Goal: Task Accomplishment & Management: Manage account settings

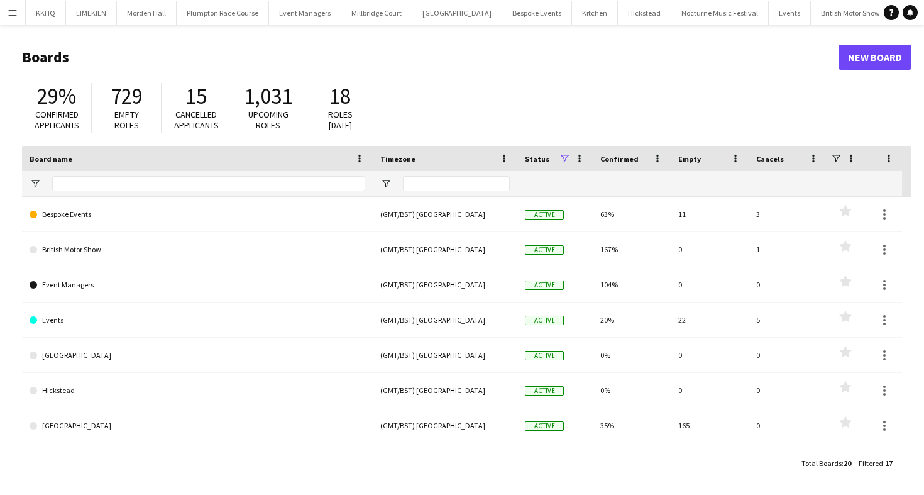
click at [891, 19] on button "[GEOGRAPHIC_DATA] Close" at bounding box center [936, 13] width 90 height 25
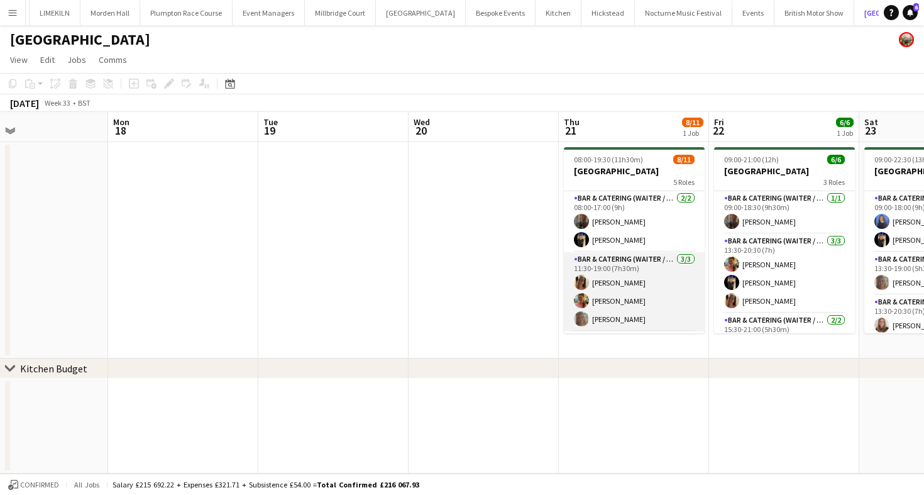
scroll to position [181, 0]
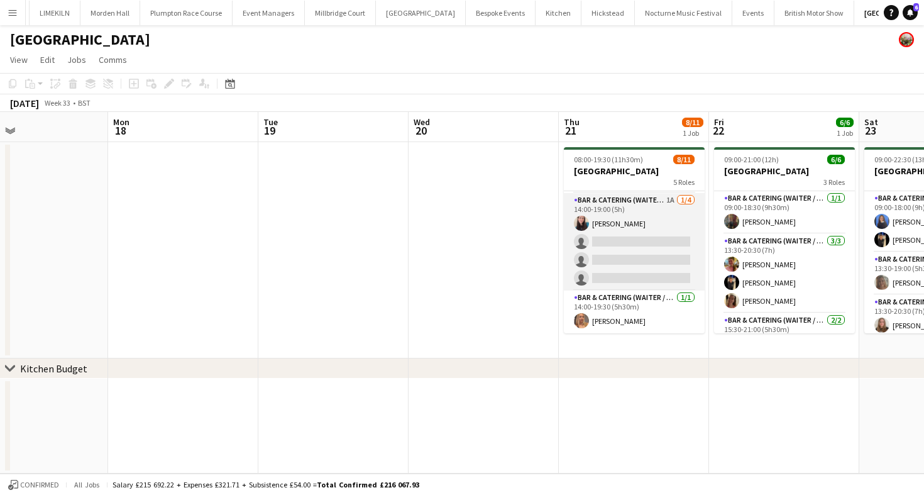
click at [641, 246] on app-card-role "Bar & Catering (Waiter / waitress) 1A [DATE] 14:00-19:00 (5h) [PERSON_NAME] sin…" at bounding box center [634, 241] width 141 height 97
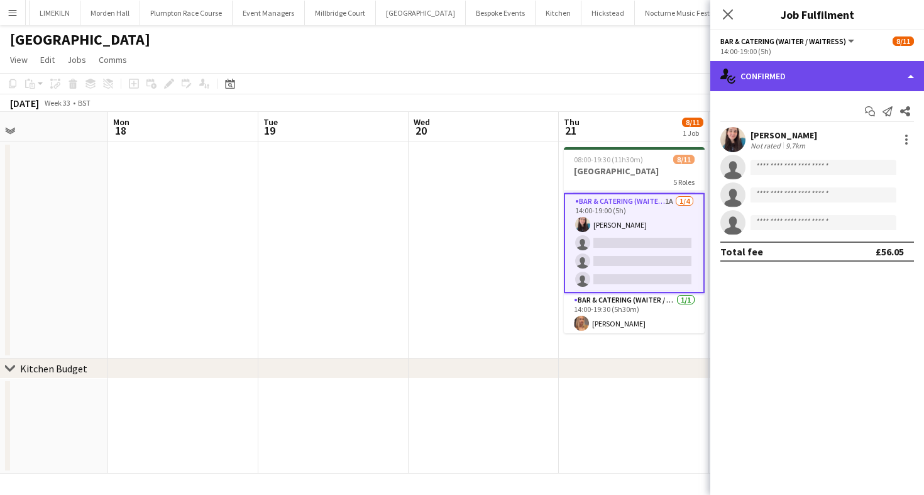
click at [823, 77] on div "single-neutral-actions-check-2 Confirmed" at bounding box center [817, 76] width 214 height 30
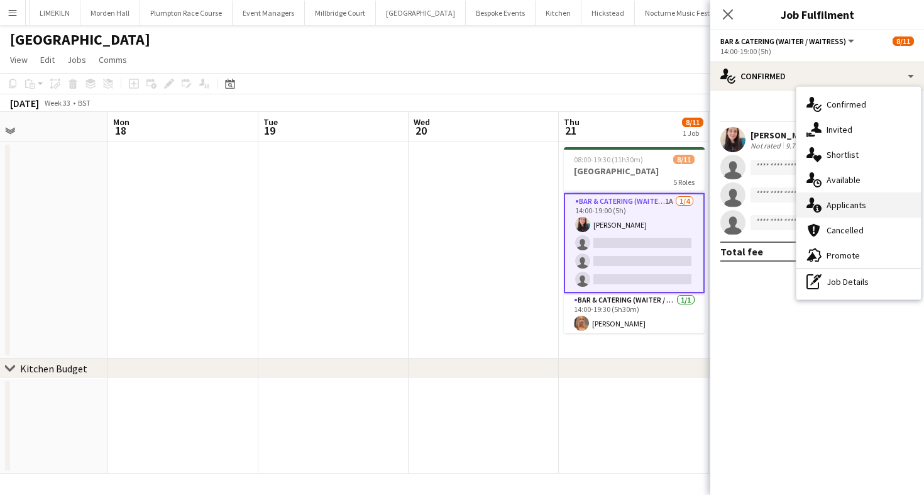
click at [853, 195] on div "single-neutral-actions-information Applicants" at bounding box center [858, 204] width 124 height 25
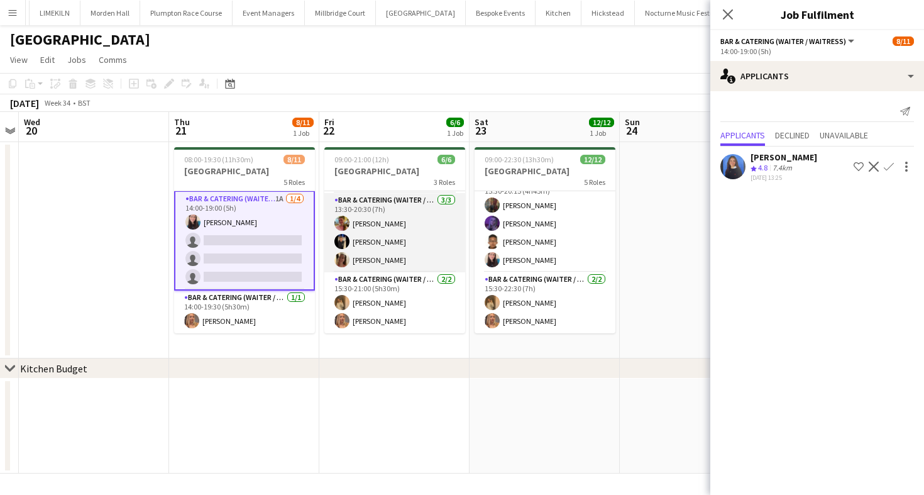
scroll to position [0, 0]
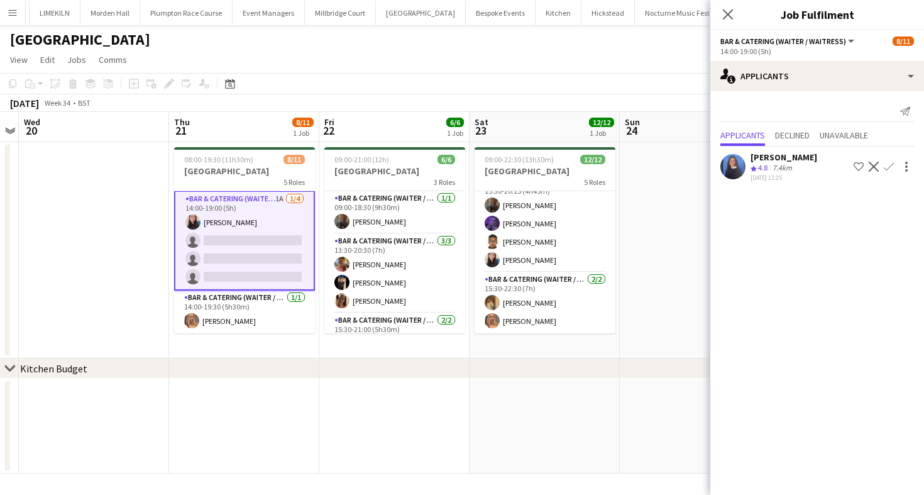
click at [575, 46] on div "[GEOGRAPHIC_DATA]" at bounding box center [462, 37] width 924 height 24
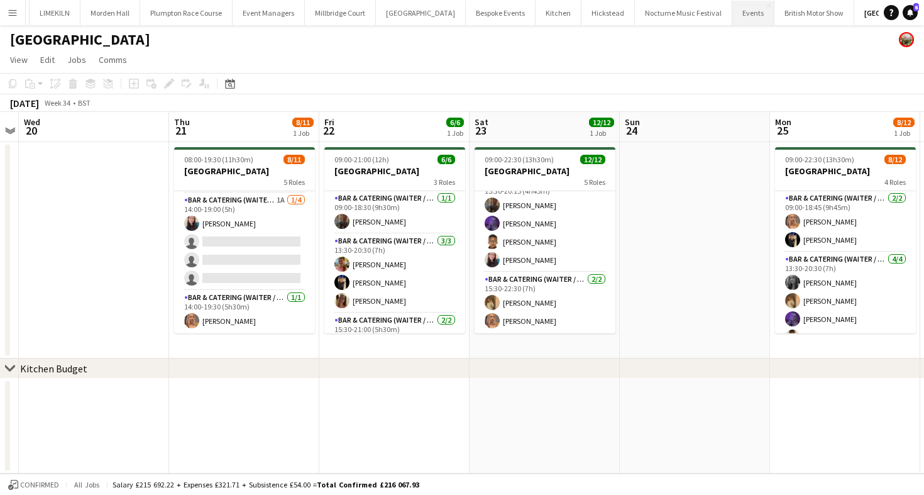
click at [732, 13] on button "Events Close" at bounding box center [753, 13] width 42 height 25
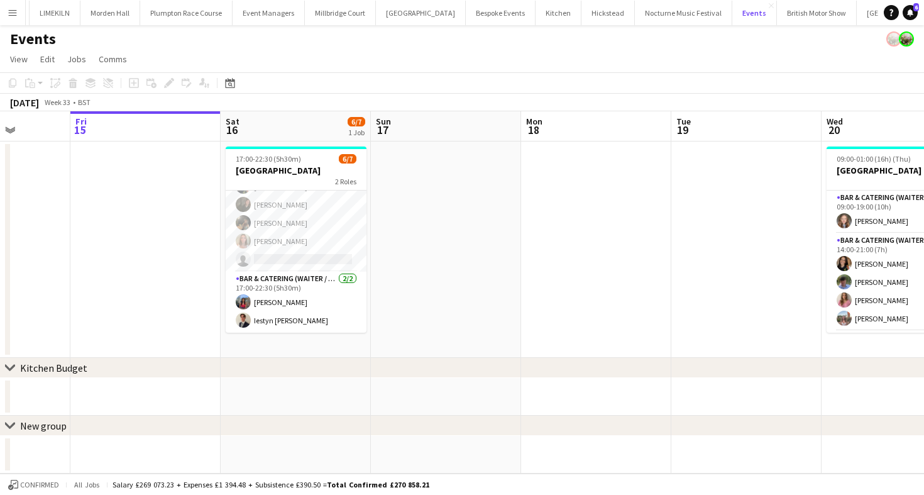
scroll to position [0, 391]
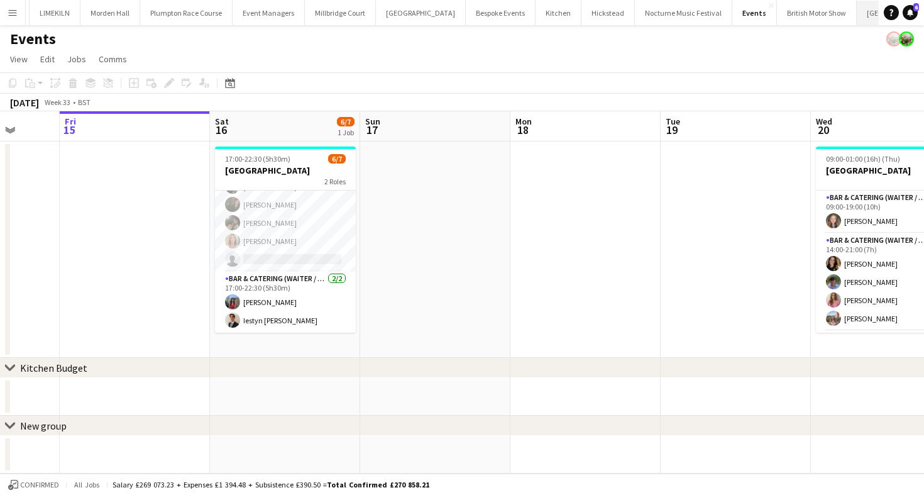
click at [857, 20] on button "[GEOGRAPHIC_DATA] Close" at bounding box center [902, 13] width 90 height 25
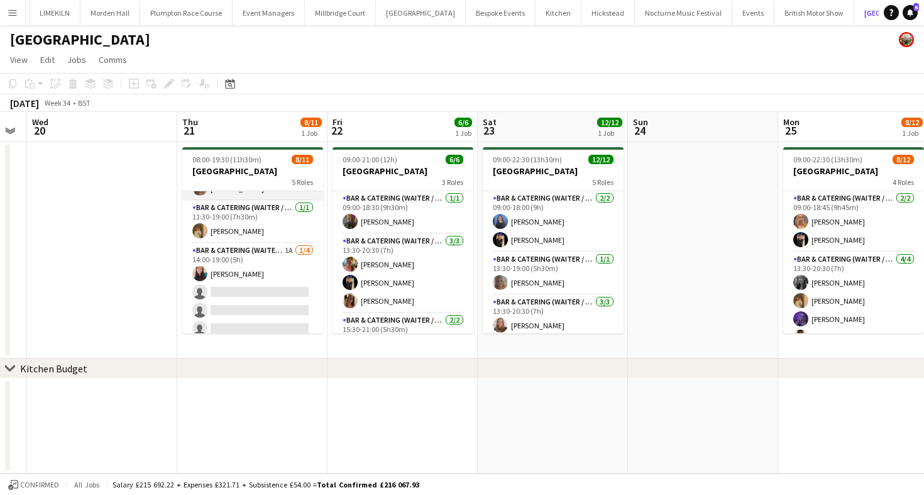
scroll to position [181, 0]
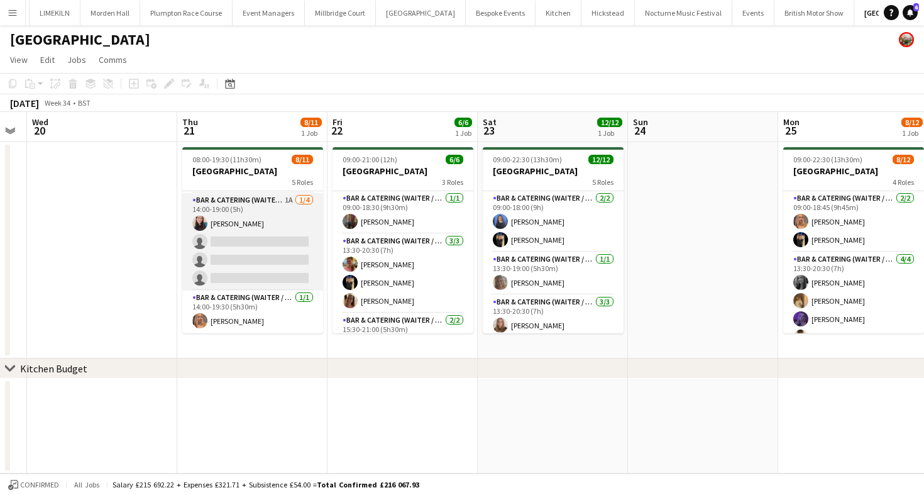
click at [259, 268] on app-card-role "Bar & Catering (Waiter / waitress) 1A [DATE] 14:00-19:00 (5h) [PERSON_NAME] sin…" at bounding box center [252, 241] width 141 height 97
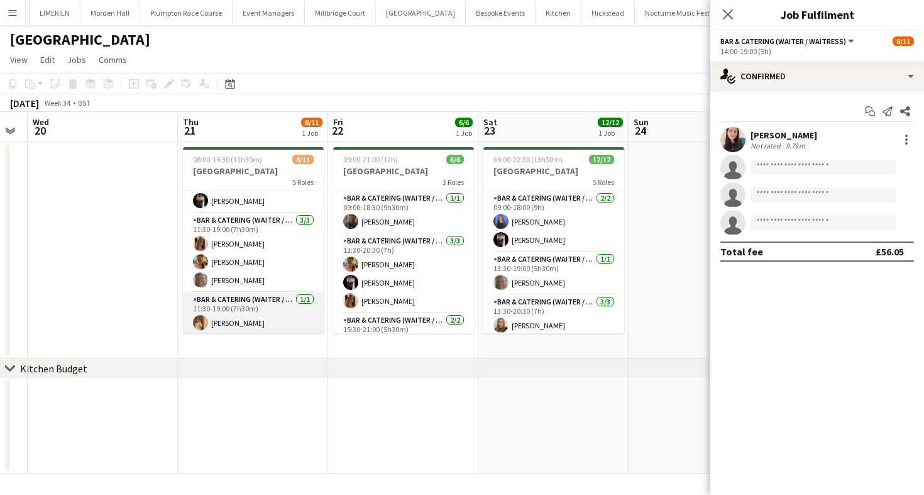
scroll to position [36, 0]
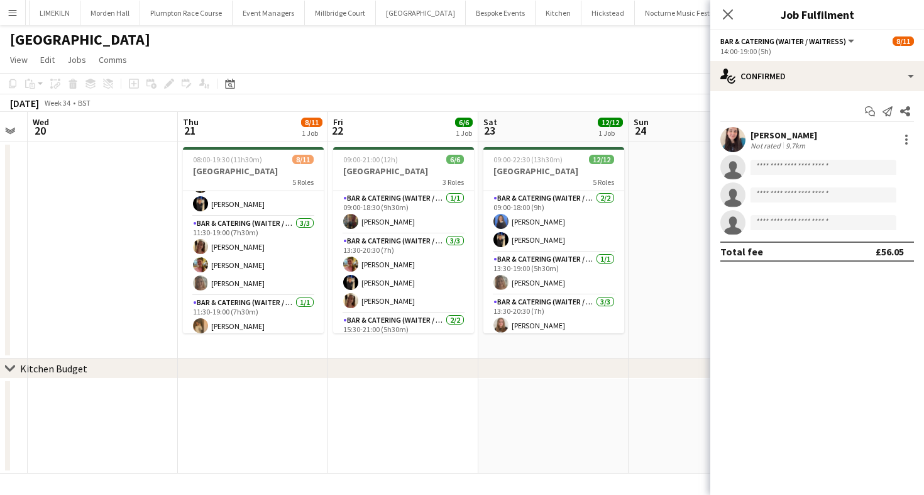
click at [791, 94] on div "Start chat Send notification Share [PERSON_NAME] Not rated 9.7km single-neutral…" at bounding box center [817, 181] width 214 height 180
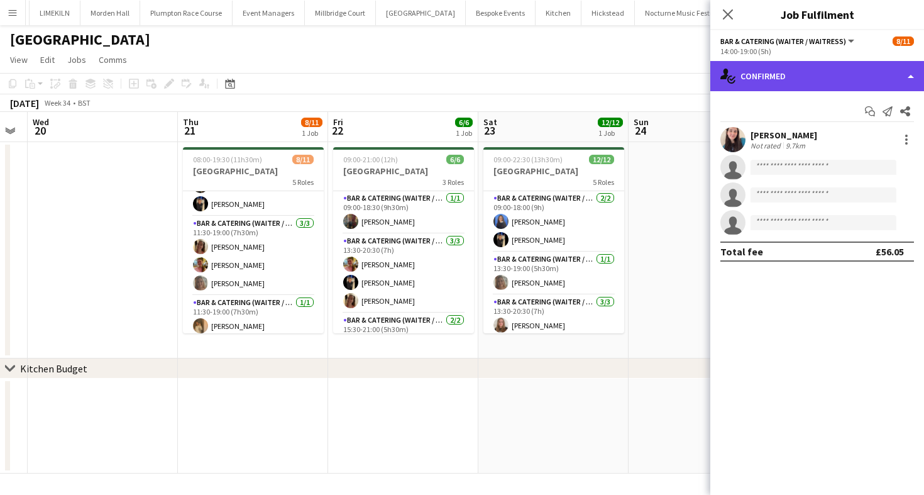
click at [791, 74] on div "single-neutral-actions-check-2 Confirmed" at bounding box center [817, 76] width 214 height 30
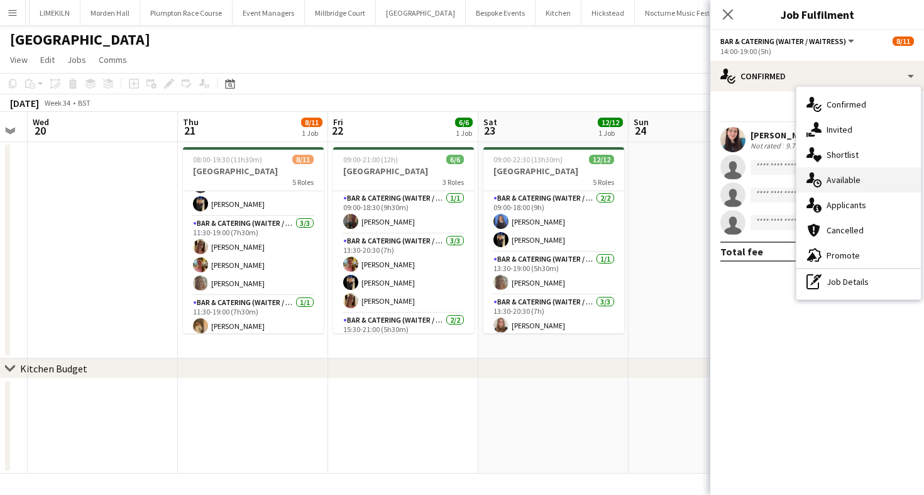
click at [836, 191] on div "single-neutral-actions-upload Available" at bounding box center [858, 179] width 124 height 25
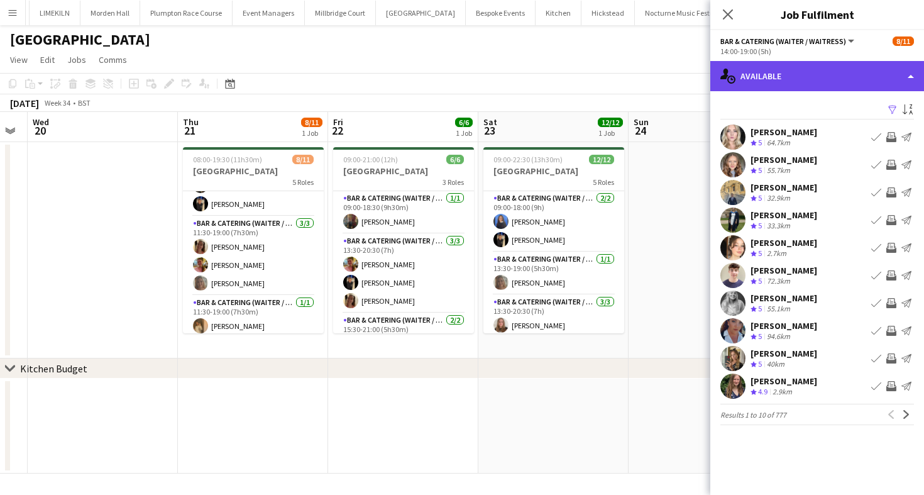
click at [771, 75] on div "single-neutral-actions-upload Available" at bounding box center [817, 76] width 214 height 30
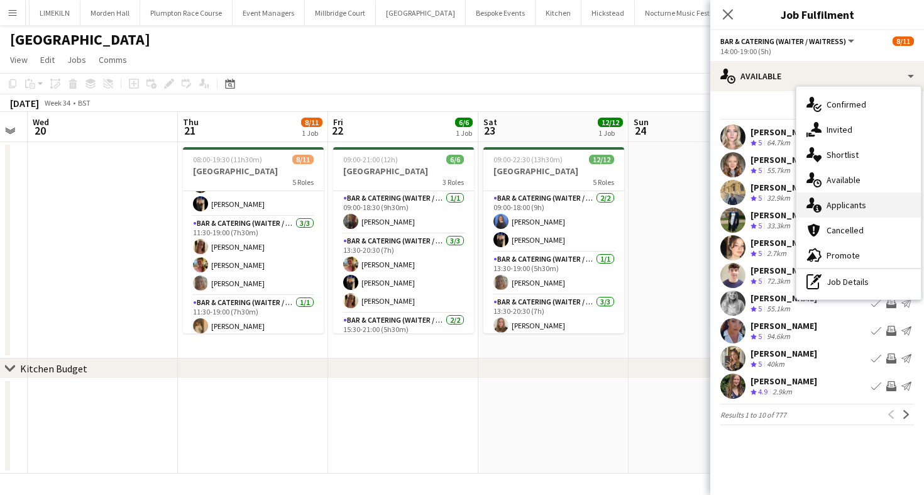
click at [852, 207] on div "single-neutral-actions-information Applicants" at bounding box center [858, 204] width 124 height 25
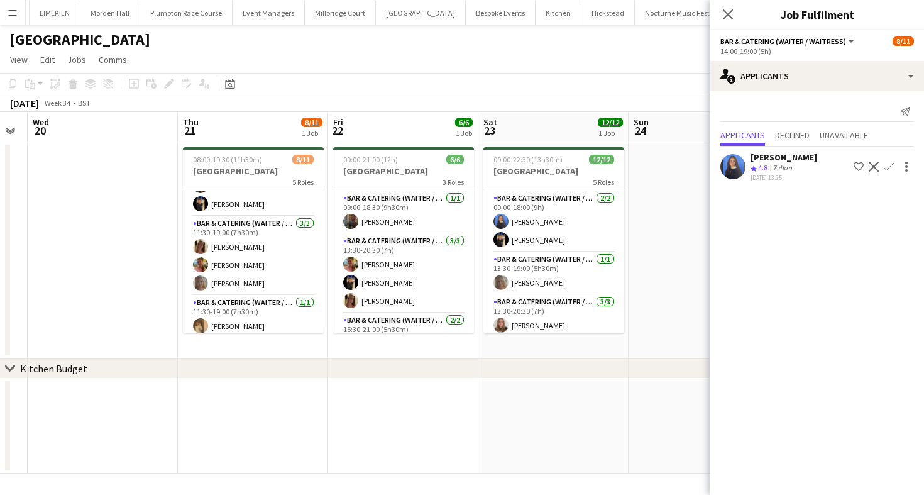
click at [886, 164] on app-icon "Confirm" at bounding box center [889, 167] width 10 height 10
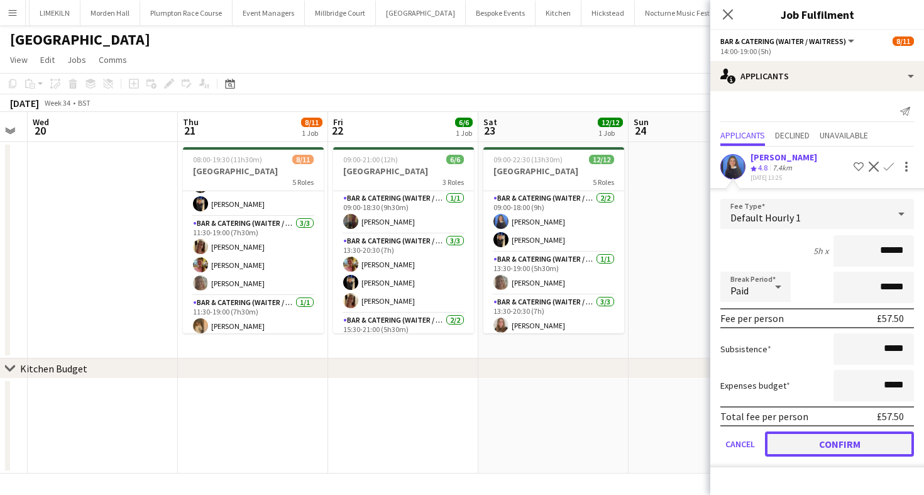
click at [805, 450] on button "Confirm" at bounding box center [839, 443] width 149 height 25
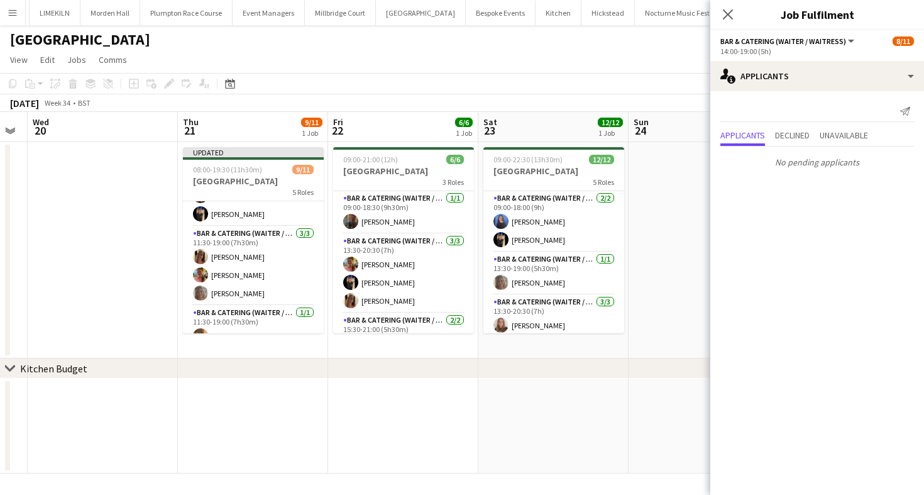
click at [576, 81] on app-toolbar "Copy Paste Paste Command V Paste with crew Command Shift V Paste linked Job [GE…" at bounding box center [462, 83] width 924 height 21
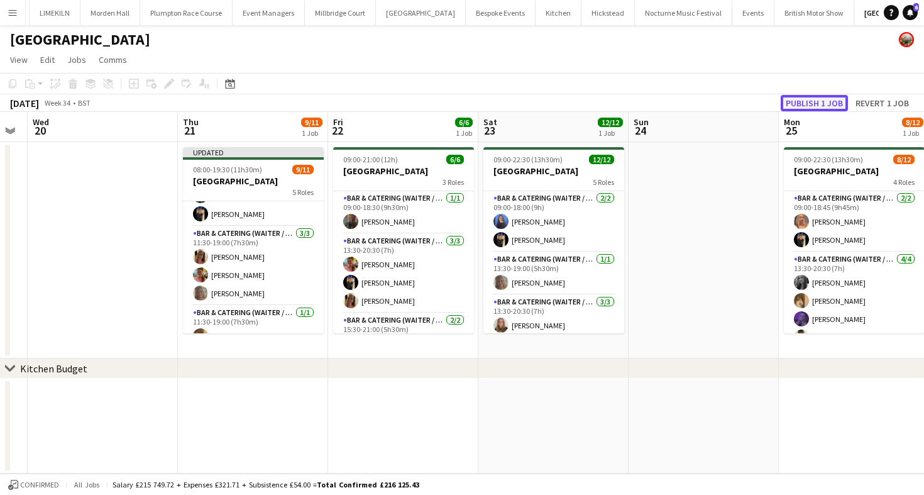
click at [800, 106] on button "Publish 1 job" at bounding box center [814, 103] width 67 height 16
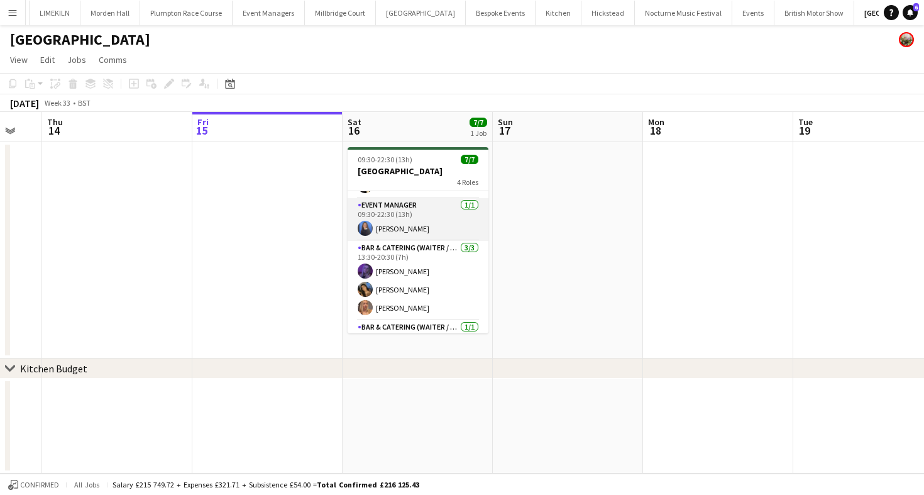
scroll to position [0, 0]
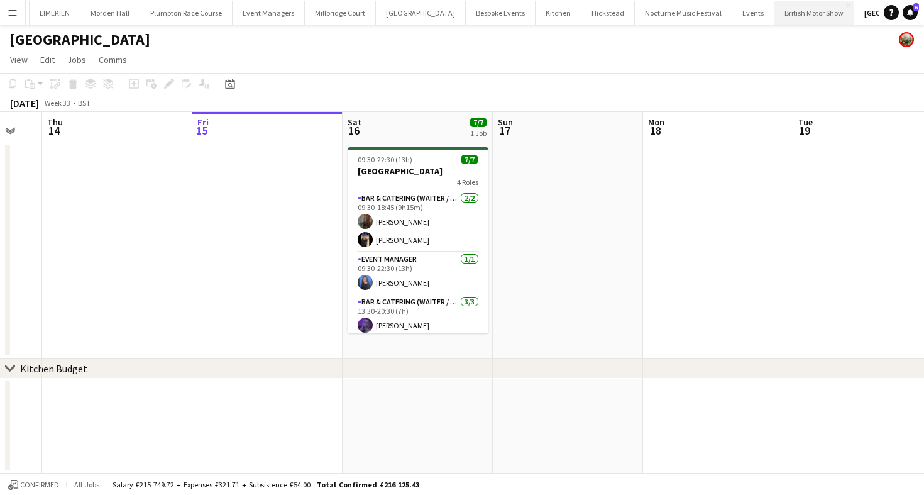
click at [774, 14] on button "British Motor Show Close" at bounding box center [814, 13] width 80 height 25
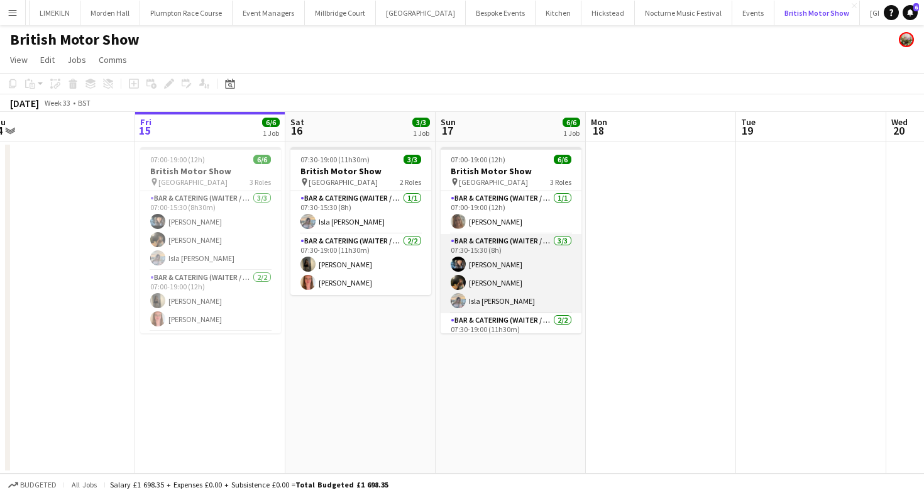
scroll to position [0, 315]
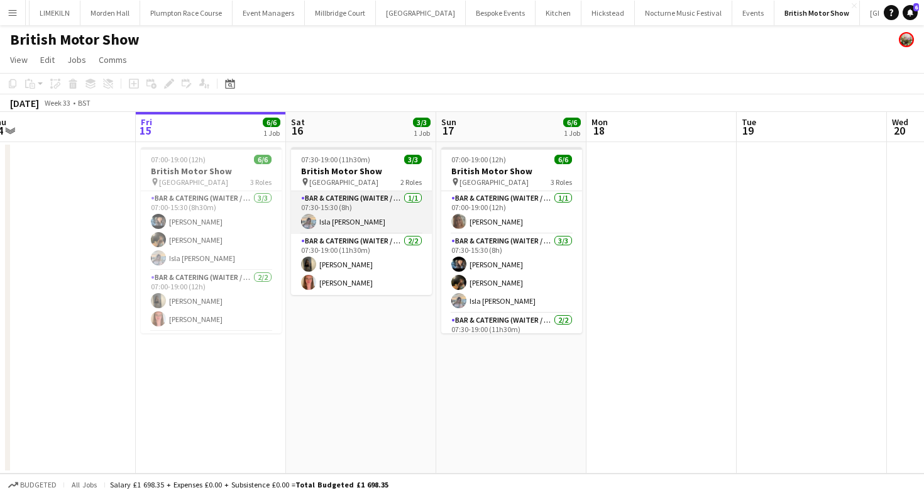
click at [359, 218] on app-card-role "Bar & Catering (Waiter / waitress) [DATE] 07:30-15:30 (8h) [PERSON_NAME]" at bounding box center [361, 212] width 141 height 43
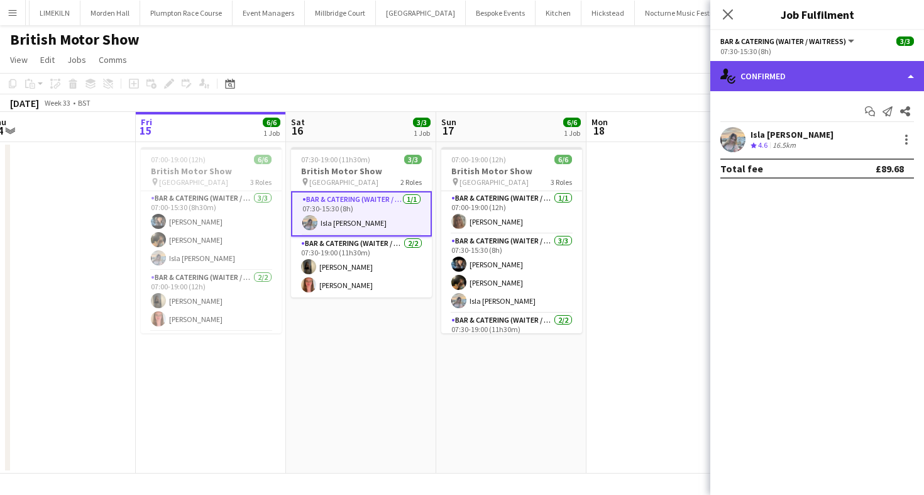
click at [784, 70] on div "single-neutral-actions-check-2 Confirmed" at bounding box center [817, 76] width 214 height 30
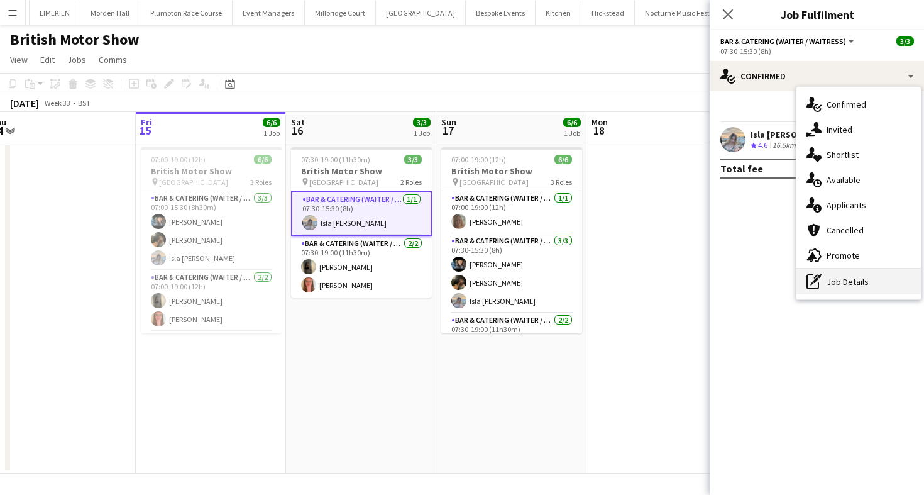
click at [823, 293] on div "pen-write Job Details" at bounding box center [858, 281] width 124 height 25
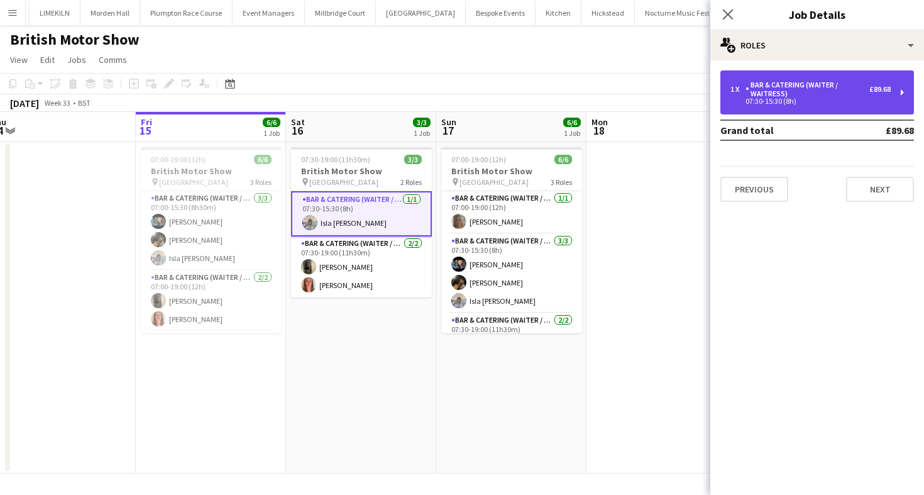
click at [789, 102] on div "07:30-15:30 (8h)" at bounding box center [810, 101] width 160 height 6
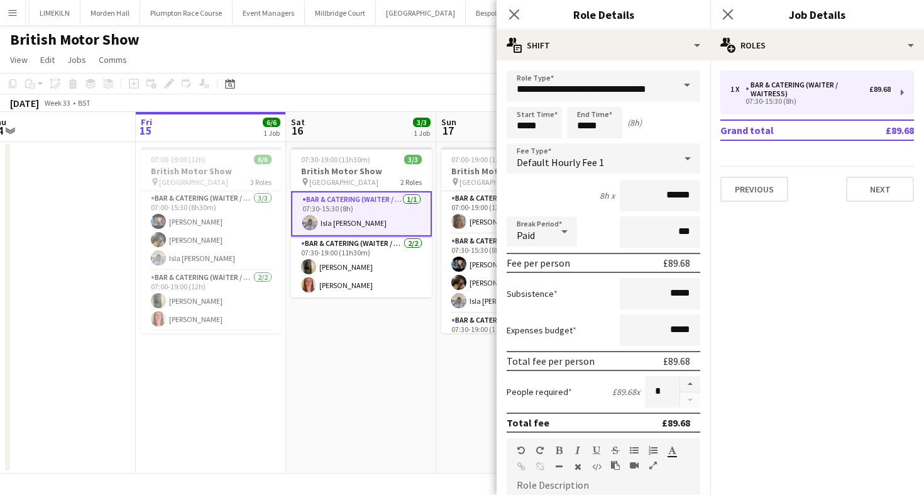
click at [564, 128] on div "Start Time ***** End Time ***** (8h)" at bounding box center [604, 122] width 194 height 31
click at [548, 126] on input "*****" at bounding box center [534, 122] width 55 height 31
click at [548, 145] on div at bounding box center [546, 144] width 25 height 13
type input "*****"
click at [548, 145] on div at bounding box center [546, 144] width 25 height 13
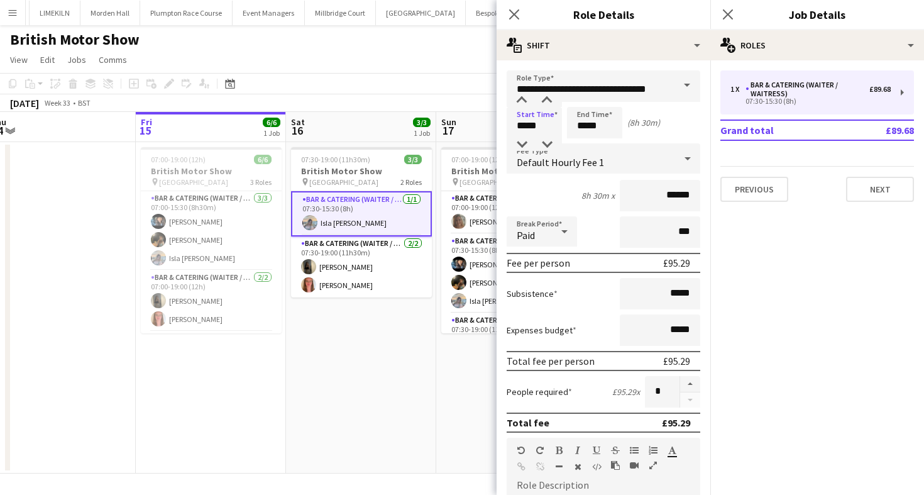
click at [419, 85] on app-toolbar "Copy Paste Paste Command V Paste with crew Command Shift V Paste linked Job [GE…" at bounding box center [462, 83] width 924 height 21
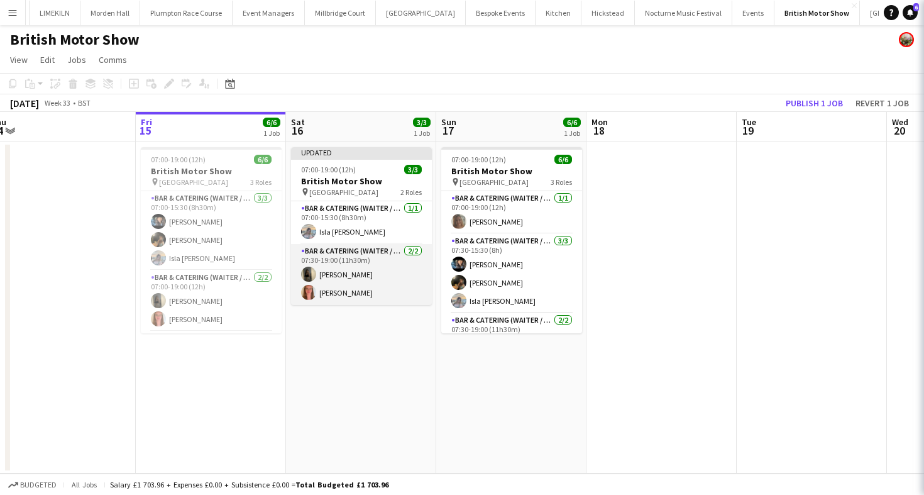
click at [415, 265] on app-card-role "Bar & Catering (Waiter / waitress) [DATE] 07:30-19:00 (11h30m) [PERSON_NAME] [P…" at bounding box center [361, 274] width 141 height 61
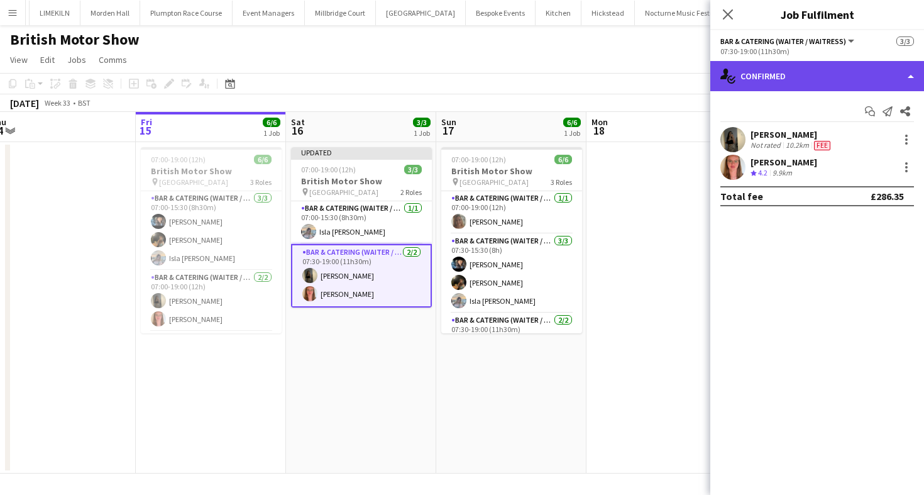
click at [777, 69] on div "single-neutral-actions-check-2 Confirmed" at bounding box center [817, 76] width 214 height 30
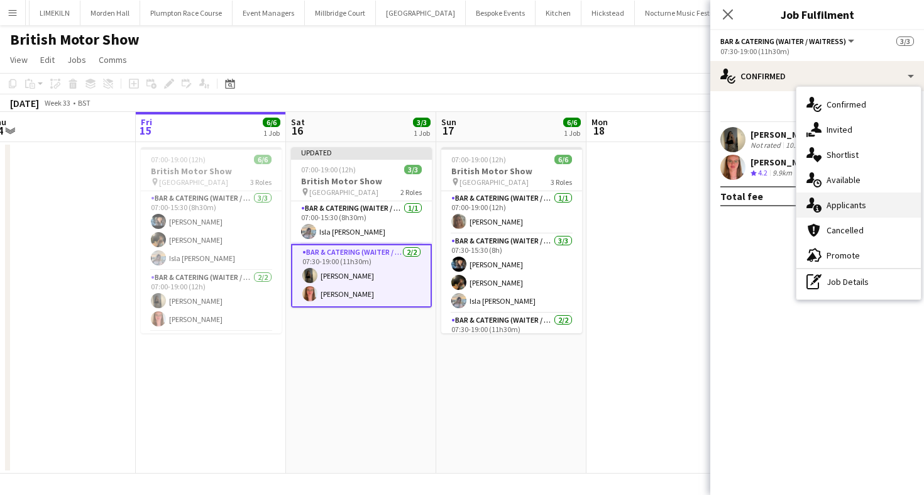
click at [818, 201] on icon "single-neutral-actions-information" at bounding box center [813, 204] width 15 height 15
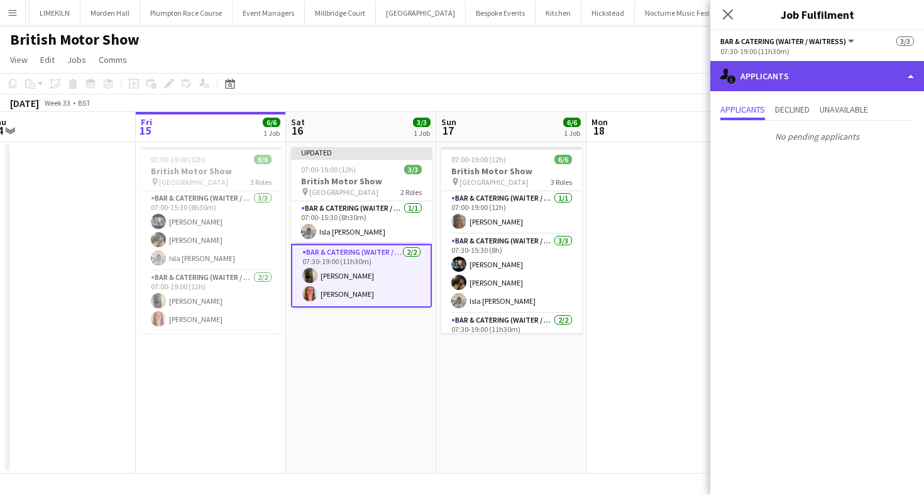
click at [786, 74] on div "single-neutral-actions-information Applicants" at bounding box center [817, 76] width 214 height 30
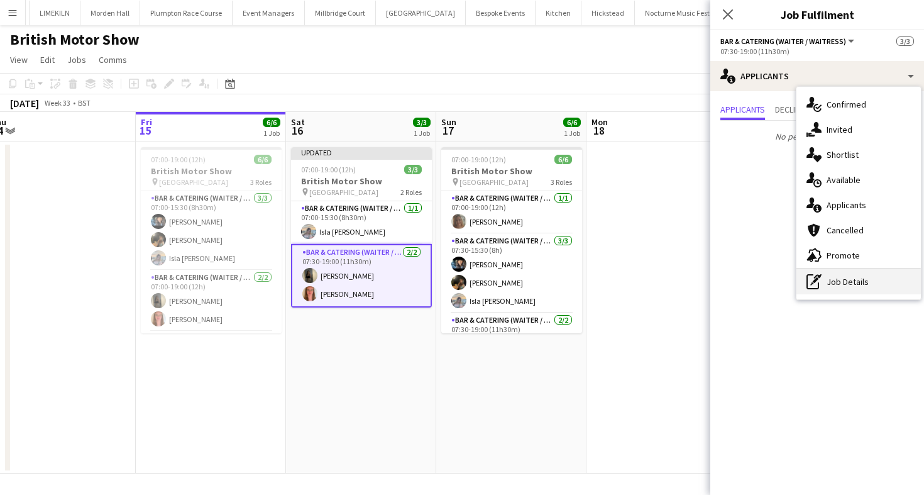
click at [826, 280] on div "pen-write Job Details" at bounding box center [858, 281] width 124 height 25
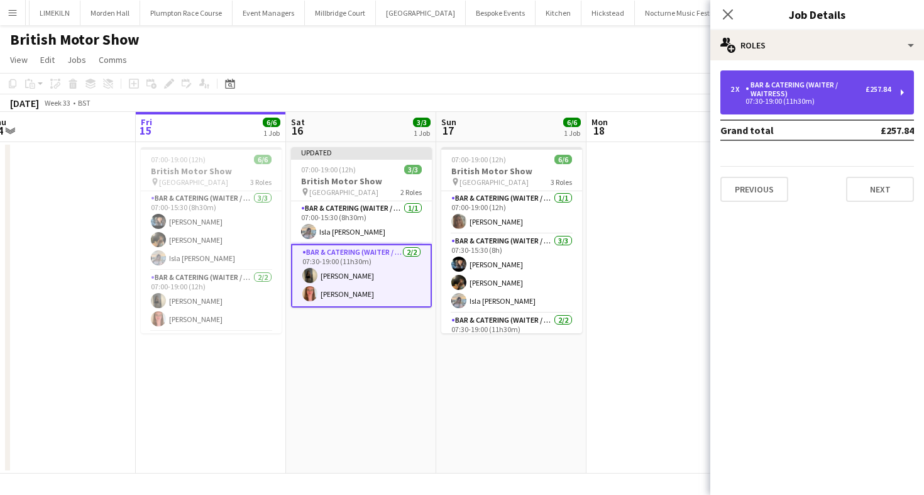
click at [769, 97] on div "Bar & Catering (Waiter / waitress)" at bounding box center [805, 89] width 120 height 18
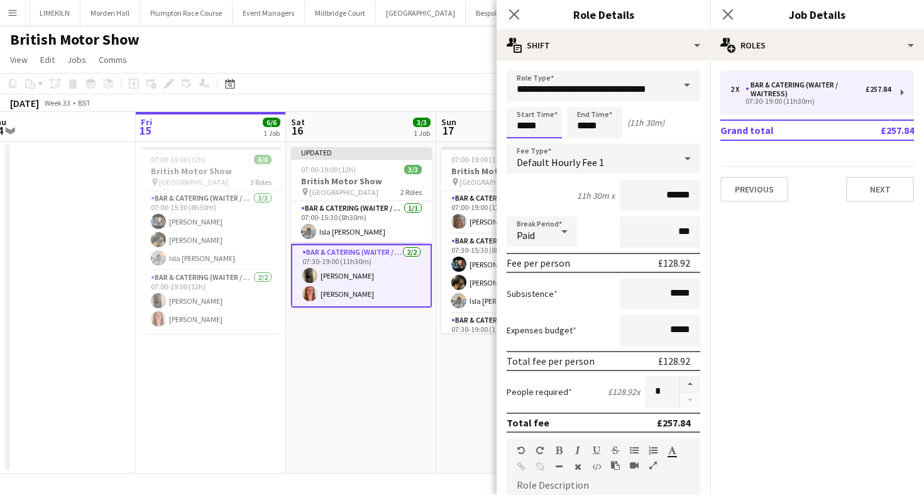
click at [552, 120] on input "*****" at bounding box center [534, 122] width 55 height 31
click at [552, 147] on div at bounding box center [546, 144] width 25 height 13
type input "*****"
click at [552, 147] on div at bounding box center [546, 144] width 25 height 13
click at [388, 103] on div "[DATE] Week 33 • BST Publish 1 job Revert 1 job" at bounding box center [462, 103] width 924 height 18
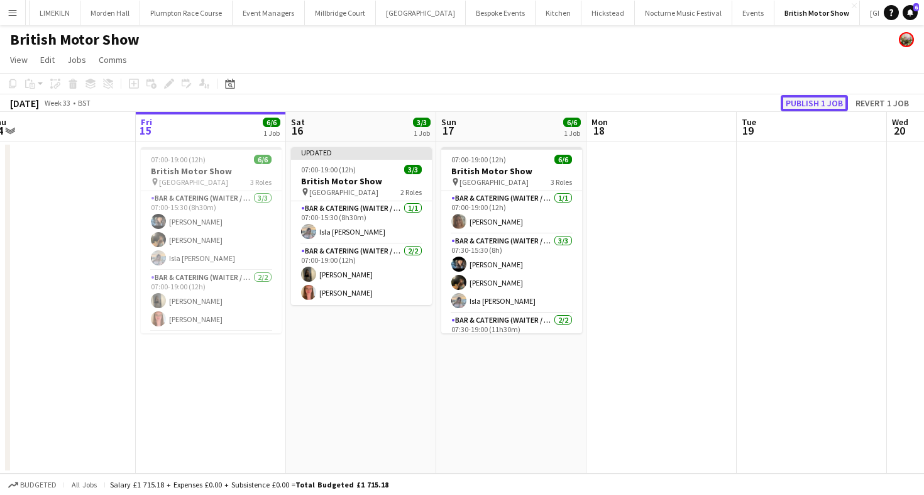
click at [801, 99] on button "Publish 1 job" at bounding box center [814, 103] width 67 height 16
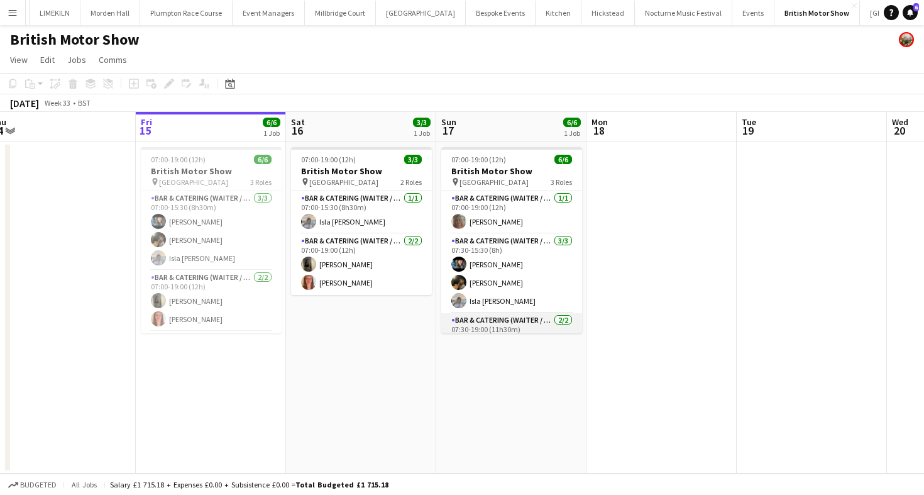
scroll to position [41, 0]
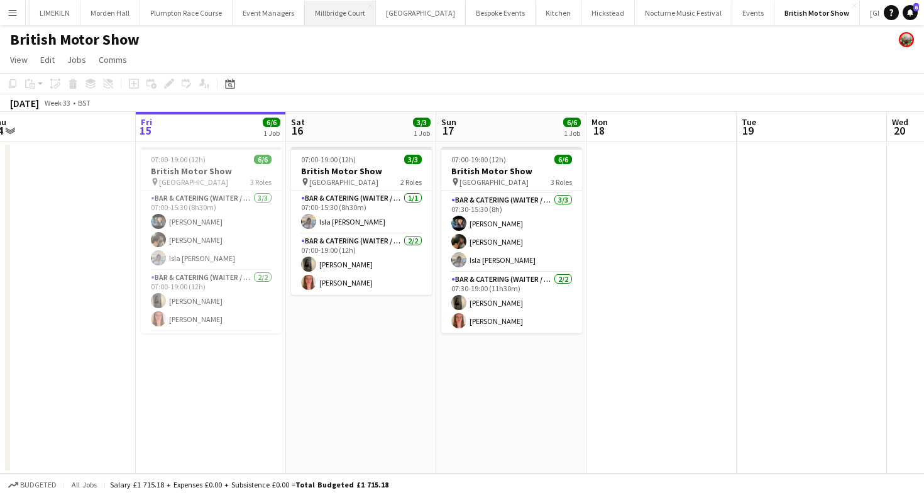
click at [315, 14] on button "[GEOGRAPHIC_DATA]" at bounding box center [340, 13] width 71 height 25
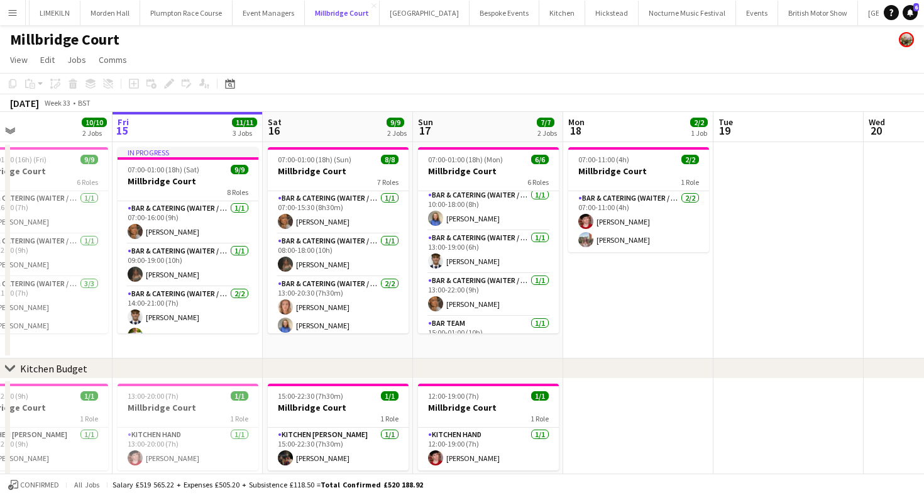
scroll to position [114, 0]
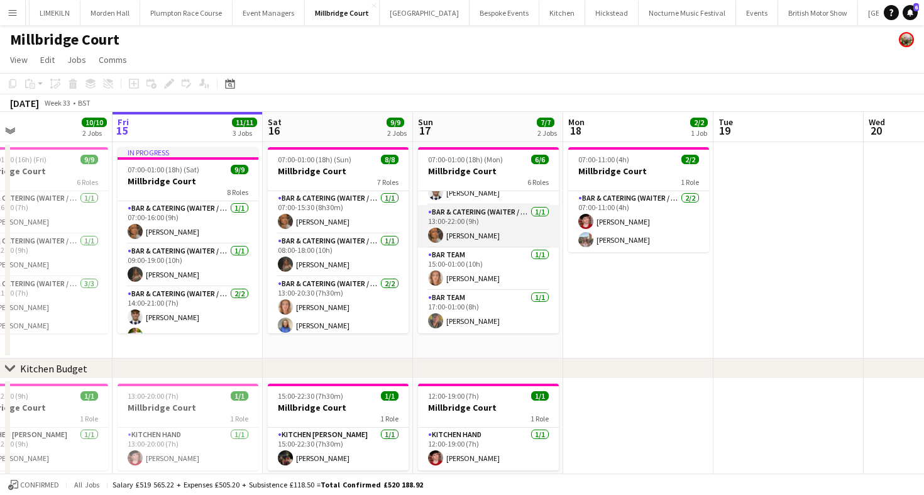
click at [478, 227] on app-card-role "Bar & Catering (Waiter / waitress) [DATE] 13:00-22:00 (9h) [PERSON_NAME]" at bounding box center [488, 226] width 141 height 43
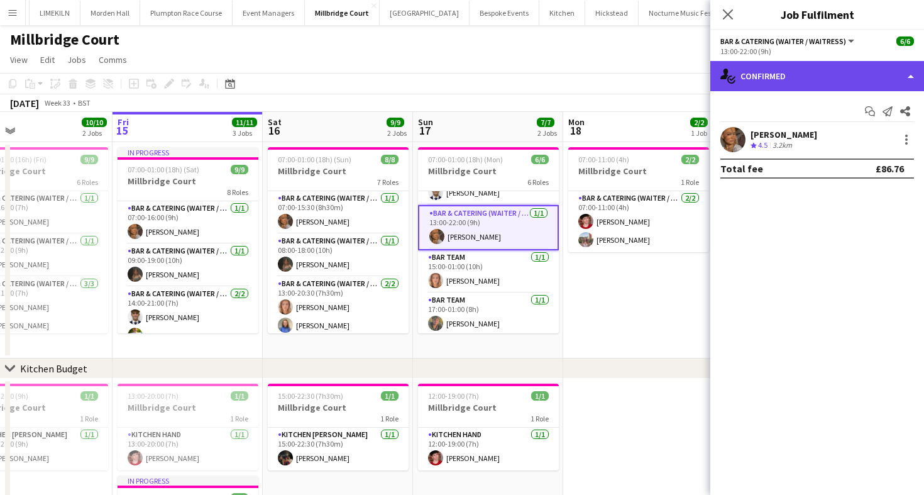
click at [807, 77] on div "single-neutral-actions-check-2 Confirmed" at bounding box center [817, 76] width 214 height 30
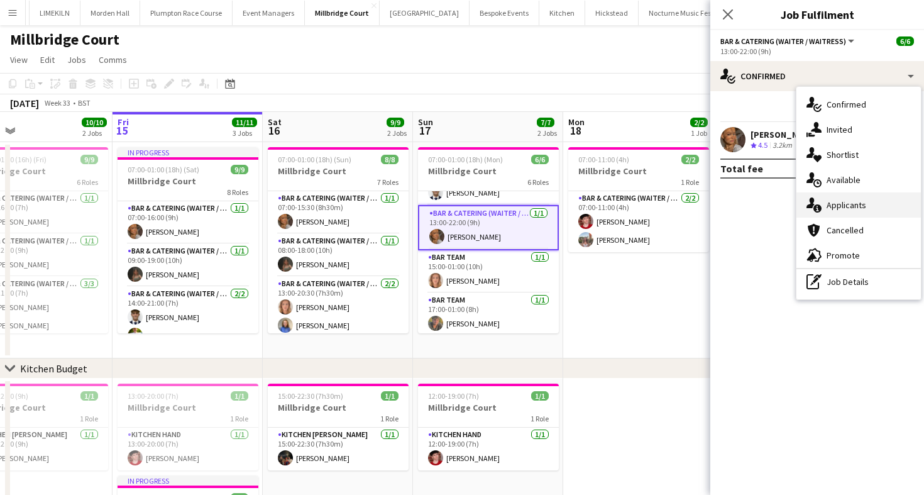
click at [843, 204] on div "single-neutral-actions-information Applicants" at bounding box center [858, 204] width 124 height 25
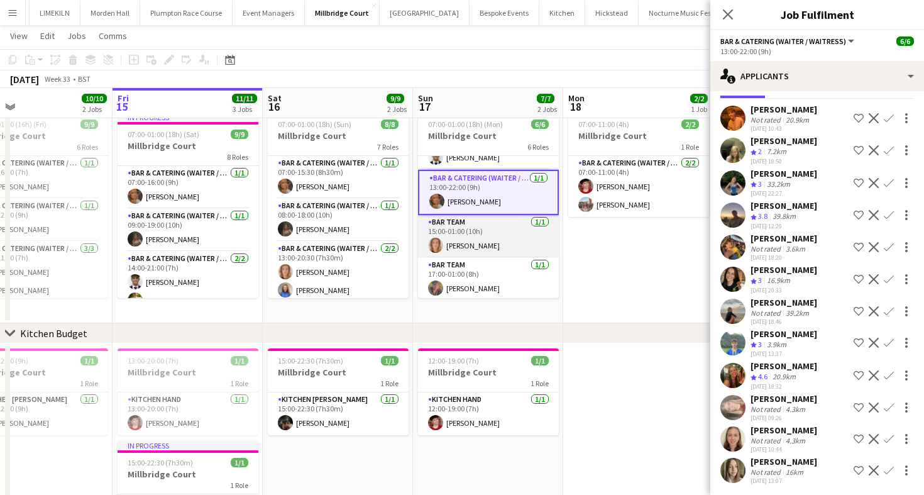
scroll to position [117, 0]
click at [505, 224] on app-card-role "Bar Team [DATE] 15:00-01:00 (10h) [PERSON_NAME]" at bounding box center [488, 233] width 141 height 43
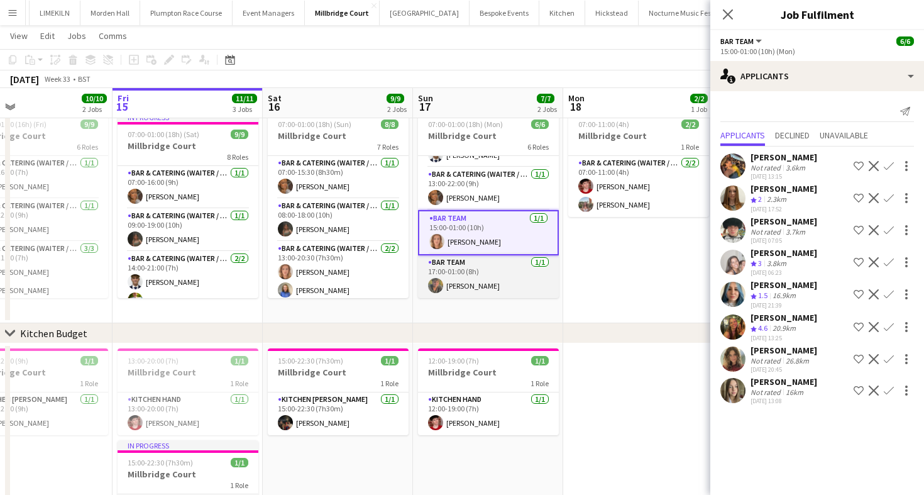
click at [508, 267] on app-card-role "Bar Team [DATE] 17:00-01:00 (8h) [PERSON_NAME]" at bounding box center [488, 276] width 141 height 43
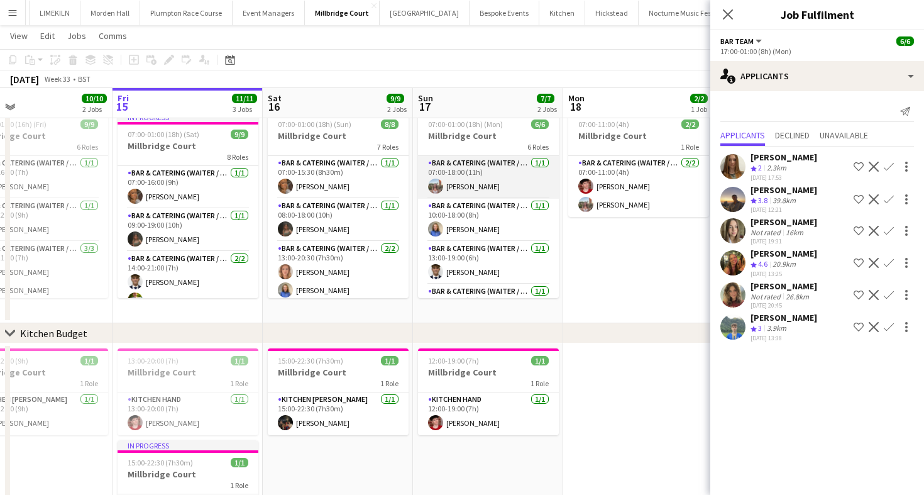
click at [474, 174] on app-card-role "Bar & Catering (Waiter / waitress) [DATE] 07:00-18:00 (11h) [PERSON_NAME]" at bounding box center [488, 177] width 141 height 43
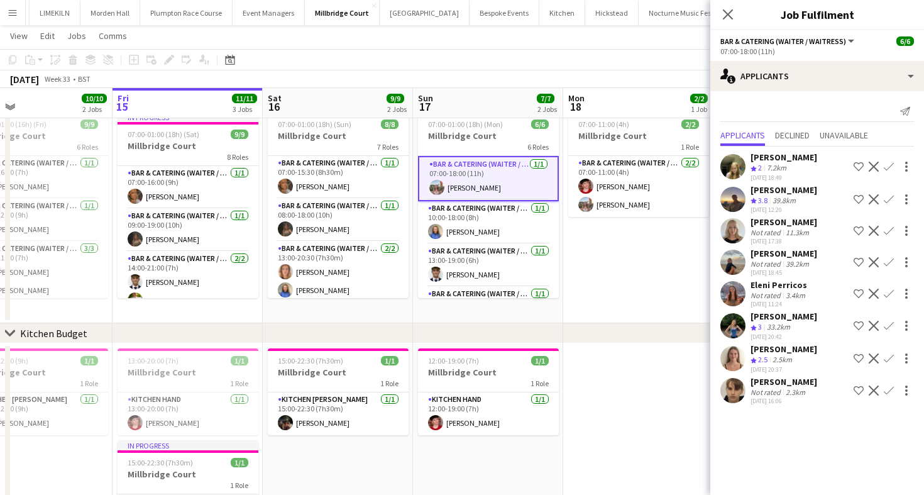
click at [480, 59] on app-toolbar "Copy Paste Paste Command V Paste with crew Command Shift V Paste linked Job [GE…" at bounding box center [462, 59] width 924 height 21
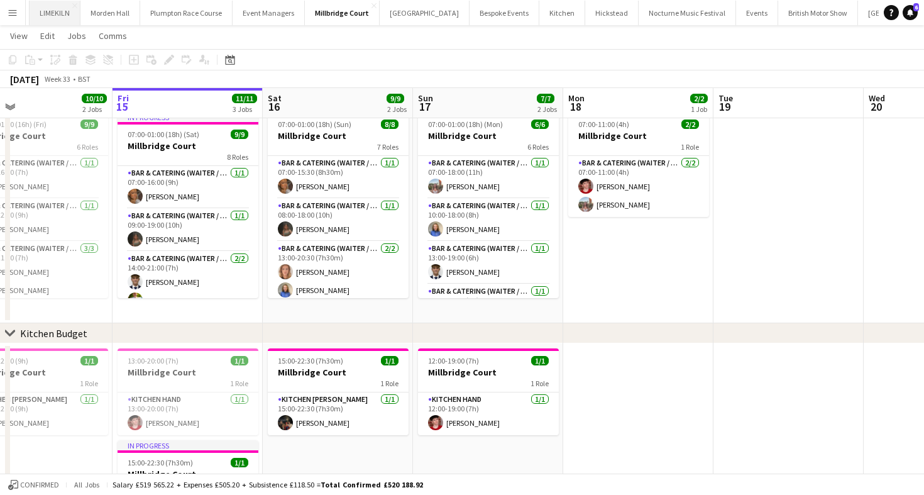
click at [63, 17] on button "LIMEKILN Close" at bounding box center [55, 13] width 51 height 25
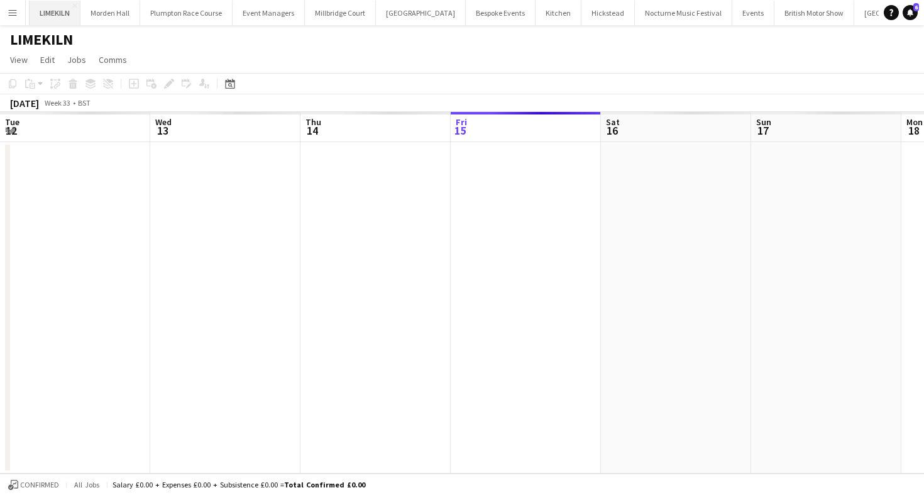
scroll to position [0, 300]
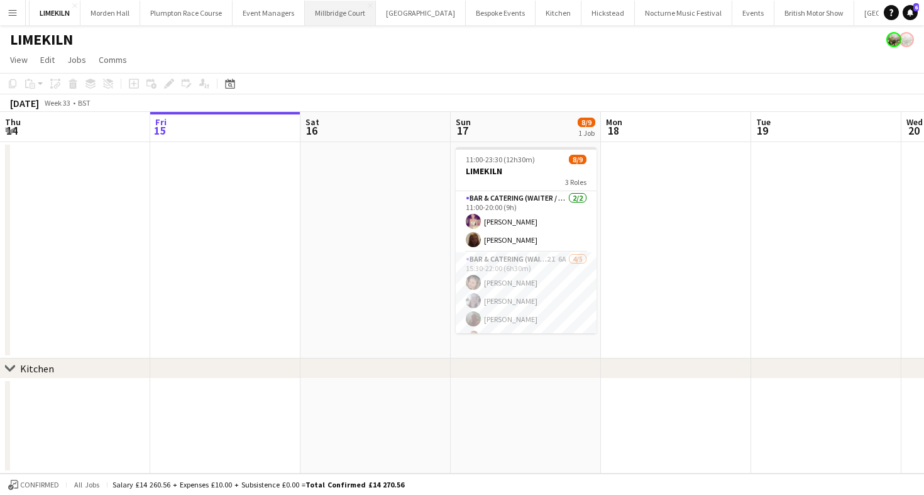
click at [334, 11] on button "[GEOGRAPHIC_DATA]" at bounding box center [340, 13] width 71 height 25
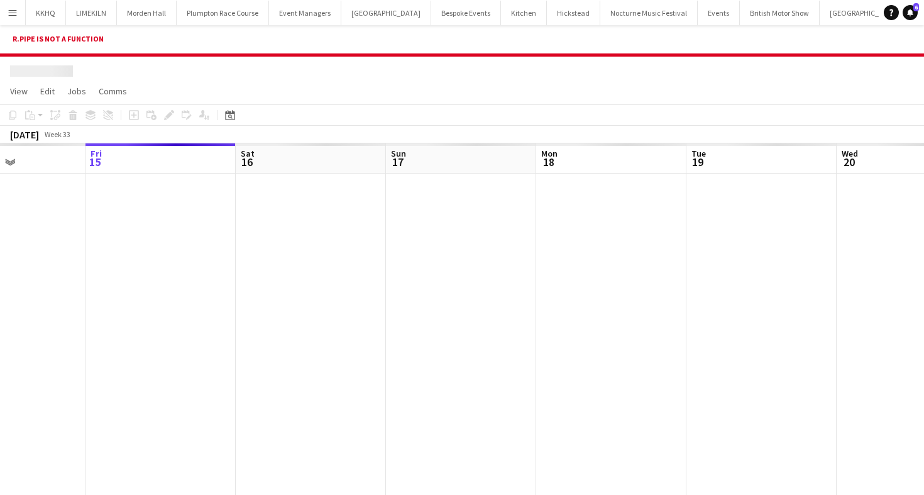
scroll to position [0, 389]
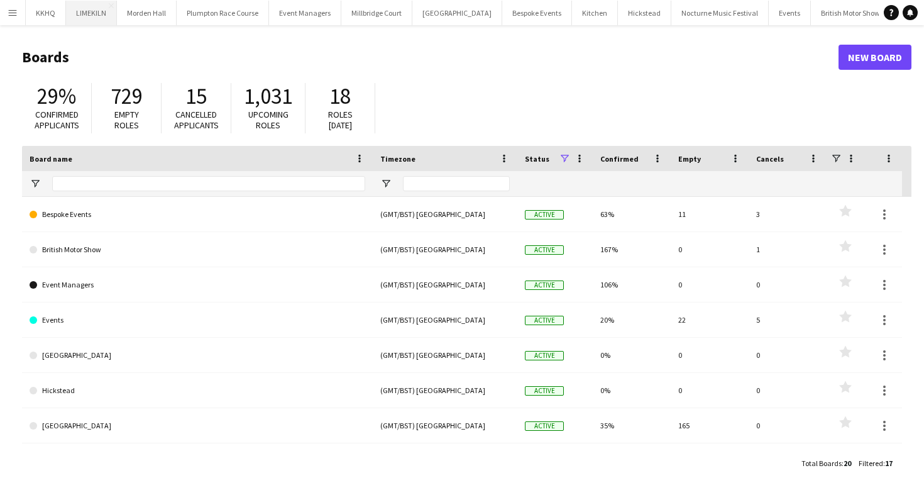
click at [97, 14] on button "LIMEKILN Close" at bounding box center [91, 13] width 51 height 25
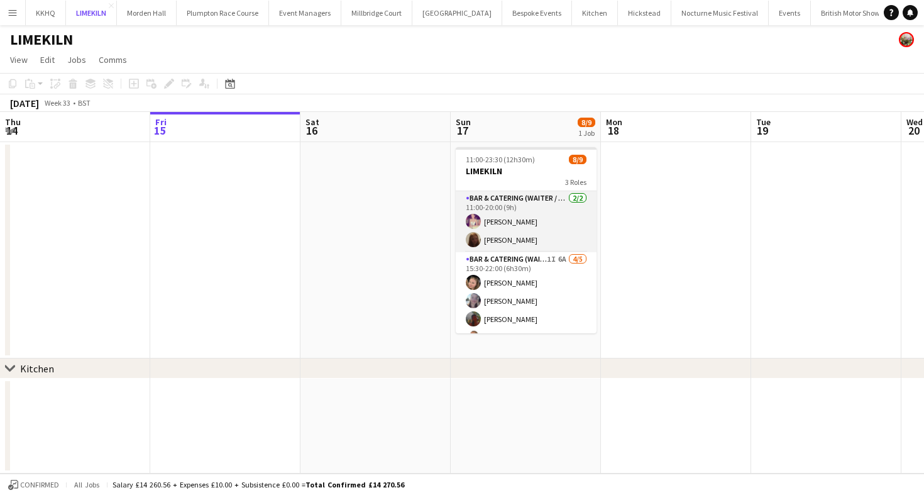
scroll to position [44, 0]
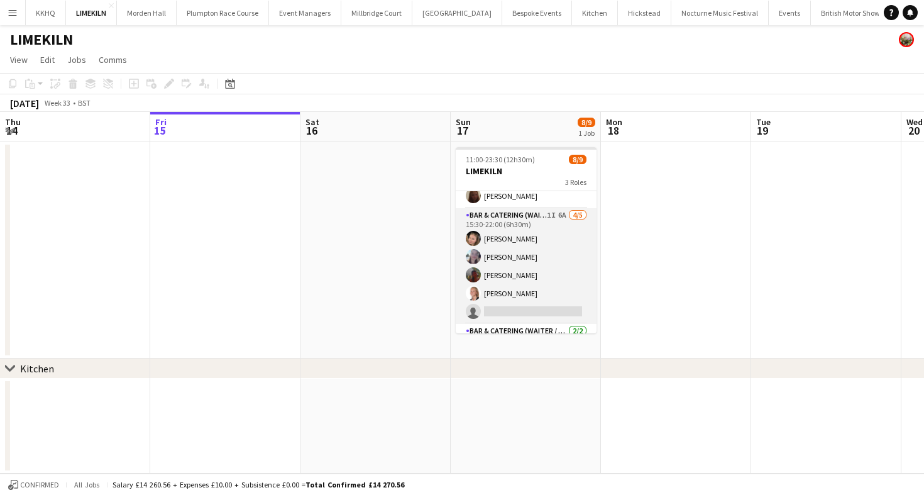
click at [549, 270] on app-card-role "Bar & Catering (Waiter / waitress) 1I 6A 4/5 15:30-22:00 (6h30m) Rosie Kenway E…" at bounding box center [526, 266] width 141 height 116
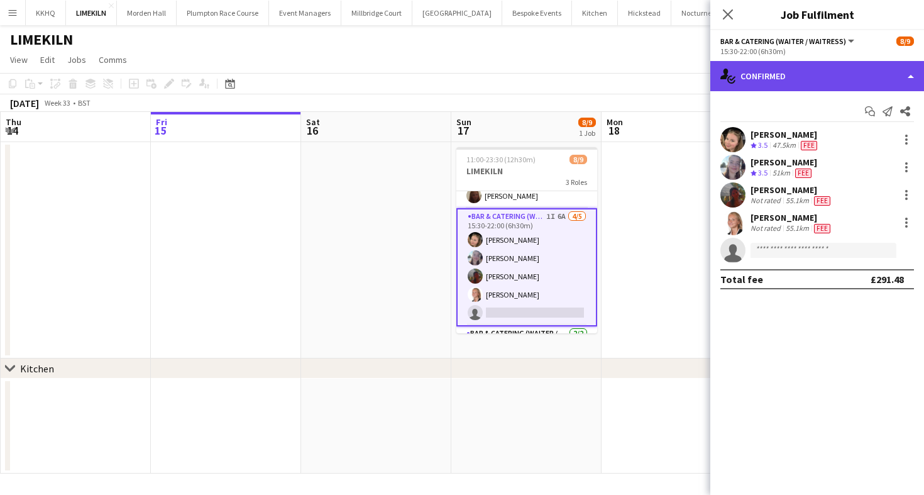
click at [797, 72] on div "single-neutral-actions-check-2 Confirmed" at bounding box center [817, 76] width 214 height 30
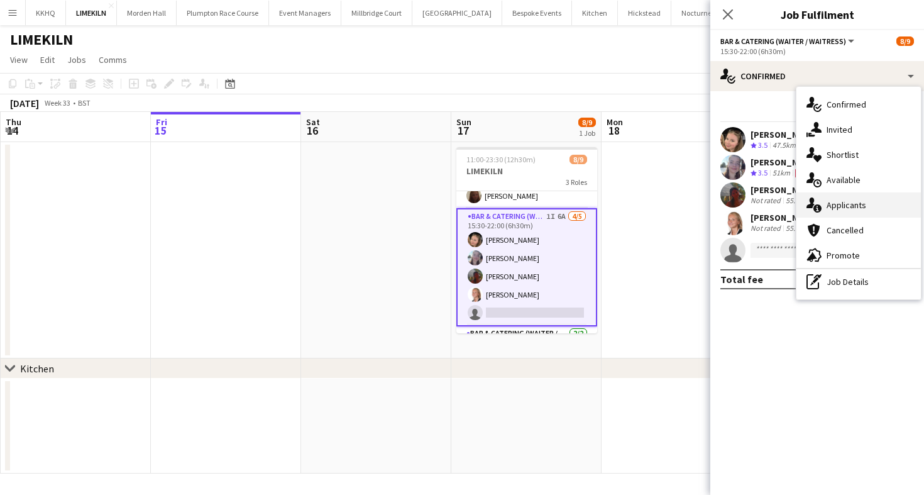
click at [828, 206] on div "single-neutral-actions-information Applicants" at bounding box center [858, 204] width 124 height 25
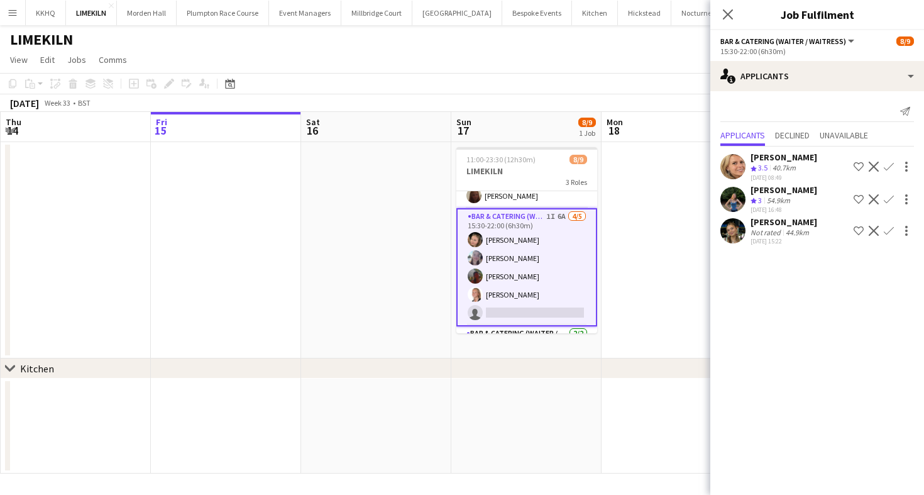
click at [758, 222] on div "Gabriella Saxon" at bounding box center [783, 221] width 67 height 11
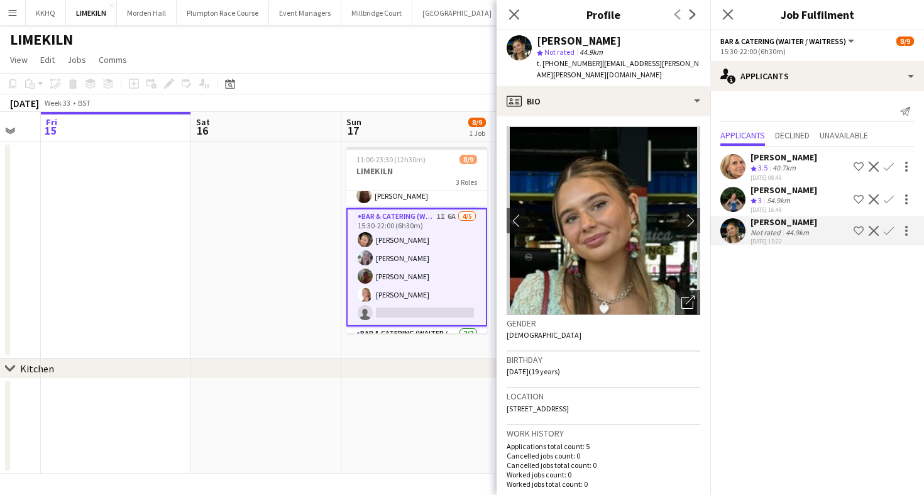
scroll to position [98, 0]
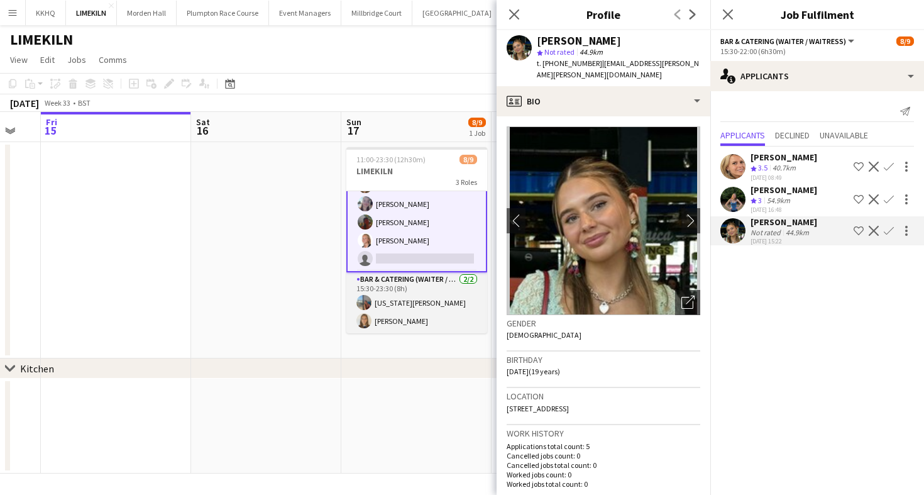
click at [411, 314] on app-card-role "Bar & Catering (Waiter / waitress) 2/2 15:30-23:30 (8h) georgia willoughby Gabr…" at bounding box center [416, 302] width 141 height 61
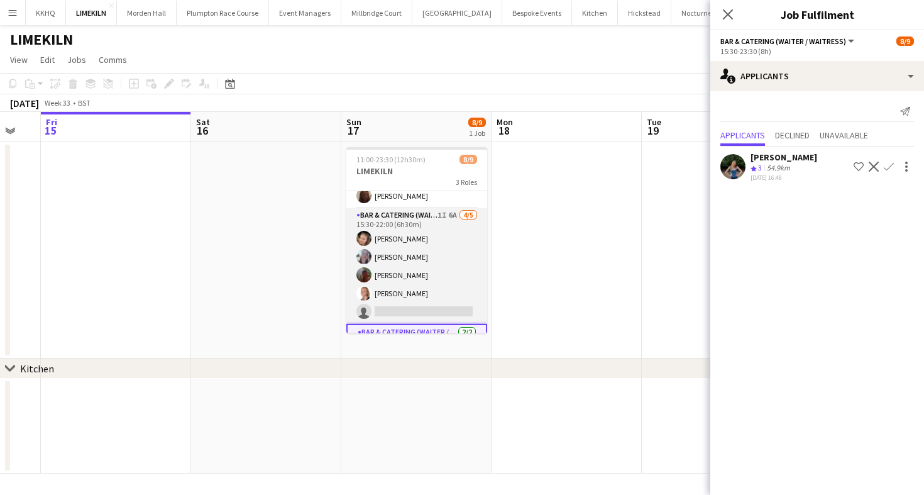
scroll to position [34, 0]
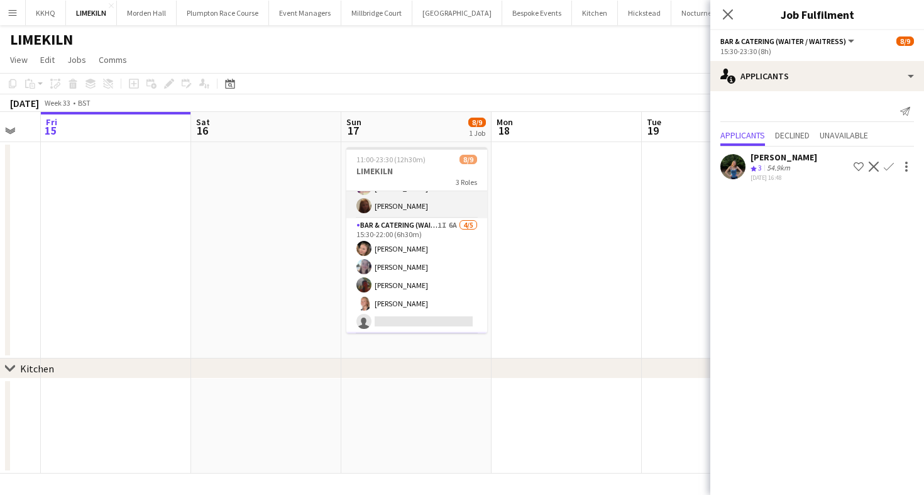
click at [432, 212] on app-card-role "Bar & Catering (Waiter / waitress) 2/2 11:00-20:00 (9h) Emma Black Maddie Leader" at bounding box center [416, 187] width 141 height 61
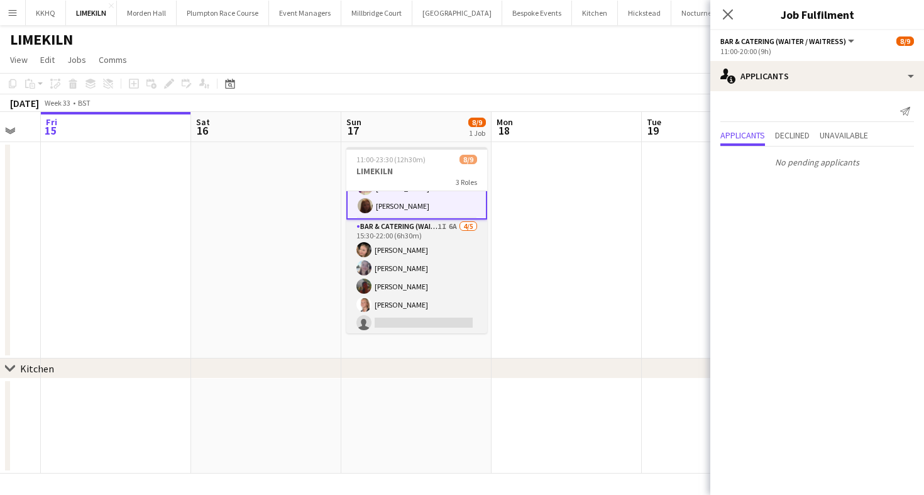
click at [429, 264] on app-card-role "Bar & Catering (Waiter / waitress) 1I 6A 4/5 15:30-22:00 (6h30m) Rosie Kenway E…" at bounding box center [416, 277] width 141 height 116
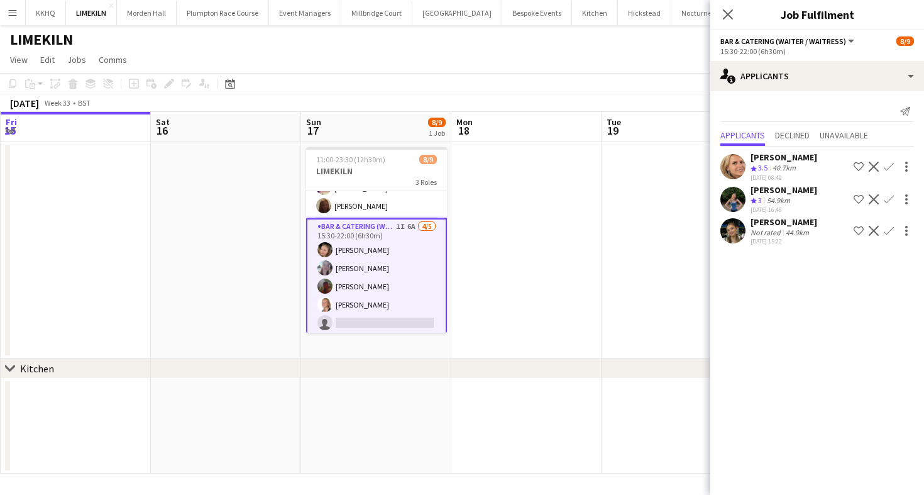
scroll to position [0, 508]
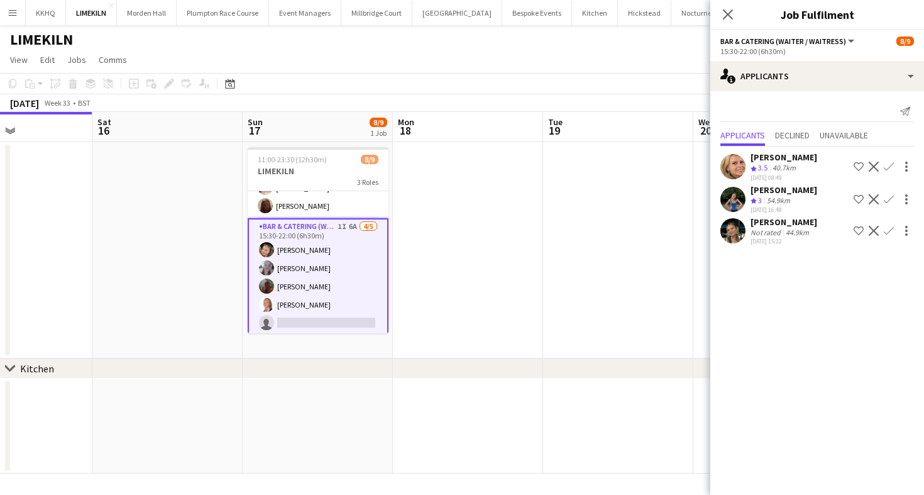
click at [804, 201] on div "Crew rating 3 54.9km" at bounding box center [783, 200] width 67 height 11
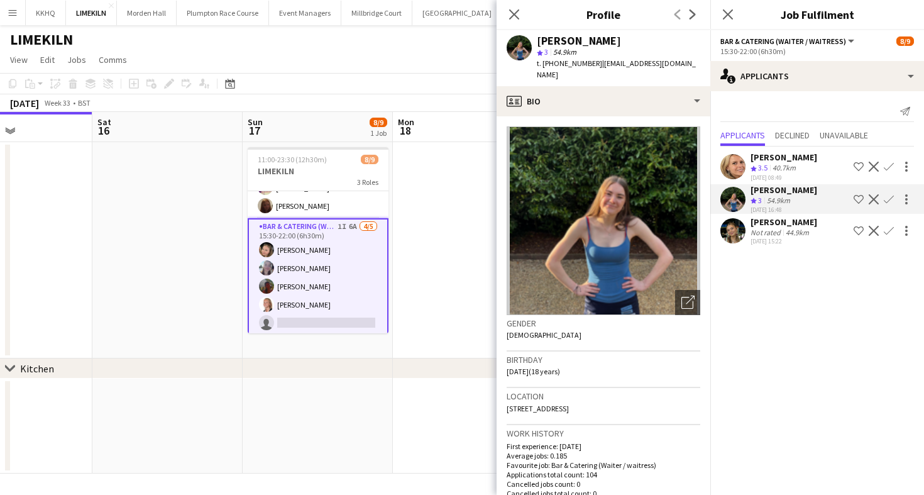
click at [363, 76] on app-toolbar "Copy Paste Paste Command V Paste with crew Command Shift V Paste linked Job [GE…" at bounding box center [462, 83] width 924 height 21
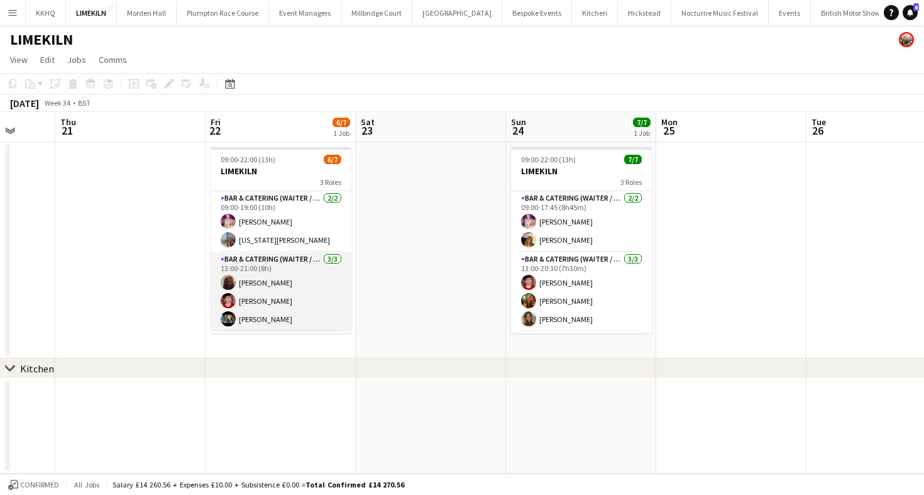
scroll to position [59, 0]
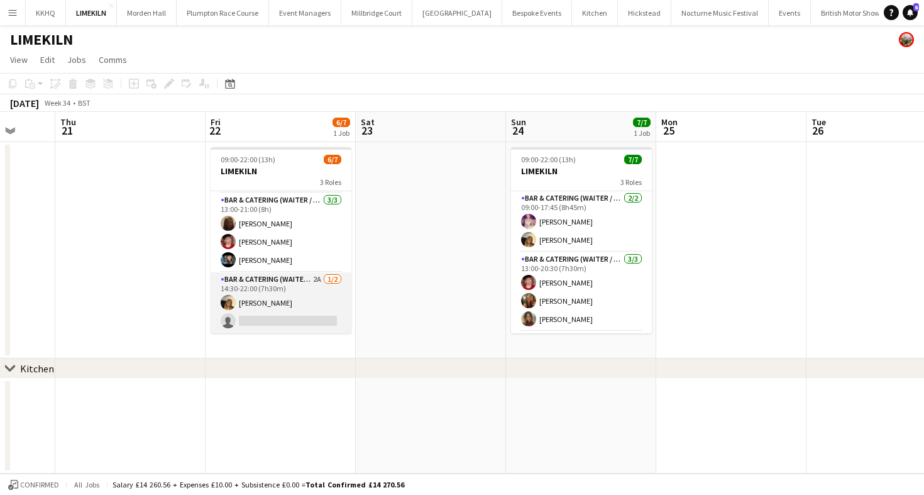
click at [311, 290] on app-card-role "Bar & Catering (Waiter / waitress) 2A 1/2 14:30-22:00 (7h30m) Lana Golesworthy …" at bounding box center [281, 302] width 141 height 61
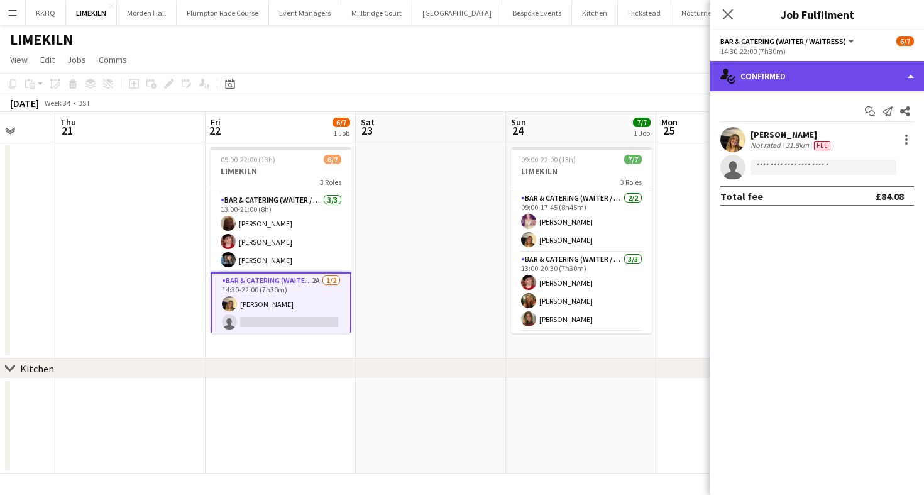
click at [831, 87] on div "single-neutral-actions-check-2 Confirmed" at bounding box center [817, 76] width 214 height 30
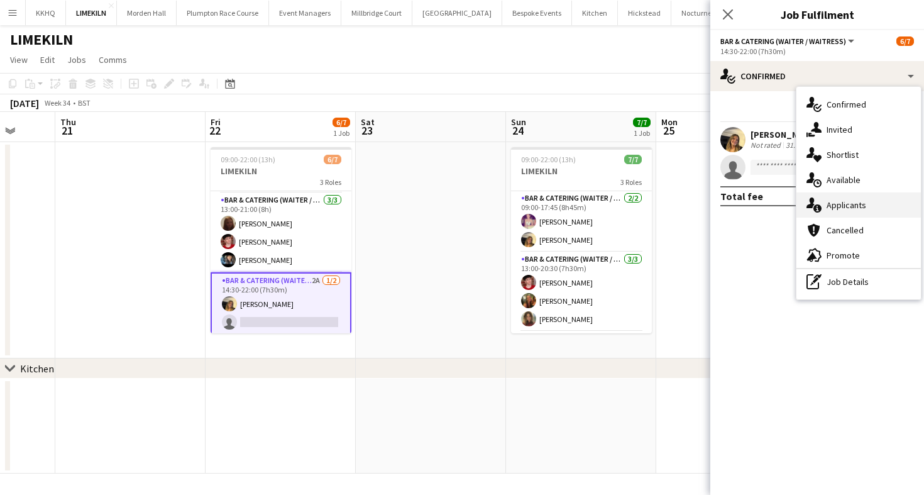
click at [864, 208] on div "single-neutral-actions-information Applicants" at bounding box center [858, 204] width 124 height 25
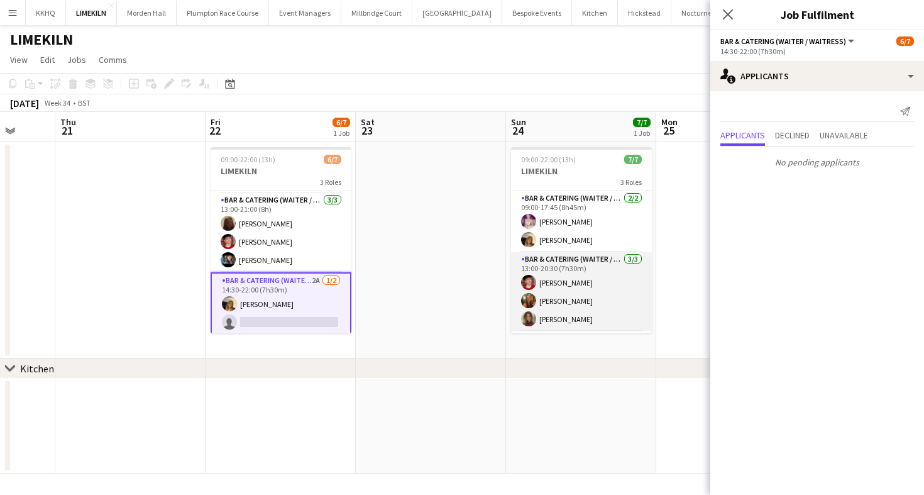
click at [602, 283] on app-card-role "Bar & Catering (Waiter / waitress) 3/3 13:00-20:30 (7h30m) Jonnie Saunders Emil…" at bounding box center [581, 291] width 141 height 79
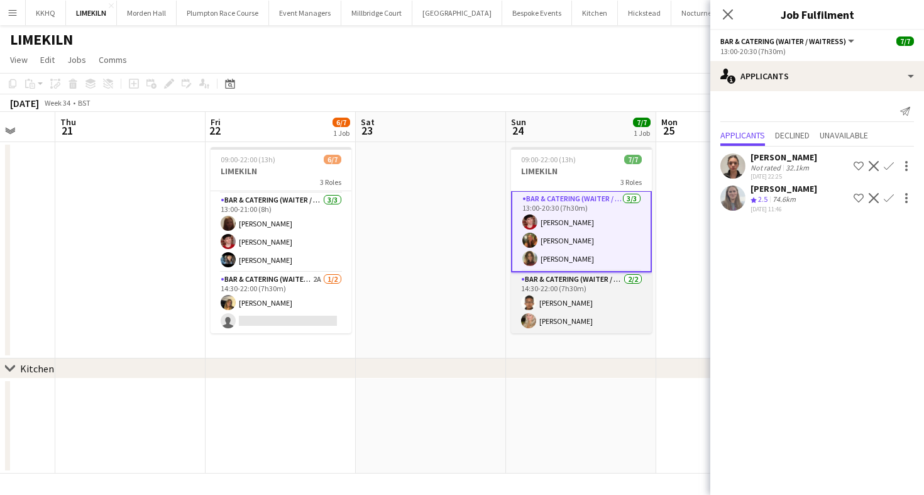
click at [602, 296] on app-card-role "Bar & Catering (Waiter / waitress) 2/2 14:30-22:00 (7h30m) Daniel Gurung Olivia…" at bounding box center [581, 302] width 141 height 61
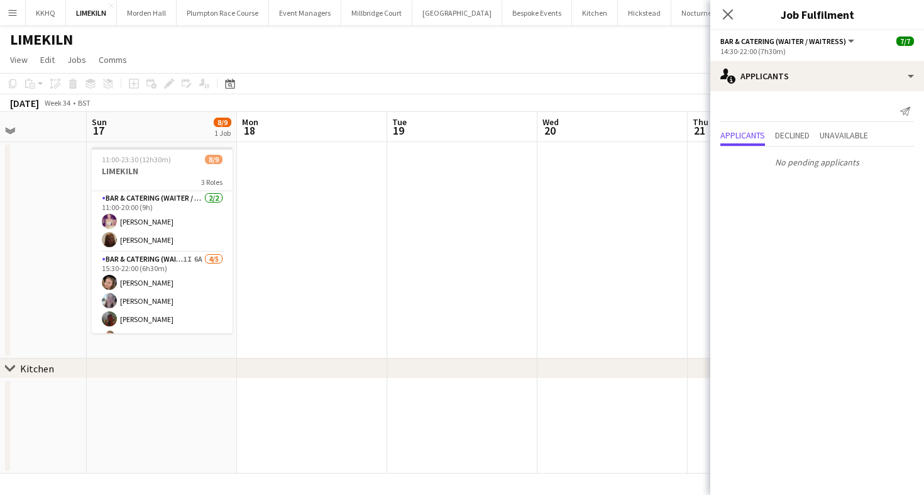
scroll to position [0, 319]
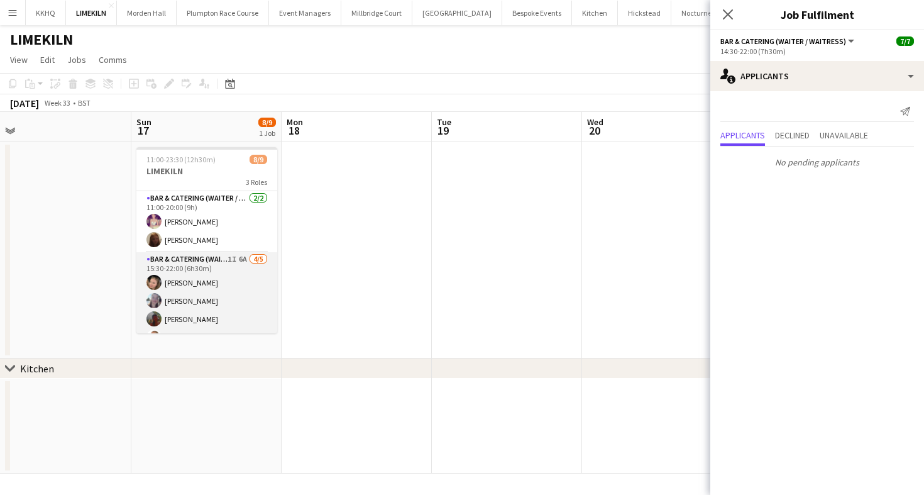
click at [246, 271] on app-card-role "Bar & Catering (Waiter / waitress) 1I 6A 4/5 15:30-22:00 (6h30m) Rosie Kenway E…" at bounding box center [206, 310] width 141 height 116
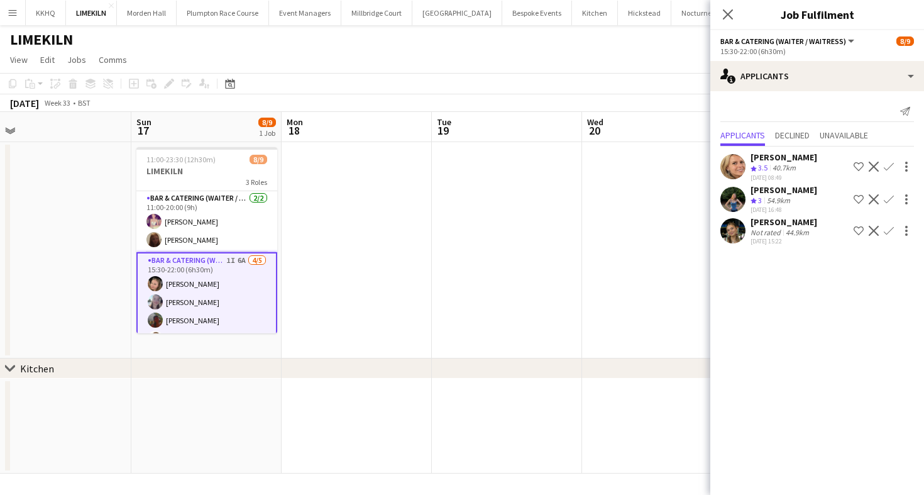
scroll to position [98, 0]
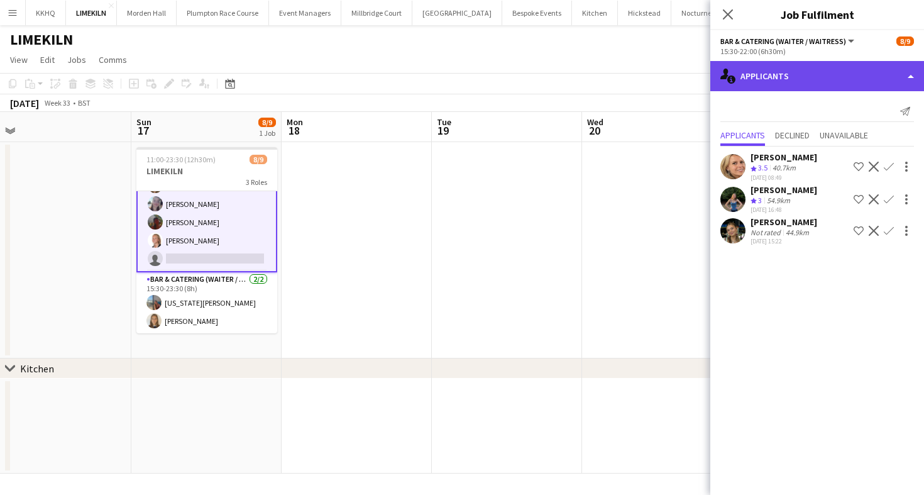
click at [801, 85] on div "single-neutral-actions-information Applicants" at bounding box center [817, 76] width 214 height 30
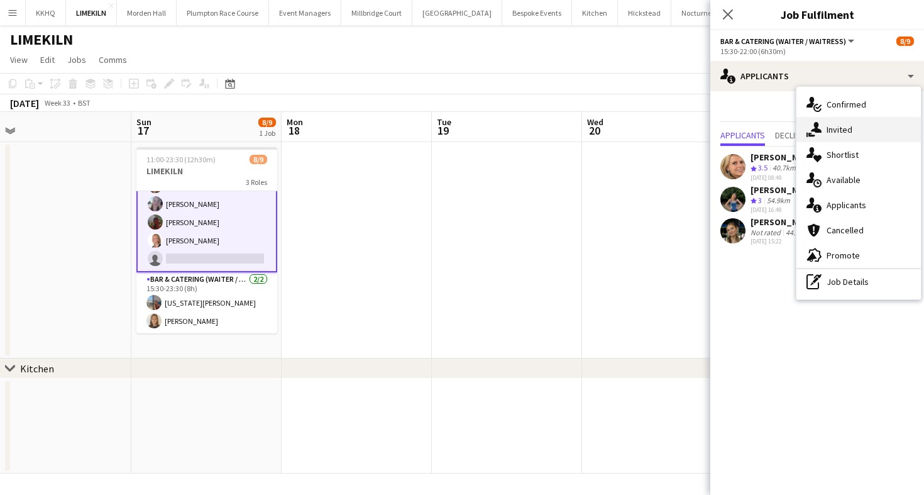
click at [826, 134] on div "single-neutral-actions-share-1 Invited" at bounding box center [858, 129] width 124 height 25
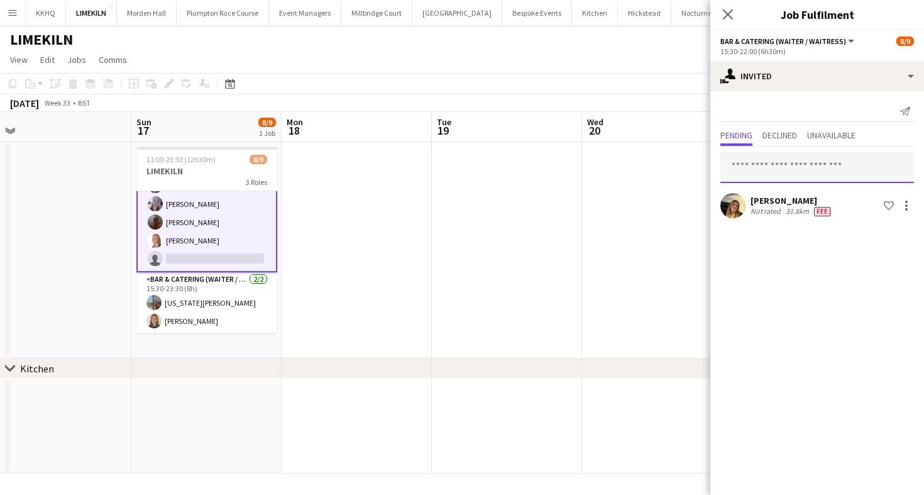
click at [808, 155] on input "text" at bounding box center [817, 166] width 194 height 31
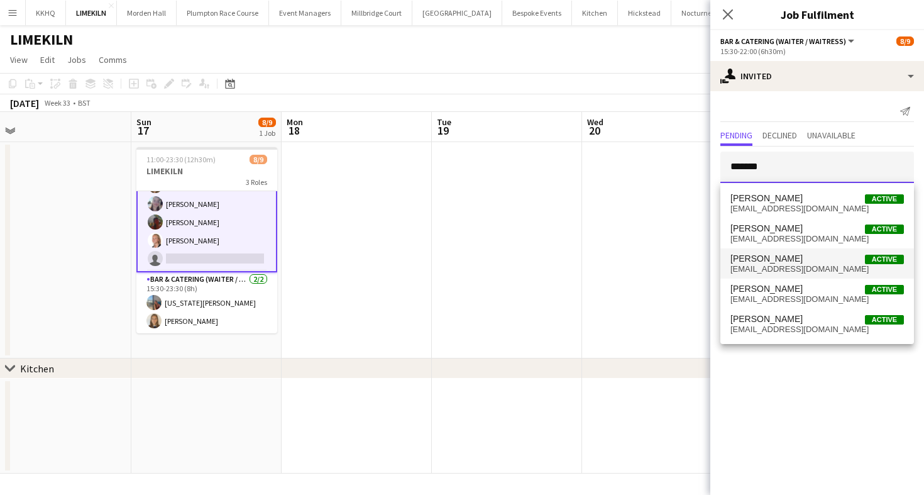
type input "******"
click at [796, 270] on span "danielgurung1998@gmail.com" at bounding box center [816, 269] width 173 height 10
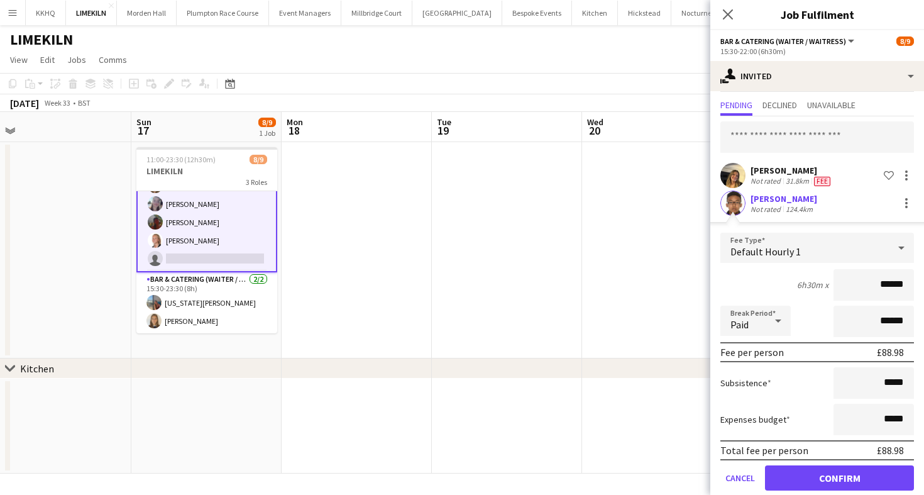
scroll to position [33, 0]
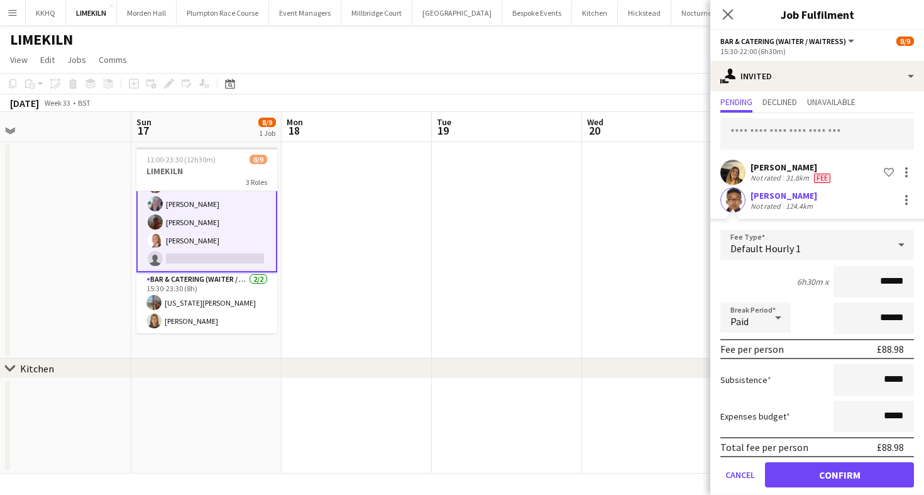
click at [772, 297] on form "Fee Type Default Hourly 1 6h30m x ****** Break Period Paid ****** Fee per perso…" at bounding box center [817, 363] width 214 height 268
click at [807, 471] on button "Confirm" at bounding box center [839, 474] width 149 height 25
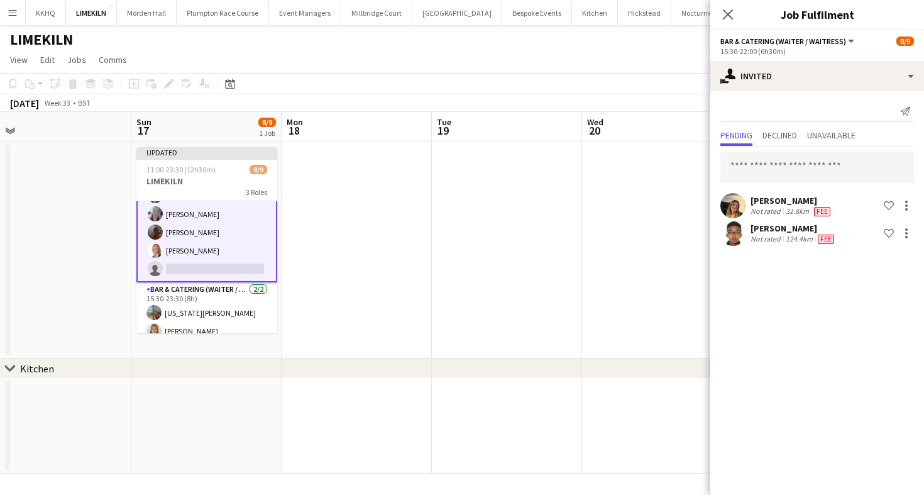
scroll to position [0, 0]
click at [555, 56] on app-page-menu "View Day view expanded Day view collapsed Month view Date picker Jump to today …" at bounding box center [462, 61] width 924 height 24
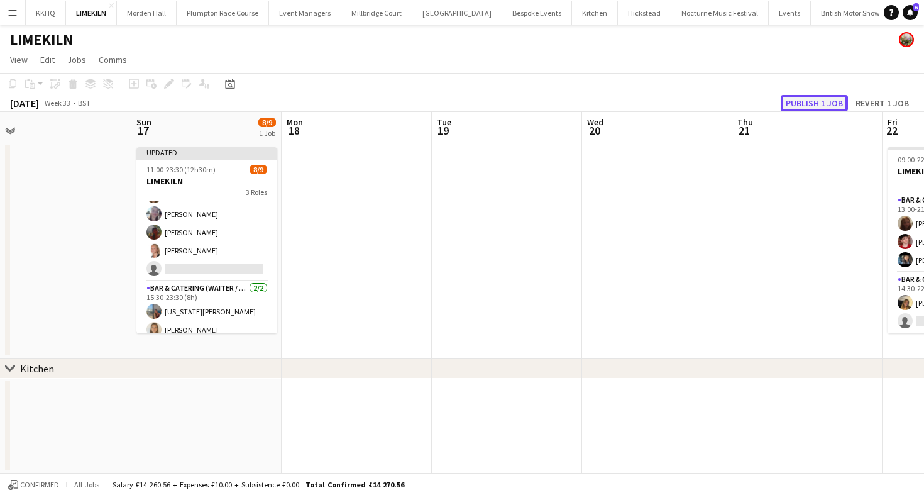
click at [801, 106] on button "Publish 1 job" at bounding box center [814, 103] width 67 height 16
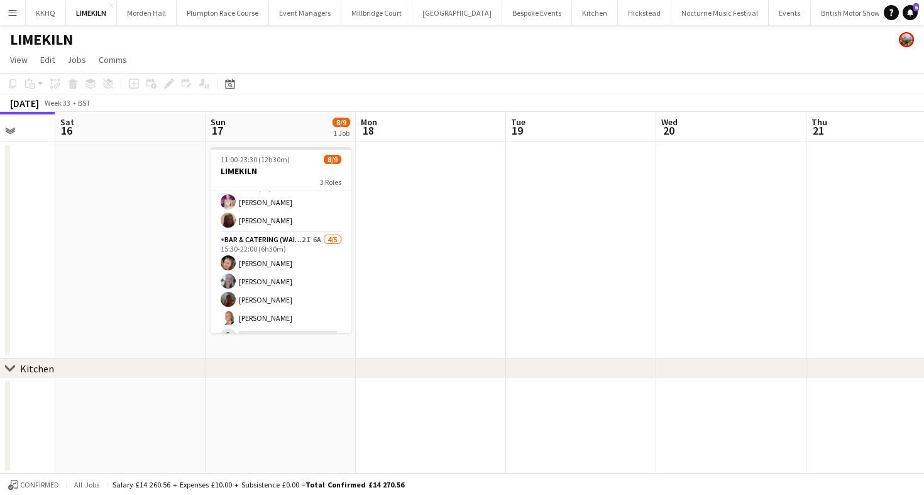
scroll to position [0, 0]
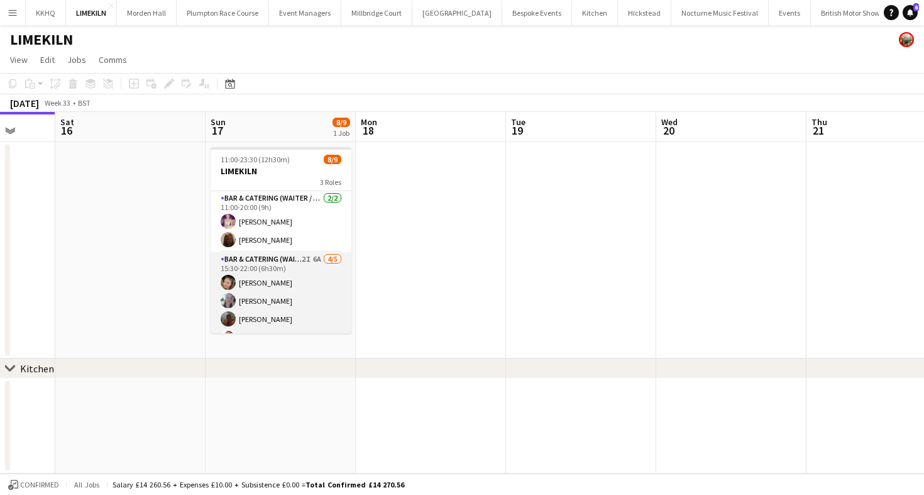
click at [273, 291] on app-card-role "Bar & Catering (Waiter / waitress) 2I 6A 4/5 15:30-22:00 (6h30m) Rosie Kenway E…" at bounding box center [281, 310] width 141 height 116
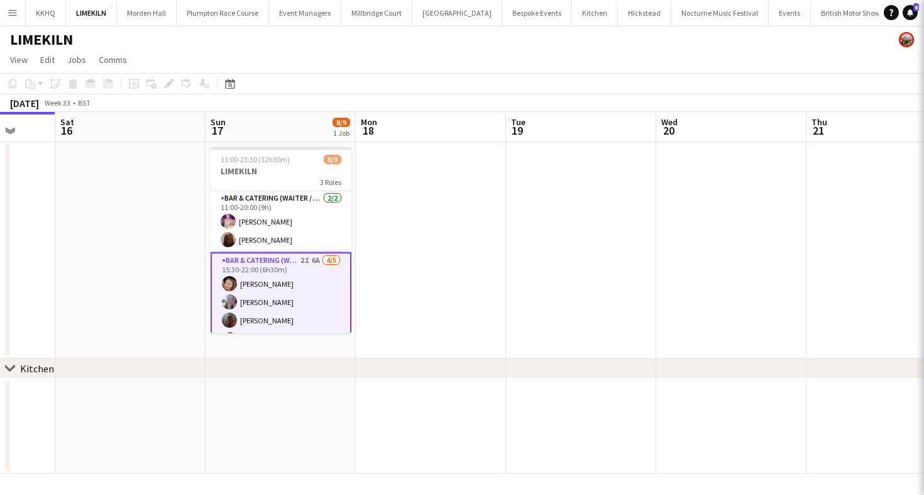
scroll to position [98, 0]
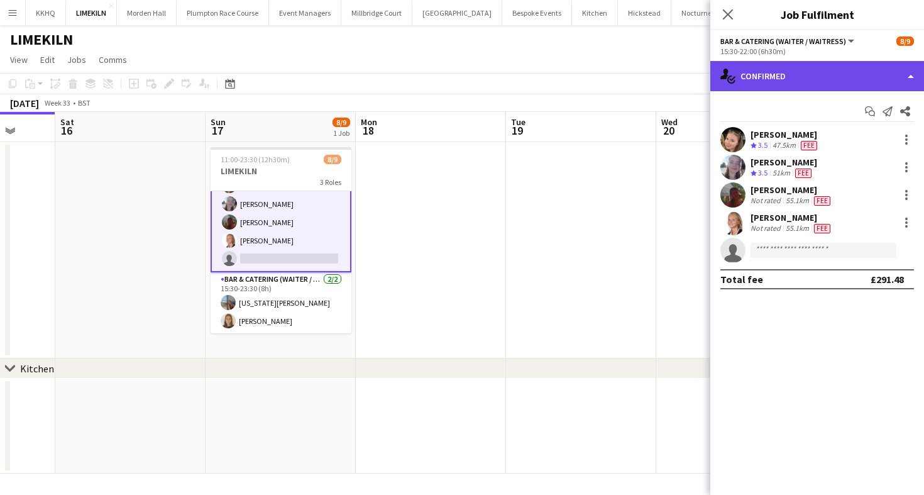
click at [866, 87] on div "single-neutral-actions-check-2 Confirmed" at bounding box center [817, 76] width 214 height 30
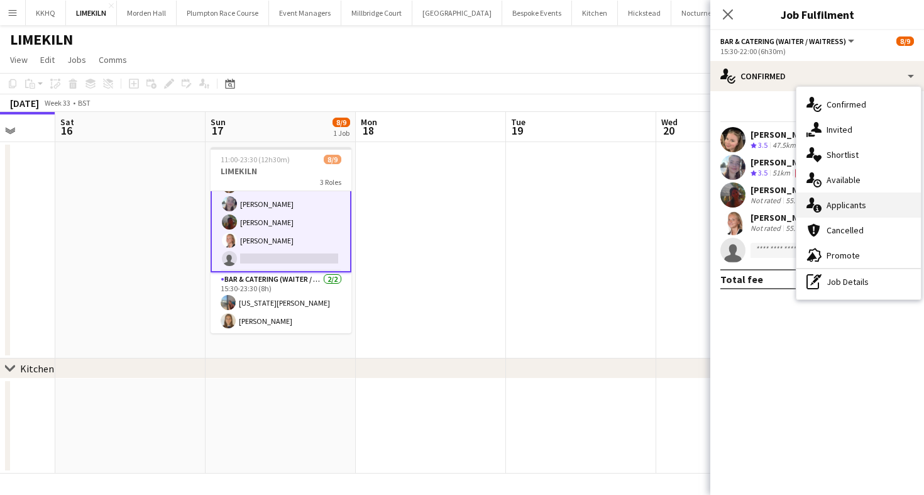
click at [862, 200] on div "single-neutral-actions-information Applicants" at bounding box center [858, 204] width 124 height 25
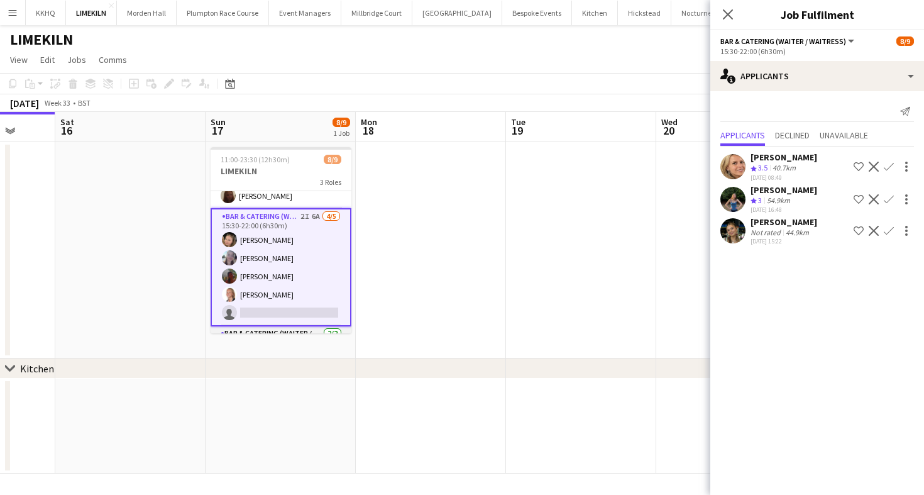
scroll to position [0, 0]
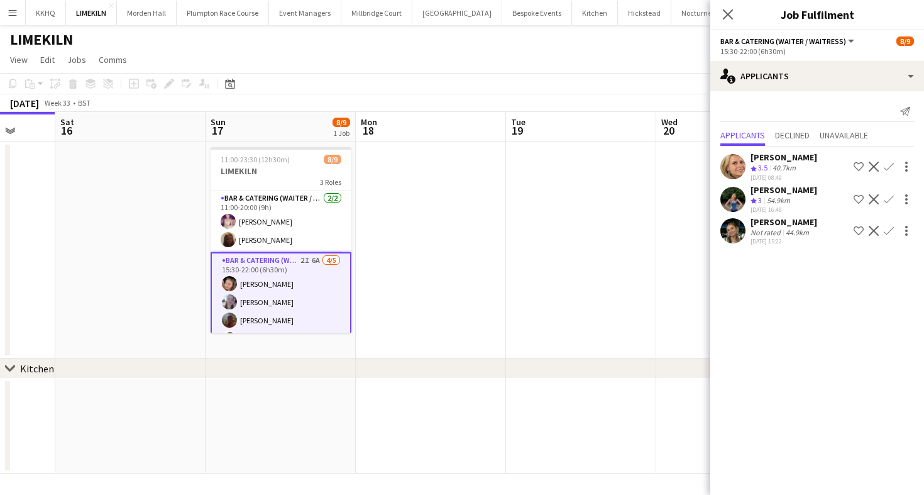
click at [733, 234] on app-user-avatar at bounding box center [732, 230] width 25 height 25
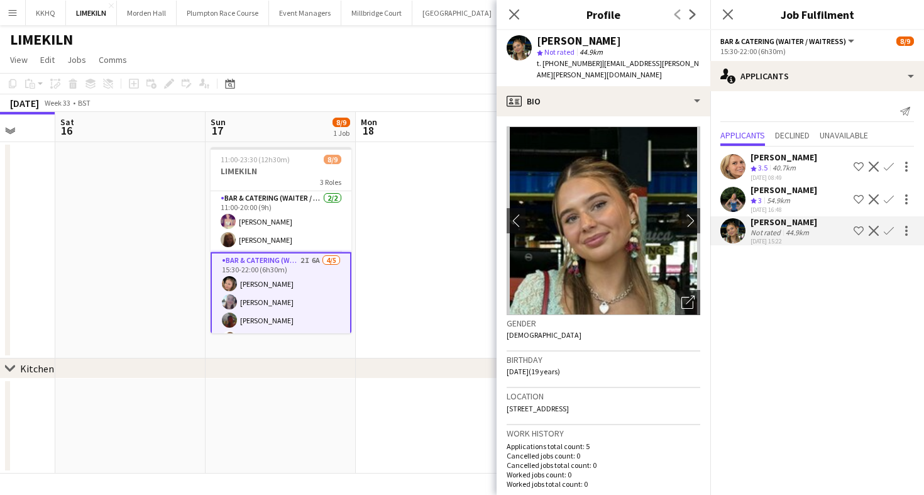
drag, startPoint x: 659, startPoint y: 409, endPoint x: 688, endPoint y: 409, distance: 29.5
click at [688, 409] on div "Location 15 Arundel Court, Brookers Road, Billingshurst, RH14 9GD" at bounding box center [604, 406] width 194 height 36
click at [569, 409] on span "15 Arundel Court, Brookers Road, Billingshurst, RH14 9GD" at bounding box center [538, 407] width 62 height 9
drag, startPoint x: 658, startPoint y: 410, endPoint x: 705, endPoint y: 410, distance: 47.1
click at [705, 410] on app-crew-profile-bio "chevron-left chevron-right Open photos pop-in Gender Female Birthday 14-12-2005…" at bounding box center [603, 305] width 214 height 378
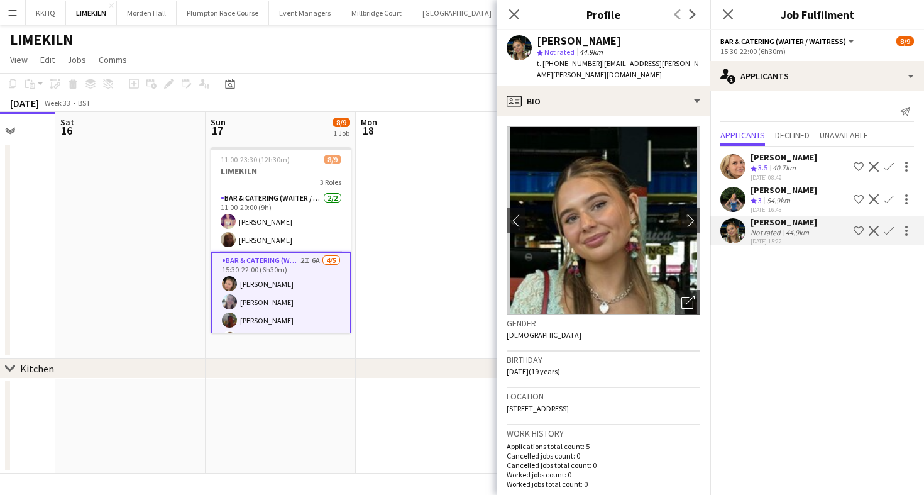
click at [569, 409] on span "15 Arundel Court, Brookers Road, Billingshurst, RH14 9GD" at bounding box center [538, 407] width 62 height 9
drag, startPoint x: 655, startPoint y: 408, endPoint x: 708, endPoint y: 409, distance: 52.2
click at [708, 409] on app-crew-profile-bio "chevron-left chevron-right Open photos pop-in Gender Female Birthday 14-12-2005…" at bounding box center [603, 305] width 214 height 378
copy span "RH14 9GD"
click at [282, 311] on app-card-role "Bar & Catering (Waiter / waitress) 2I 6A 4/5 15:30-22:00 (6h30m) Rosie Kenway E…" at bounding box center [281, 311] width 141 height 118
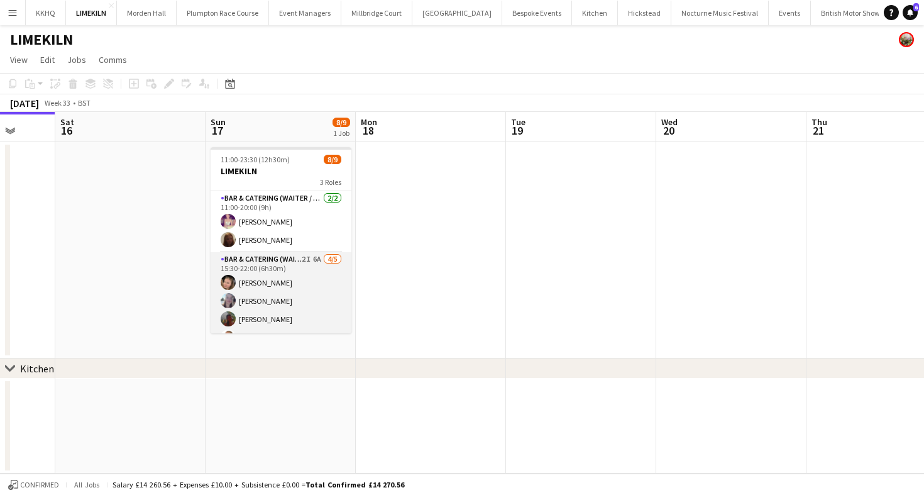
click at [290, 301] on app-card-role "Bar & Catering (Waiter / waitress) 2I 6A 4/5 15:30-22:00 (6h30m) Rosie Kenway E…" at bounding box center [281, 310] width 141 height 116
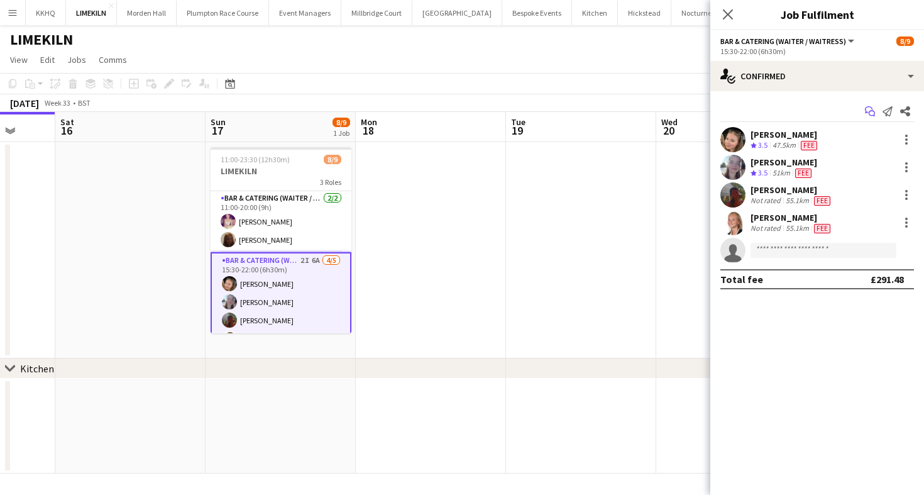
click at [869, 110] on icon "Start chat" at bounding box center [870, 111] width 10 height 10
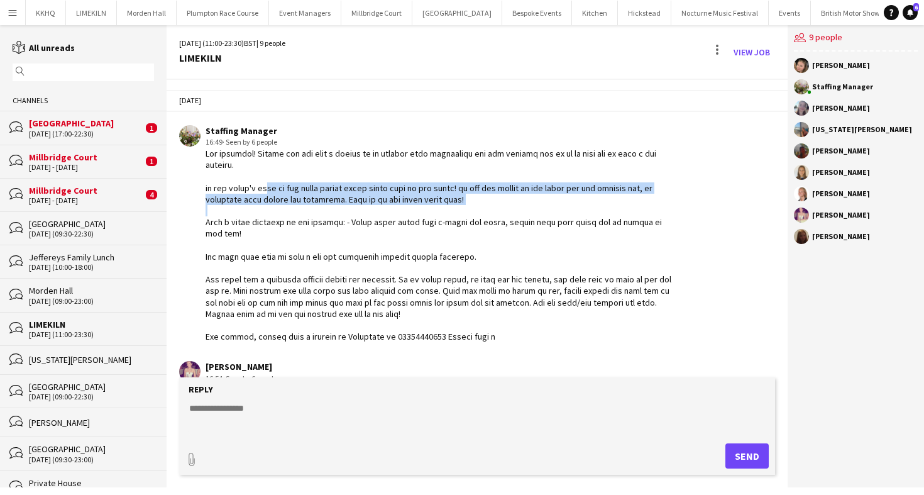
drag, startPoint x: 263, startPoint y: 183, endPoint x: 424, endPoint y: 207, distance: 162.7
click at [424, 207] on div at bounding box center [441, 245] width 471 height 194
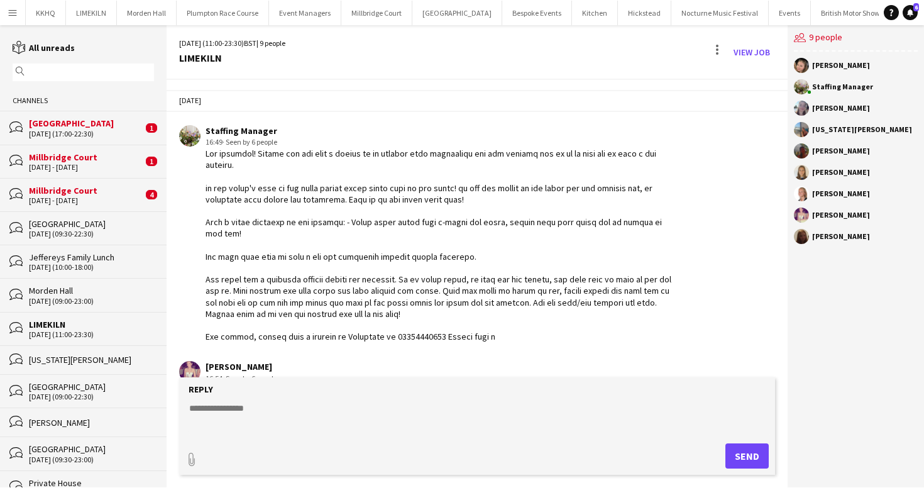
click at [415, 313] on div at bounding box center [441, 245] width 471 height 194
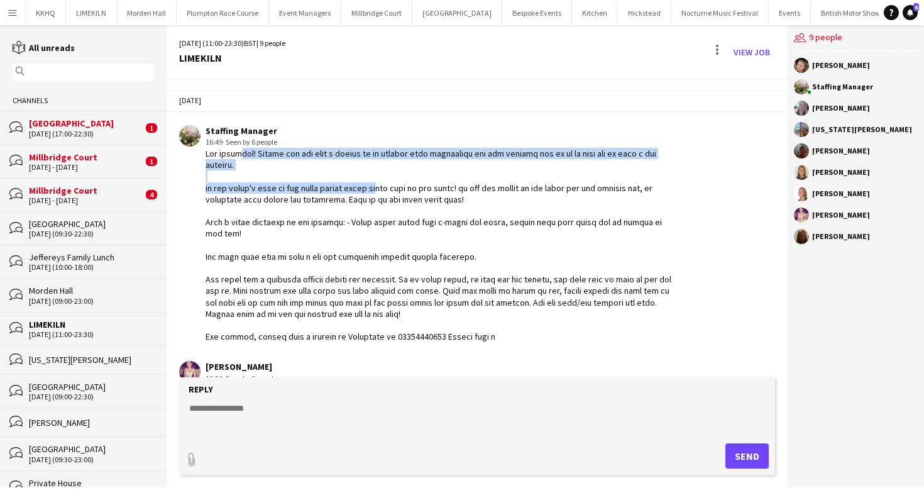
drag, startPoint x: 236, startPoint y: 158, endPoint x: 376, endPoint y: 190, distance: 143.6
click at [376, 190] on div at bounding box center [441, 245] width 471 height 194
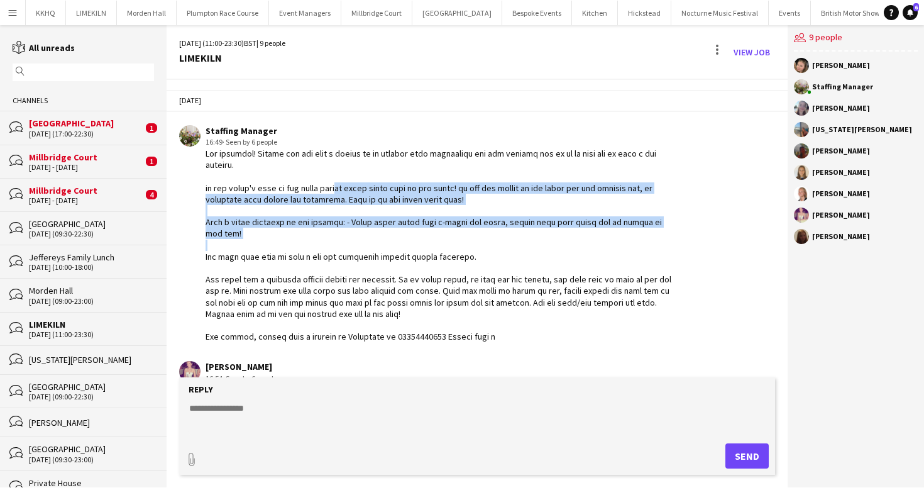
drag, startPoint x: 336, startPoint y: 190, endPoint x: 352, endPoint y: 229, distance: 42.3
click at [352, 230] on div at bounding box center [441, 245] width 471 height 194
click at [352, 229] on div at bounding box center [441, 245] width 471 height 194
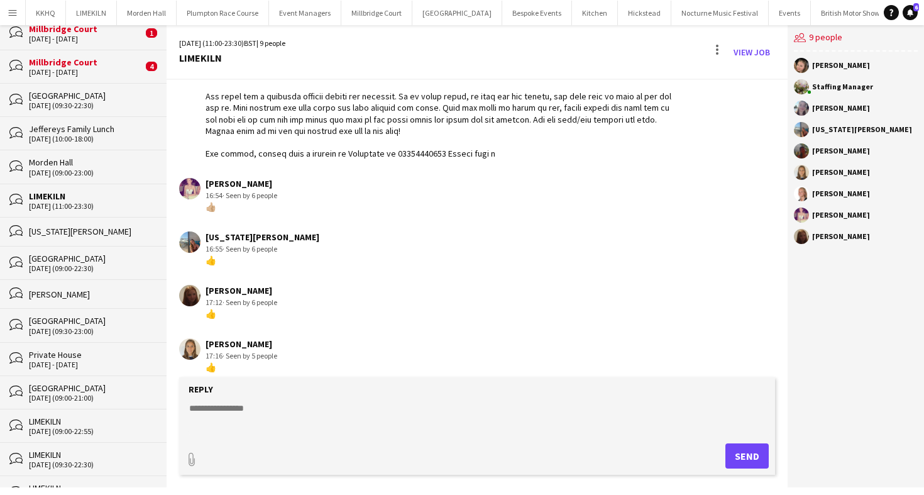
scroll to position [129, 0]
click at [59, 415] on div "LIMEKILN" at bounding box center [91, 420] width 125 height 11
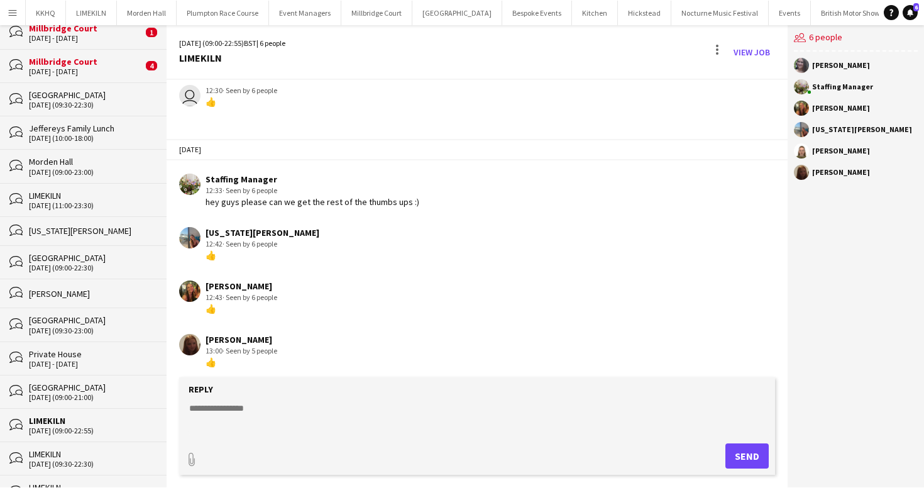
scroll to position [401, 0]
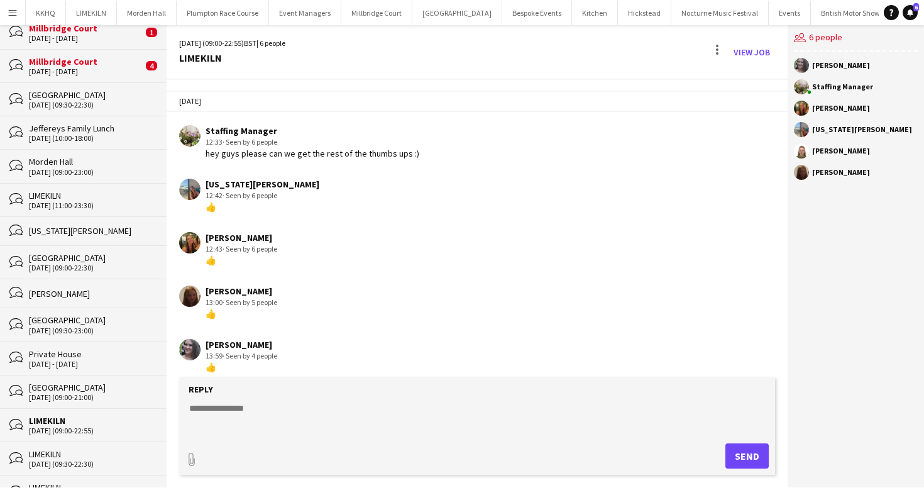
click at [99, 101] on div "16-08-2025 (09:30-22:30)" at bounding box center [91, 105] width 125 height 9
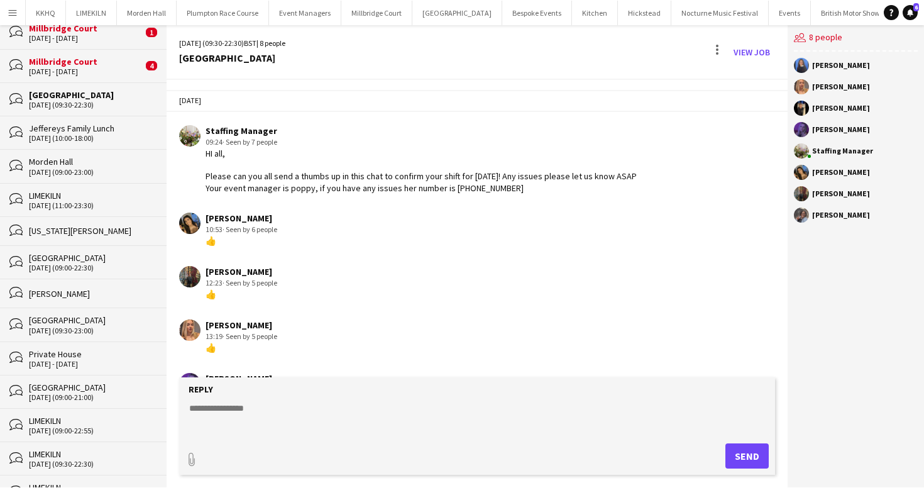
scroll to position [16, 0]
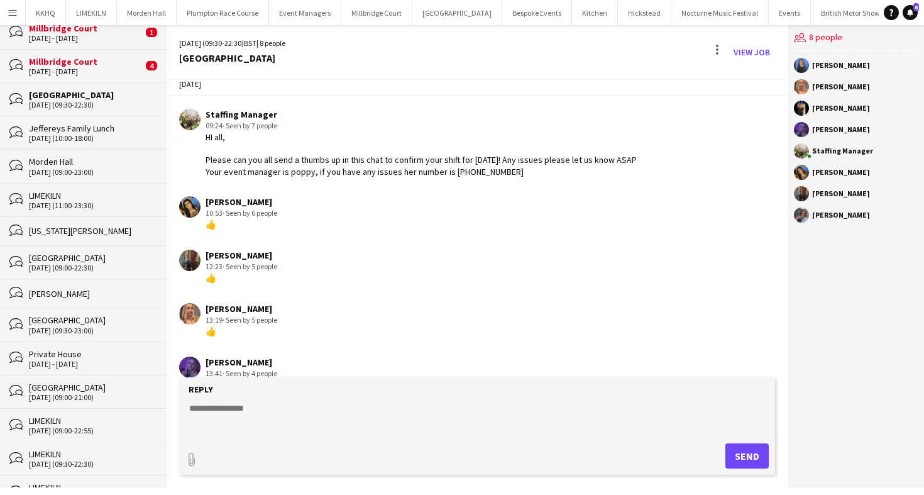
click at [92, 134] on div "17-08-2025 (10:00-18:00)" at bounding box center [91, 138] width 125 height 9
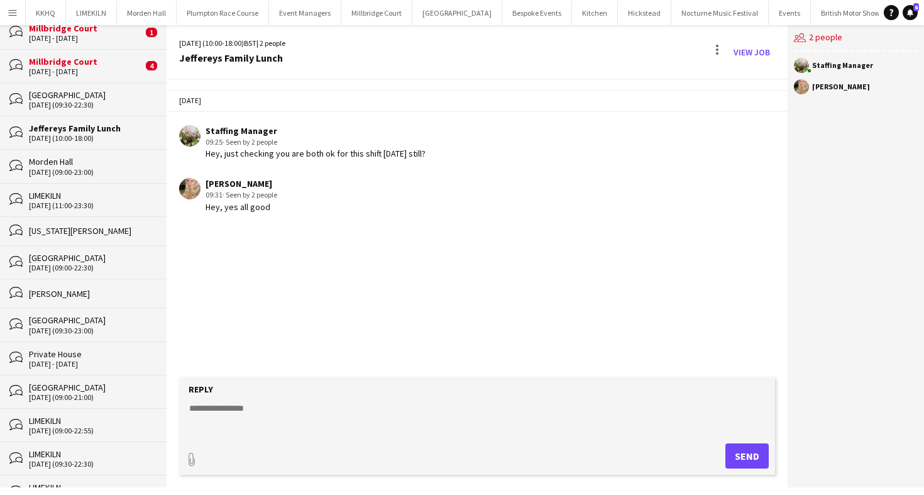
click at [93, 163] on div "Morden Hall" at bounding box center [91, 161] width 125 height 11
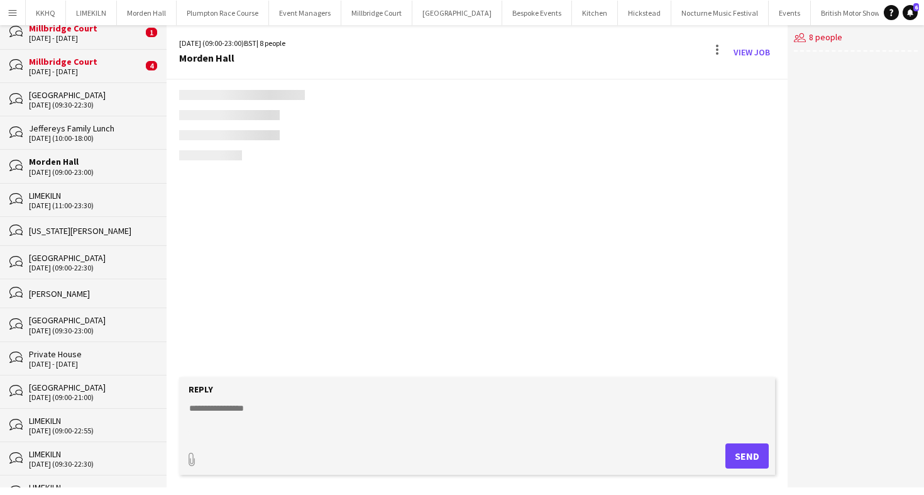
scroll to position [141, 0]
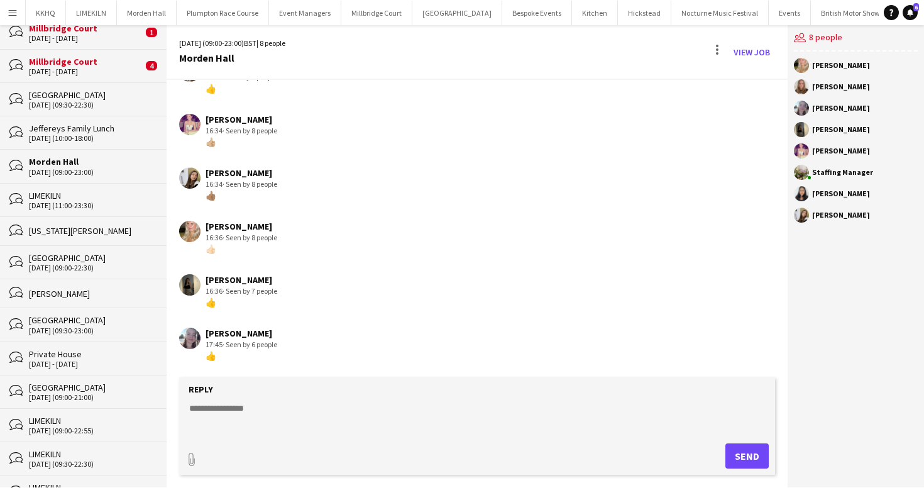
click at [93, 185] on div "bubbles LIMEKILN 17-08-2025 (11:00-23:30)" at bounding box center [83, 199] width 167 height 33
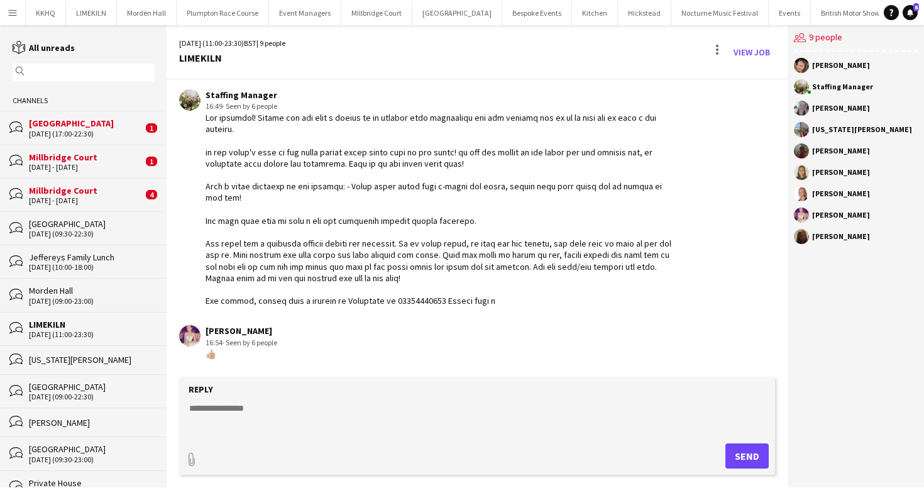
scroll to position [183, 0]
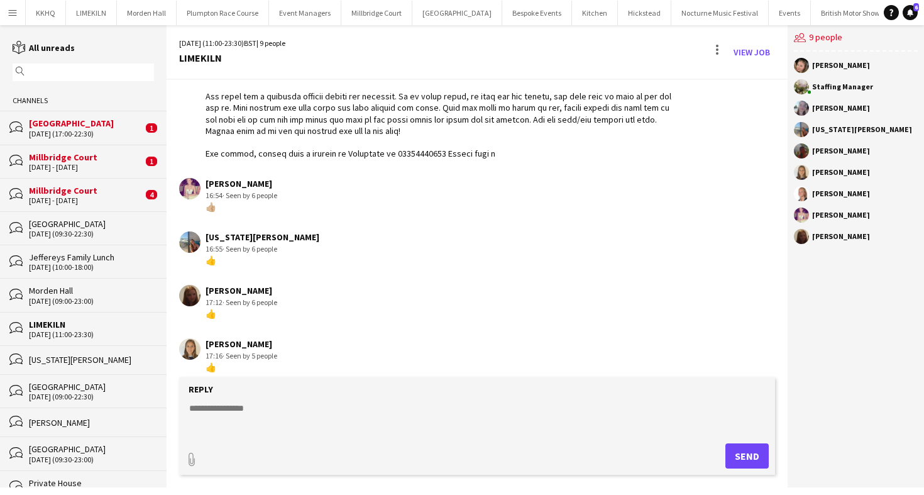
click at [50, 160] on div "Millbridge Court" at bounding box center [86, 156] width 114 height 11
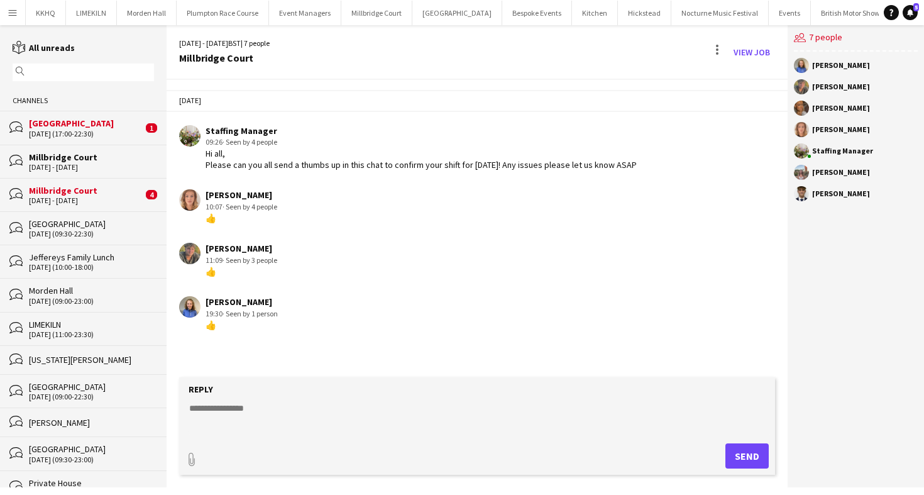
drag, startPoint x: 228, startPoint y: 163, endPoint x: 600, endPoint y: 178, distance: 372.4
click at [600, 179] on div "Today Staffing Manager 09:26 · Seen by 4 people Hi all, Please can you all send…" at bounding box center [477, 210] width 621 height 260
click at [297, 155] on div "Hi all, Please can you all send a thumbs up in this chat to confirm your shift …" at bounding box center [421, 159] width 431 height 23
click at [68, 135] on div "16-08-2025 (17:00-22:30)" at bounding box center [86, 133] width 114 height 9
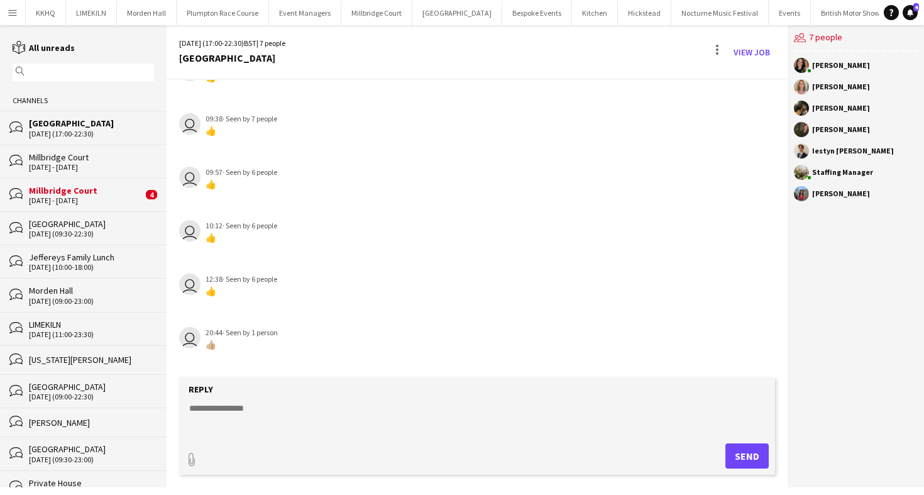
scroll to position [194, 0]
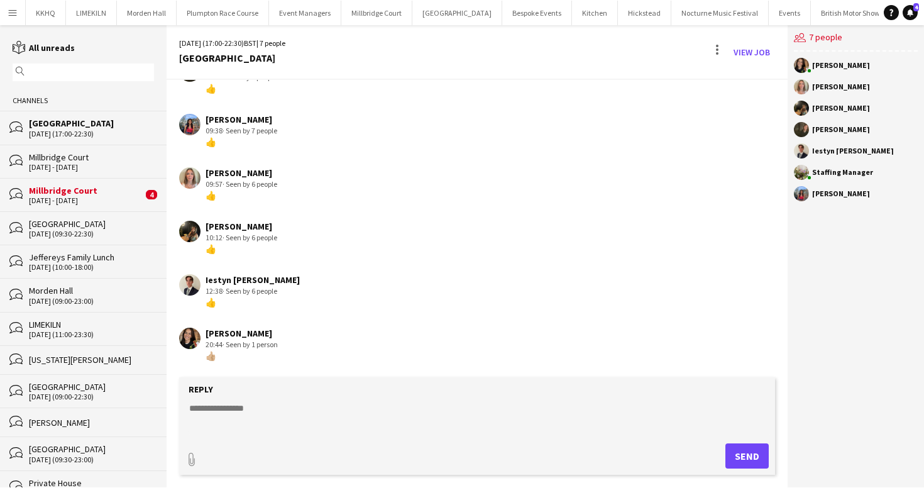
click at [87, 195] on div "Millbridge Court 16 - 17 Aug 2025" at bounding box center [86, 195] width 114 height 20
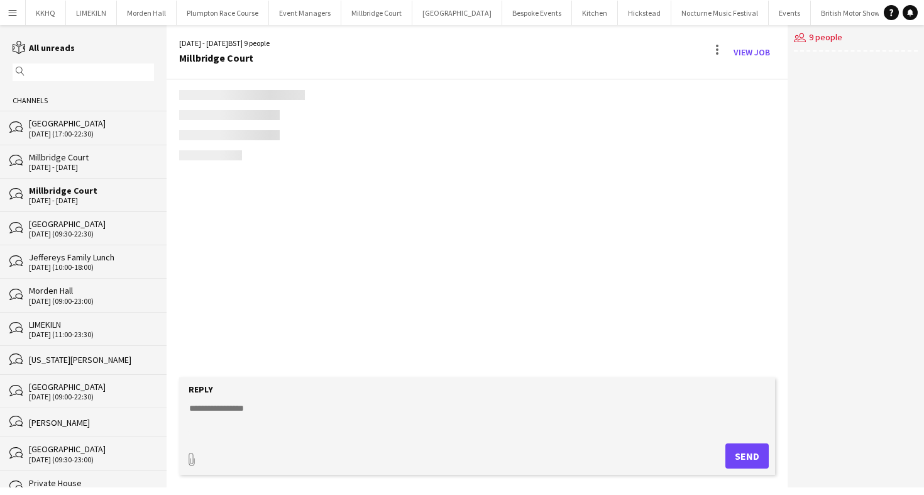
scroll to position [23, 0]
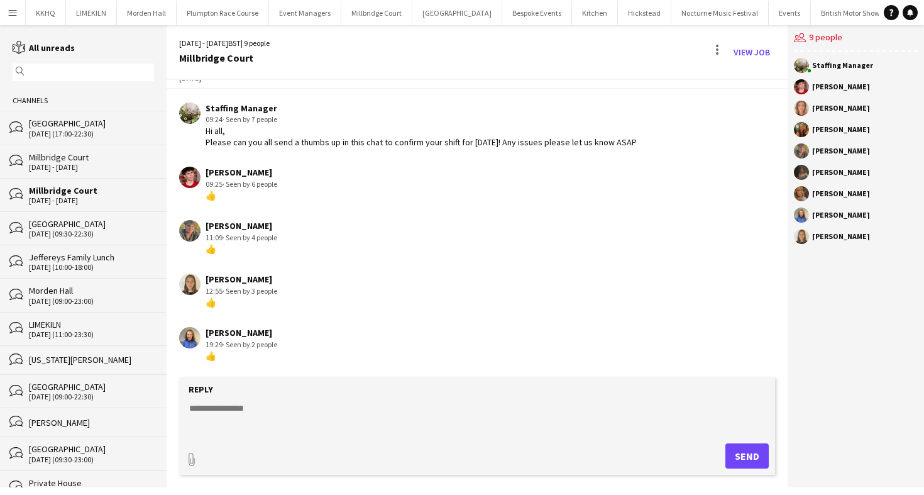
click at [85, 126] on div "[GEOGRAPHIC_DATA]" at bounding box center [91, 123] width 125 height 11
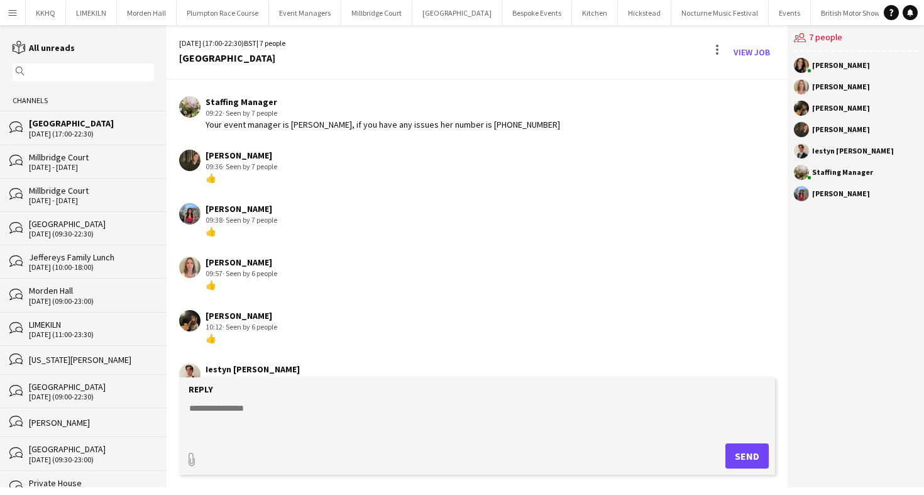
scroll to position [194, 0]
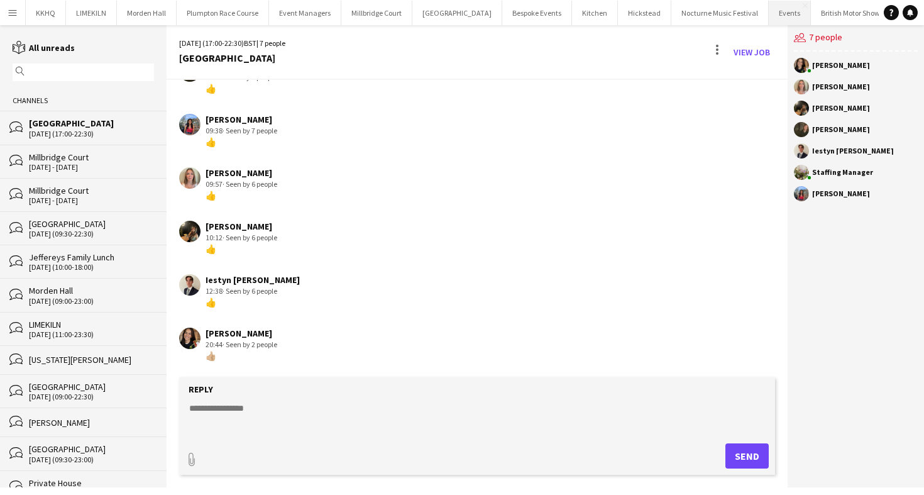
click at [769, 23] on button "Events Close" at bounding box center [790, 13] width 42 height 25
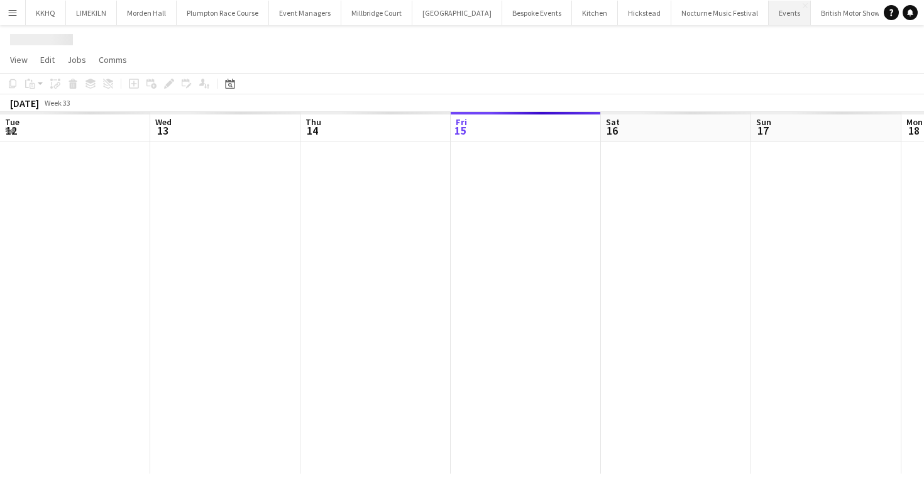
scroll to position [0, 300]
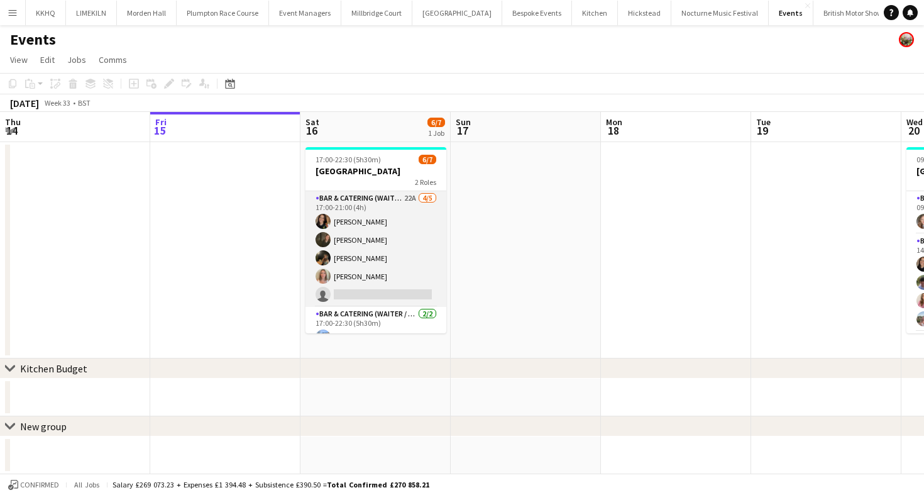
click at [369, 227] on app-card-role "Bar & Catering (Waiter / waitress) 22A 4/5 17:00-21:00 (4h) Leonie MacDougall f…" at bounding box center [375, 249] width 141 height 116
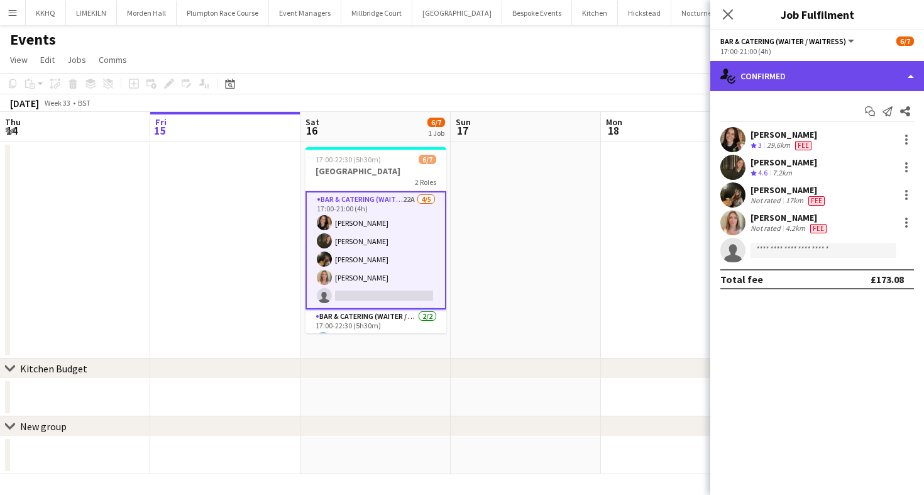
click at [780, 65] on div "single-neutral-actions-check-2 Confirmed" at bounding box center [817, 76] width 214 height 30
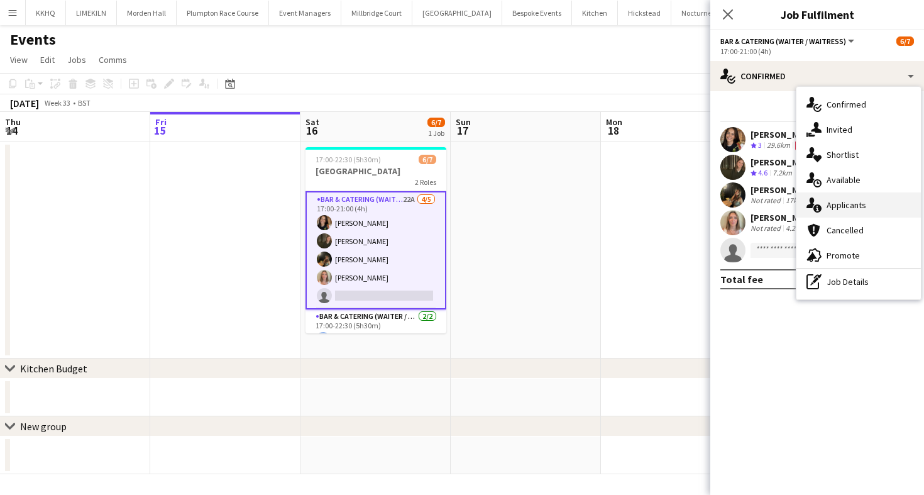
click at [849, 214] on div "single-neutral-actions-information Applicants" at bounding box center [858, 204] width 124 height 25
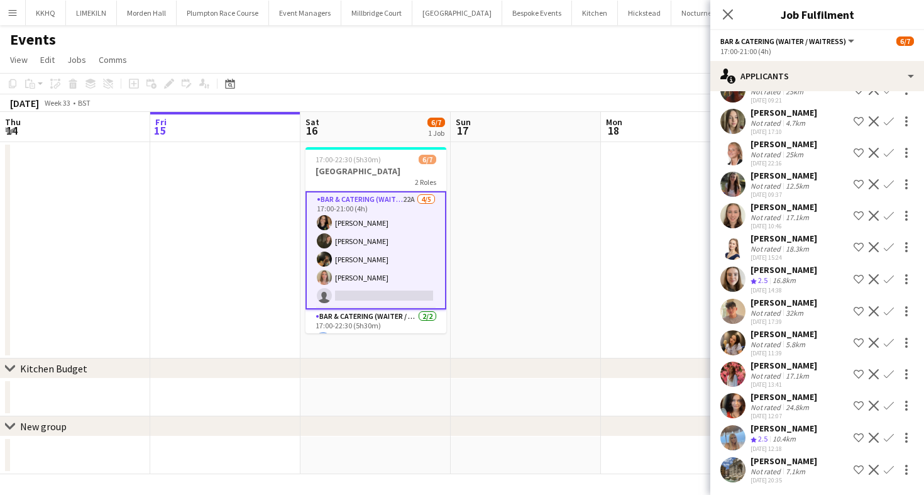
scroll to position [0, 0]
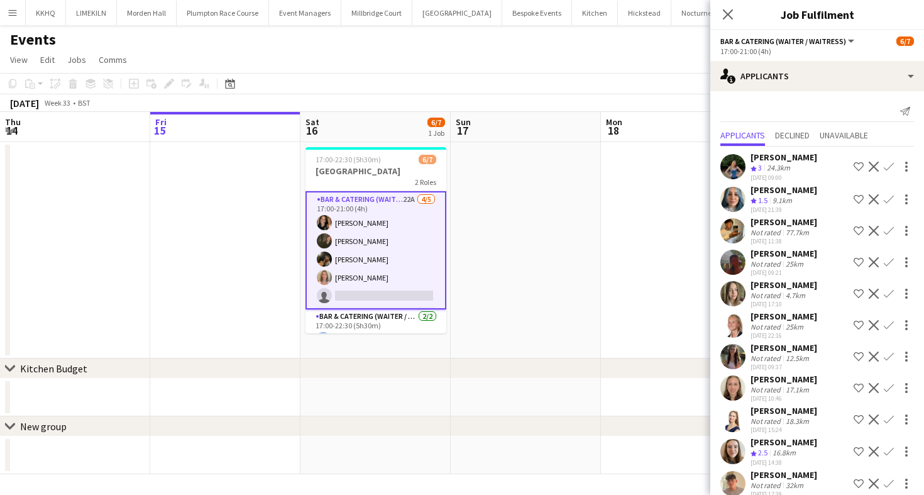
click at [767, 255] on div "[PERSON_NAME]" at bounding box center [783, 253] width 67 height 11
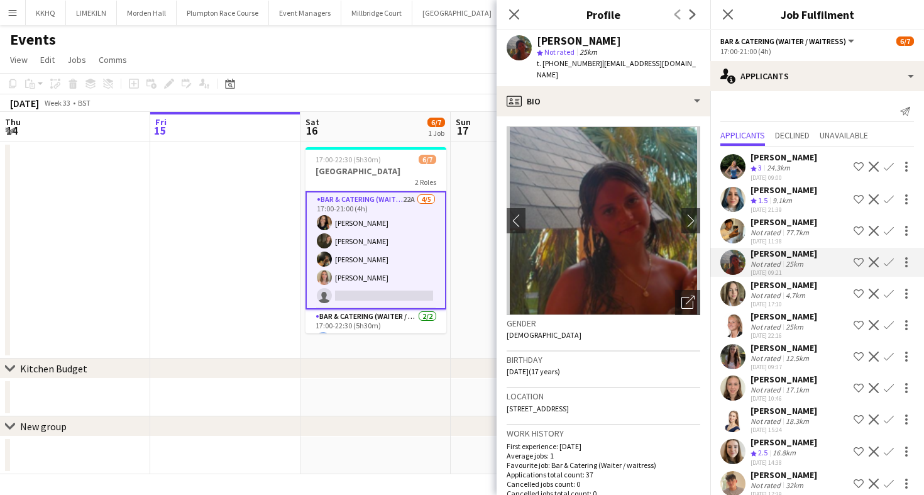
click at [457, 80] on app-toolbar "Copy Paste Paste Command V Paste with crew Command Shift V Paste linked Job [GE…" at bounding box center [462, 83] width 924 height 21
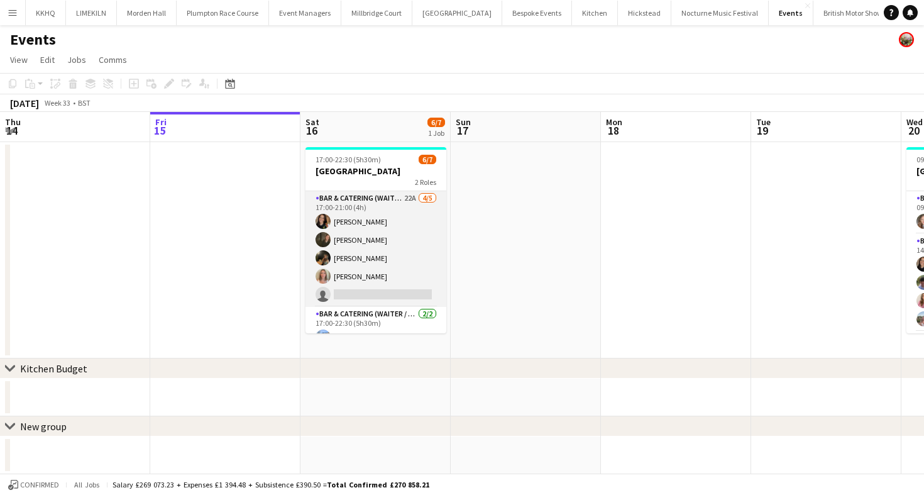
click at [390, 231] on app-card-role "Bar & Catering (Waiter / waitress) 22A 4/5 17:00-21:00 (4h) Leonie MacDougall f…" at bounding box center [375, 249] width 141 height 116
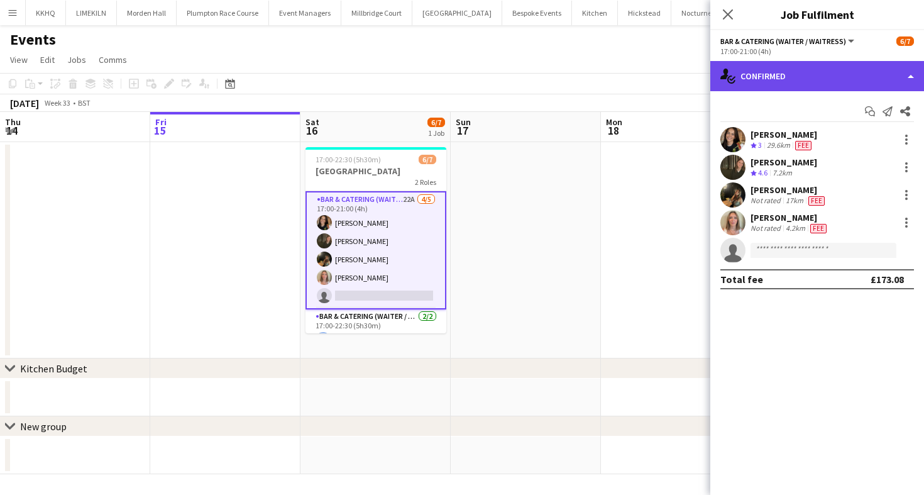
click at [816, 82] on div "single-neutral-actions-check-2 Confirmed" at bounding box center [817, 76] width 214 height 30
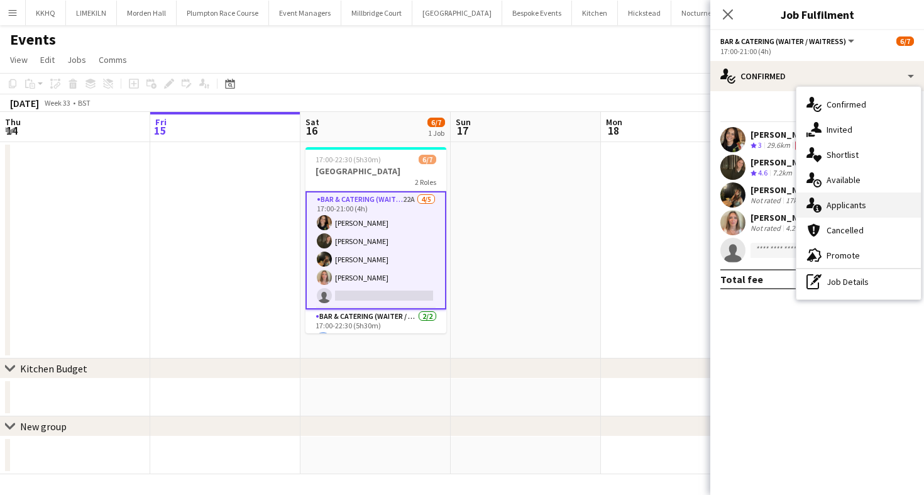
click at [852, 196] on div "single-neutral-actions-information Applicants" at bounding box center [858, 204] width 124 height 25
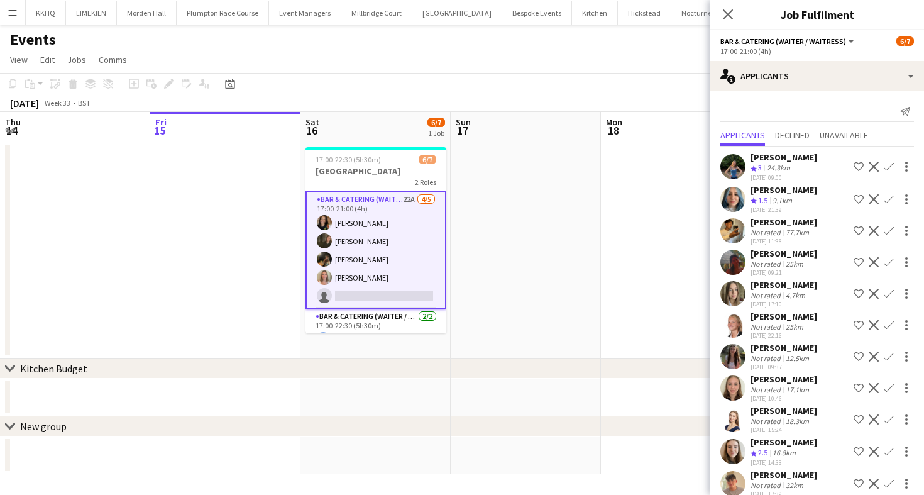
click at [775, 320] on div "[PERSON_NAME]" at bounding box center [783, 315] width 67 height 11
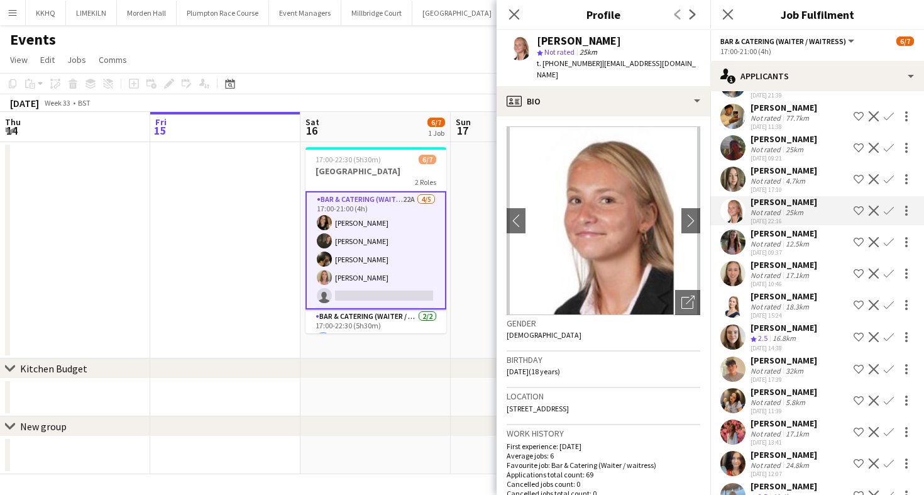
scroll to position [172, 0]
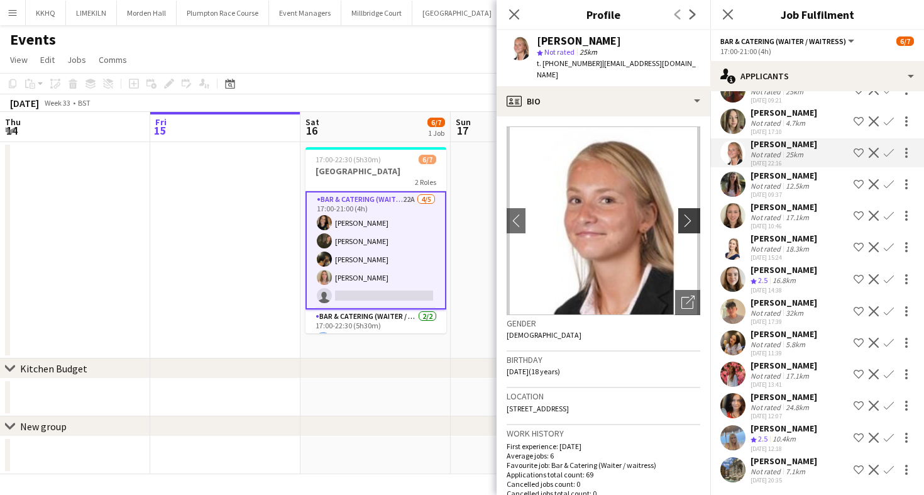
click at [695, 214] on app-icon "chevron-right" at bounding box center [690, 220] width 19 height 13
click at [689, 214] on app-icon "chevron-right" at bounding box center [690, 220] width 19 height 13
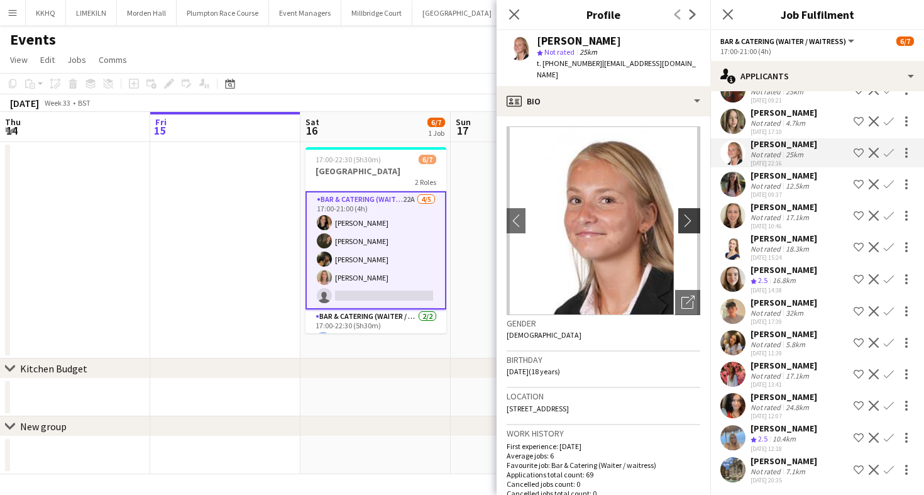
click at [689, 214] on app-icon "chevron-right" at bounding box center [690, 220] width 19 height 13
click at [422, 85] on app-toolbar "Copy Paste Paste Command V Paste with crew Command Shift V Paste linked Job [GE…" at bounding box center [462, 83] width 924 height 21
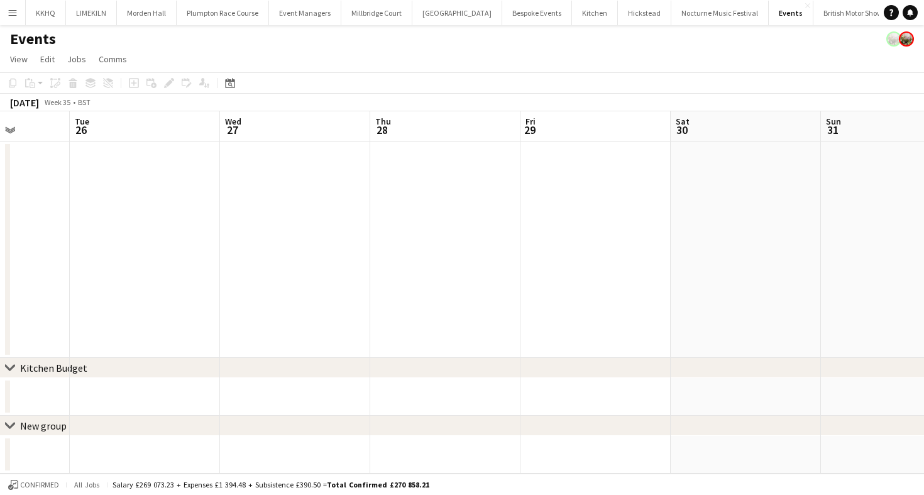
scroll to position [0, 547]
click at [813, 14] on button "British Motor Show Close" at bounding box center [853, 13] width 80 height 25
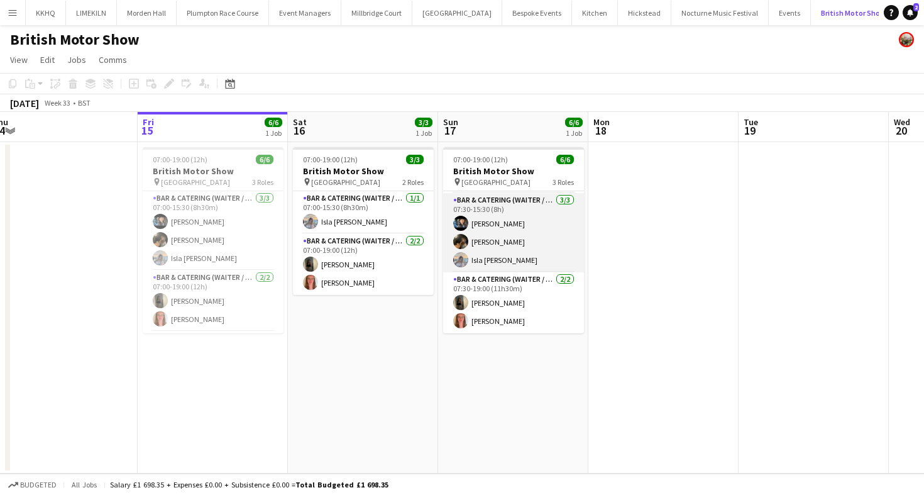
scroll to position [0, 312]
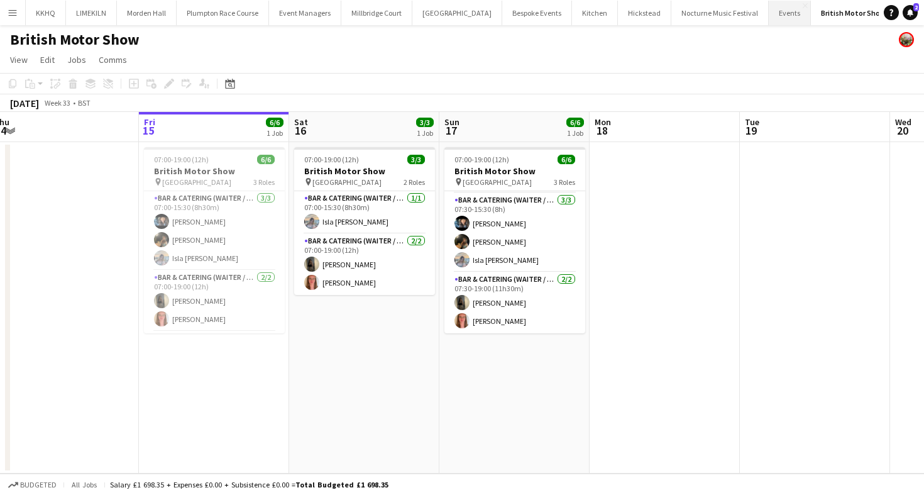
click at [769, 20] on button "Events Close" at bounding box center [790, 13] width 42 height 25
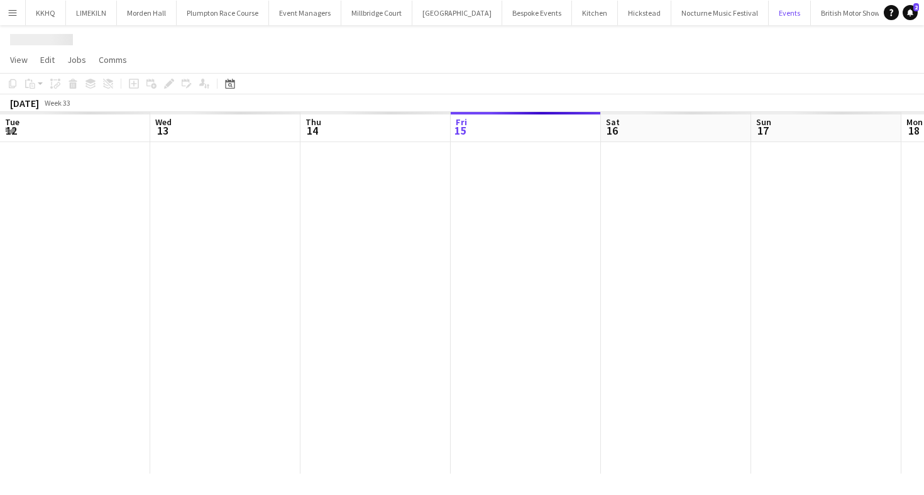
scroll to position [0, 300]
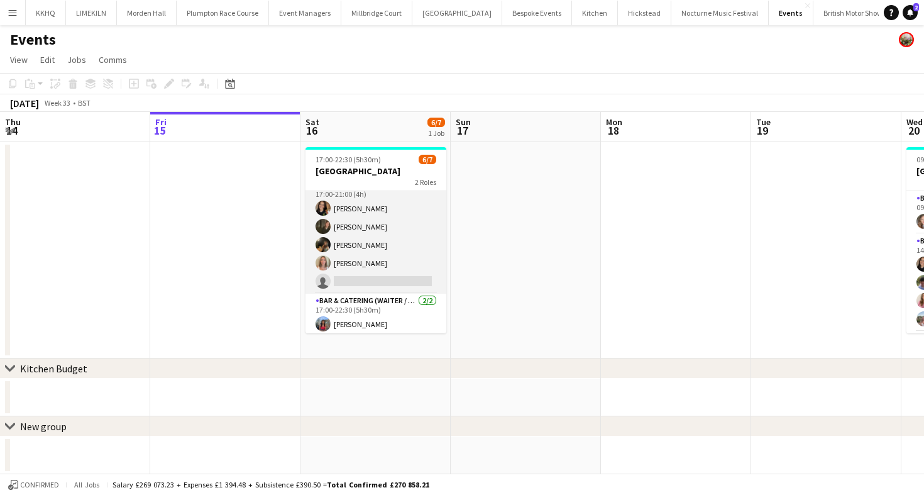
click at [357, 235] on app-card-role "Bar & Catering (Waiter / waitress) 22A 4/5 17:00-21:00 (4h) Leonie MacDougall f…" at bounding box center [375, 236] width 141 height 116
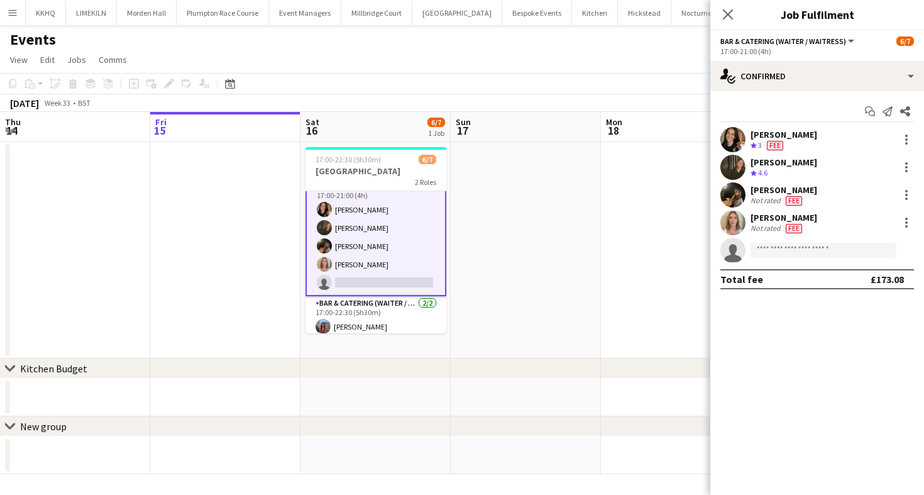
scroll to position [14, 0]
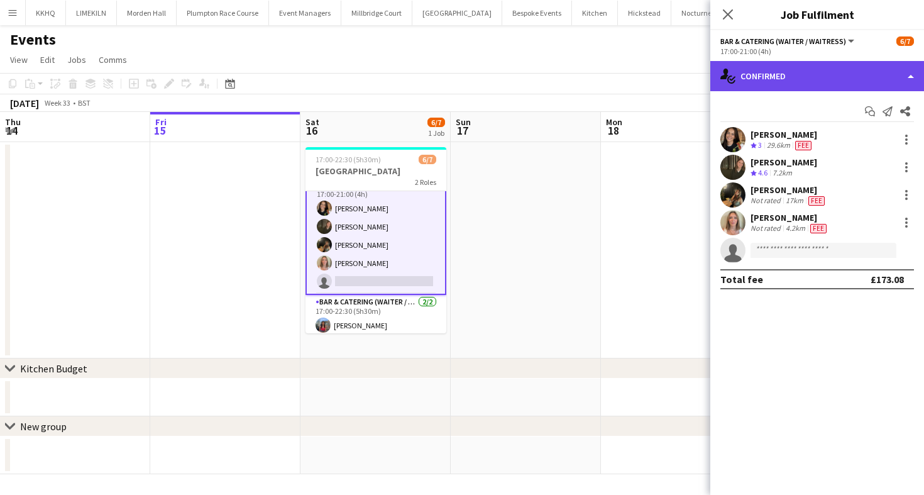
click at [803, 71] on div "single-neutral-actions-check-2 Confirmed" at bounding box center [817, 76] width 214 height 30
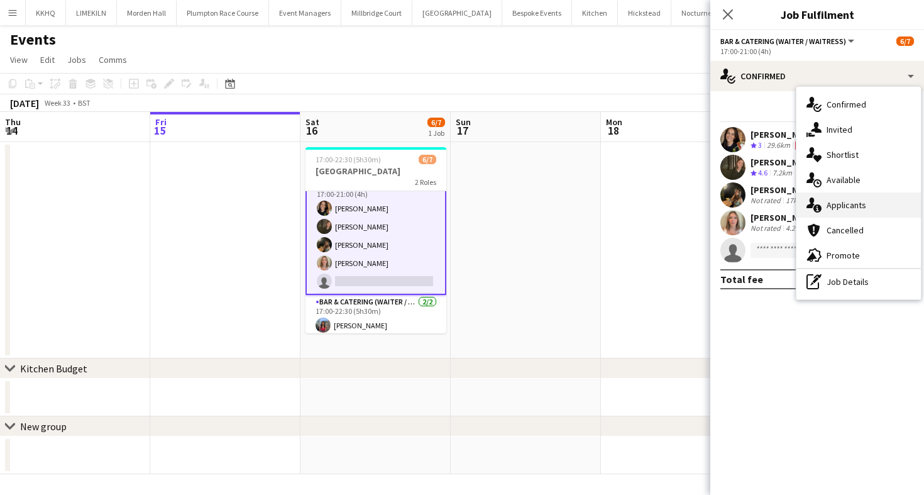
click at [857, 202] on div "single-neutral-actions-information Applicants" at bounding box center [858, 204] width 124 height 25
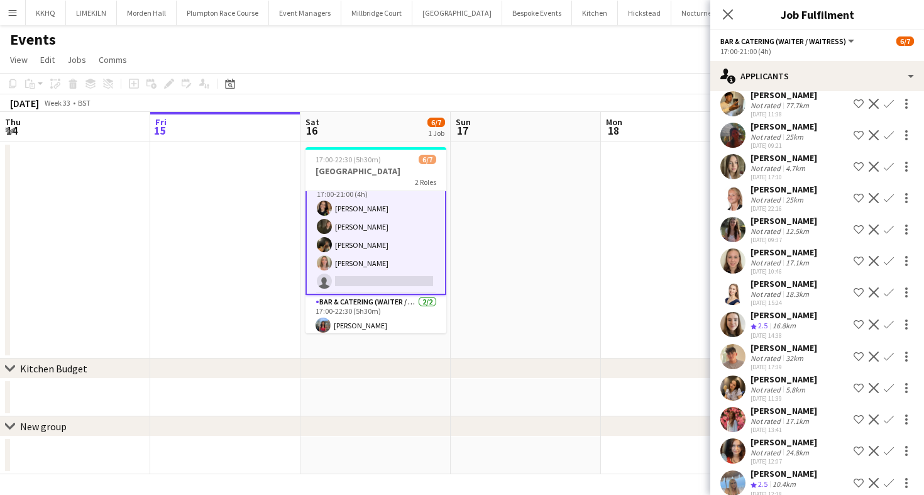
scroll to position [172, 0]
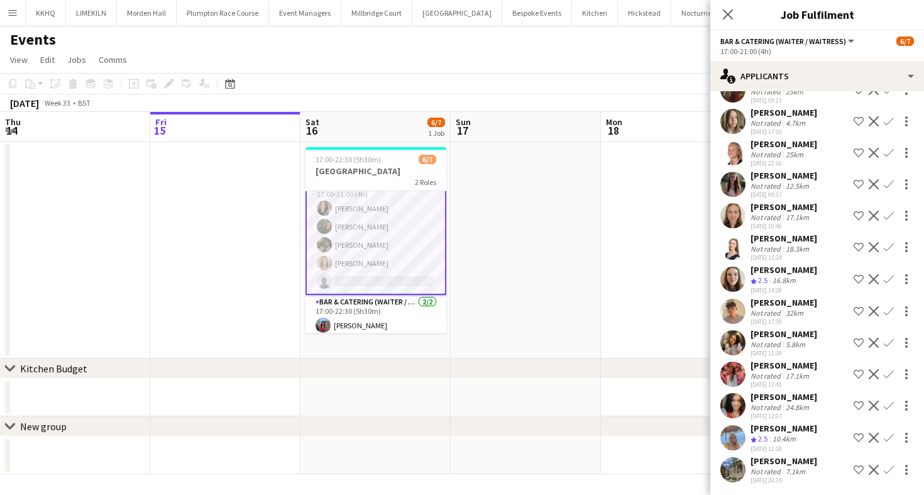
click at [764, 333] on div "Joy Oliver" at bounding box center [783, 333] width 67 height 11
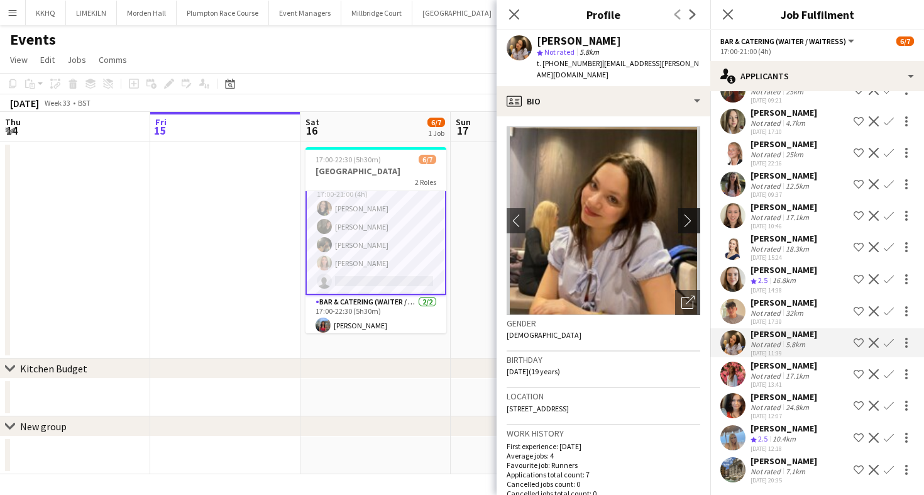
click at [693, 214] on app-icon "chevron-right" at bounding box center [690, 220] width 19 height 13
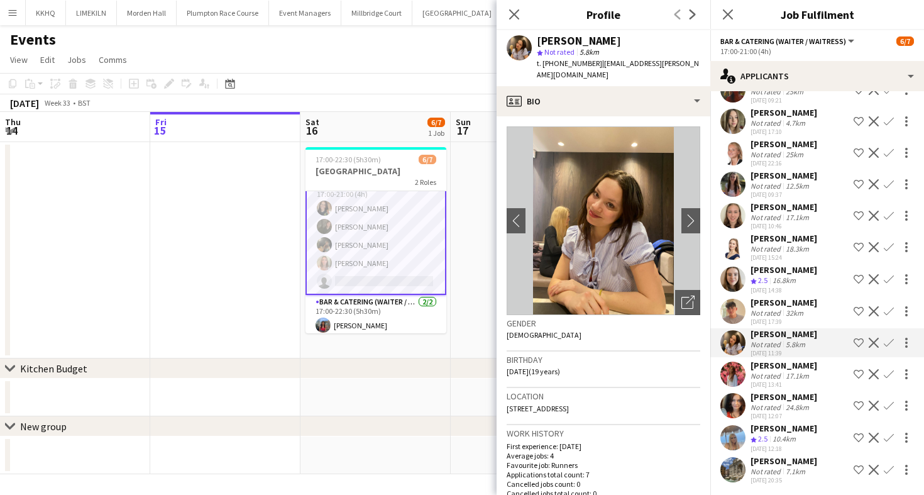
scroll to position [1, 0]
click at [379, 77] on app-toolbar "Copy Paste Paste Command V Paste with crew Command Shift V Paste linked Job [GE…" at bounding box center [462, 82] width 924 height 21
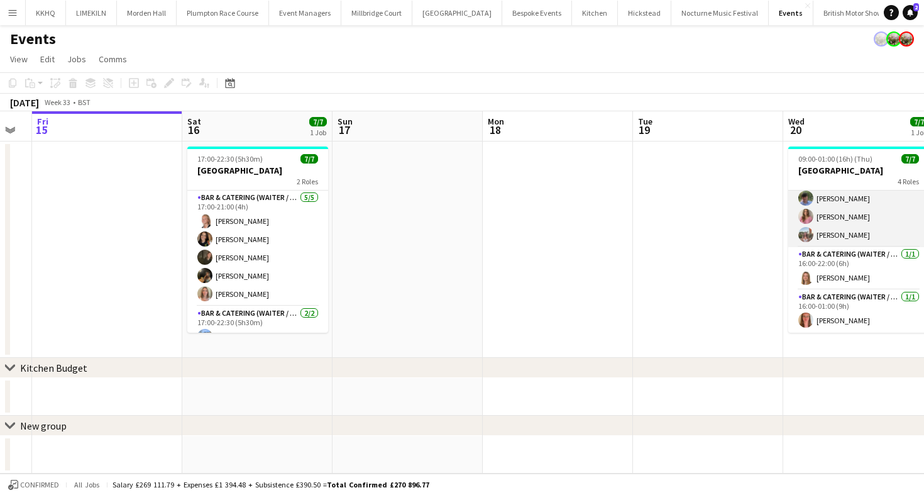
scroll to position [0, 0]
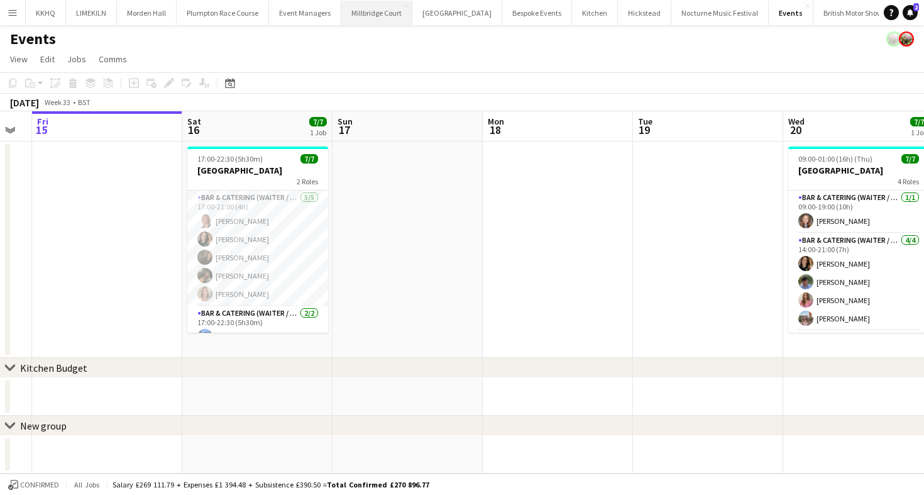
click at [380, 11] on button "[GEOGRAPHIC_DATA]" at bounding box center [376, 13] width 71 height 25
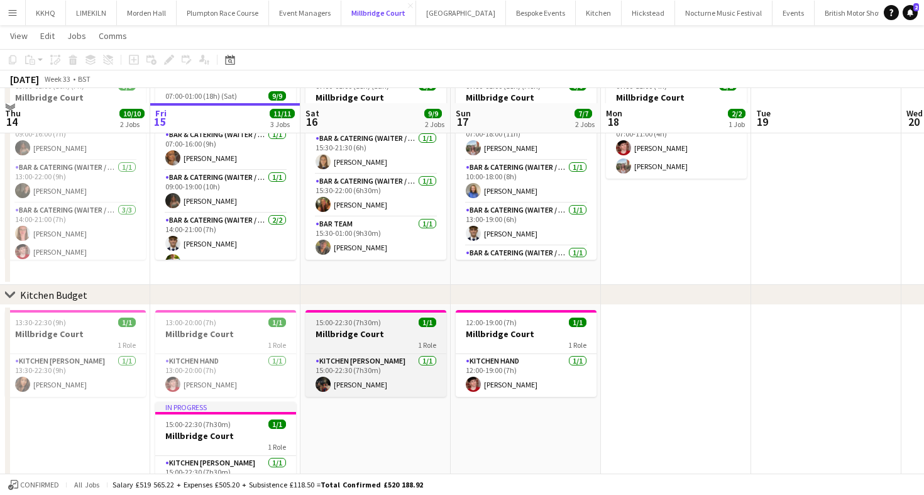
scroll to position [93, 0]
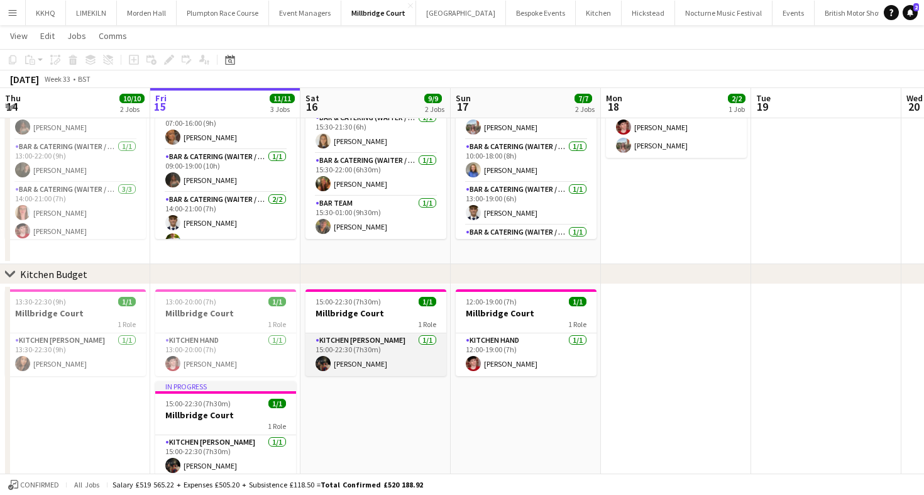
click at [404, 348] on app-card-role "Kitchen Porter 1/1 15:00-22:30 (7h30m) Zachary Hanmer" at bounding box center [375, 354] width 141 height 43
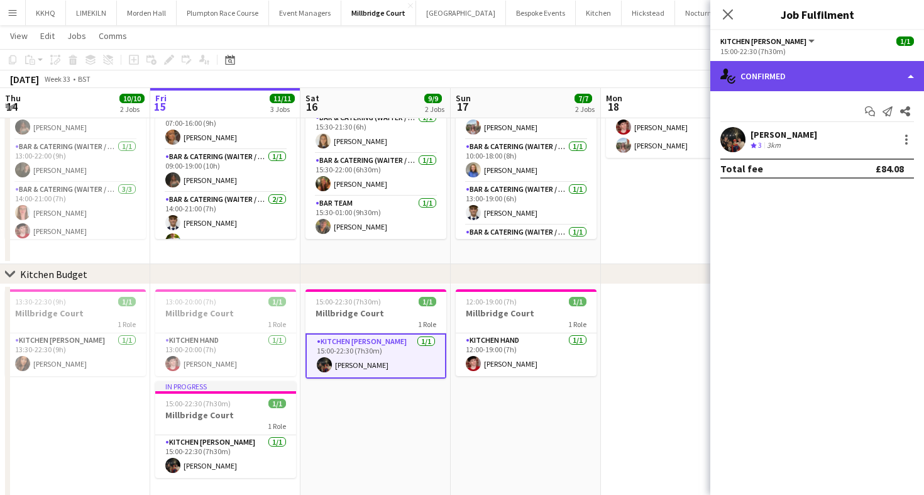
click at [746, 87] on div "single-neutral-actions-check-2 Confirmed" at bounding box center [817, 76] width 214 height 30
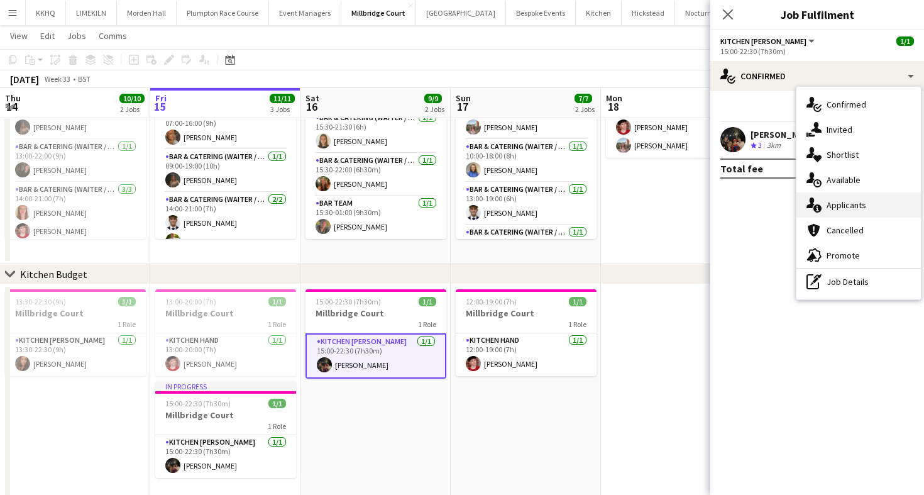
click at [811, 211] on icon "single-neutral-actions-information" at bounding box center [813, 204] width 15 height 15
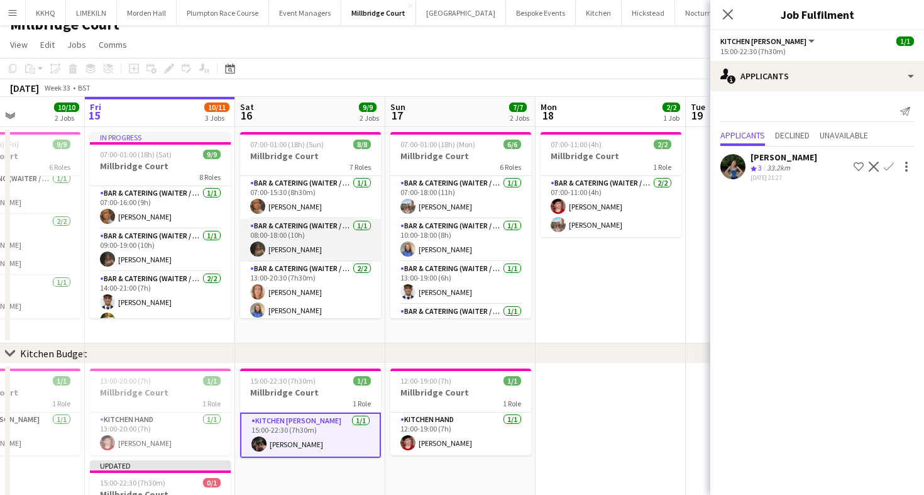
scroll to position [175, 0]
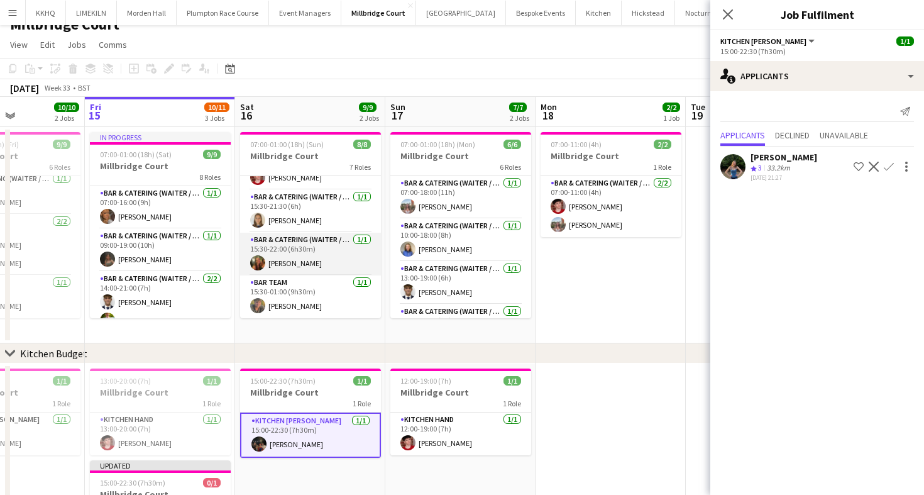
click at [301, 247] on app-card-role "Bar & Catering (Waiter / waitress) 1/1 15:30-22:00 (6h30m) Emily Reed" at bounding box center [310, 254] width 141 height 43
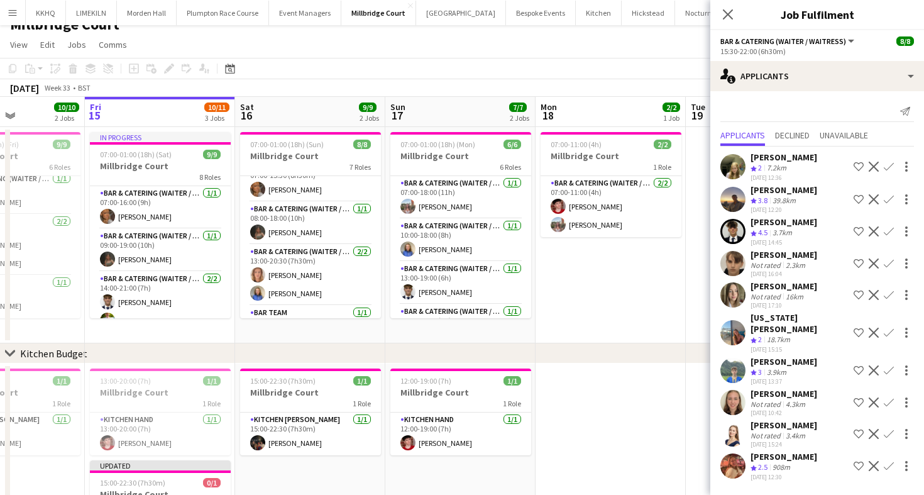
scroll to position [0, 0]
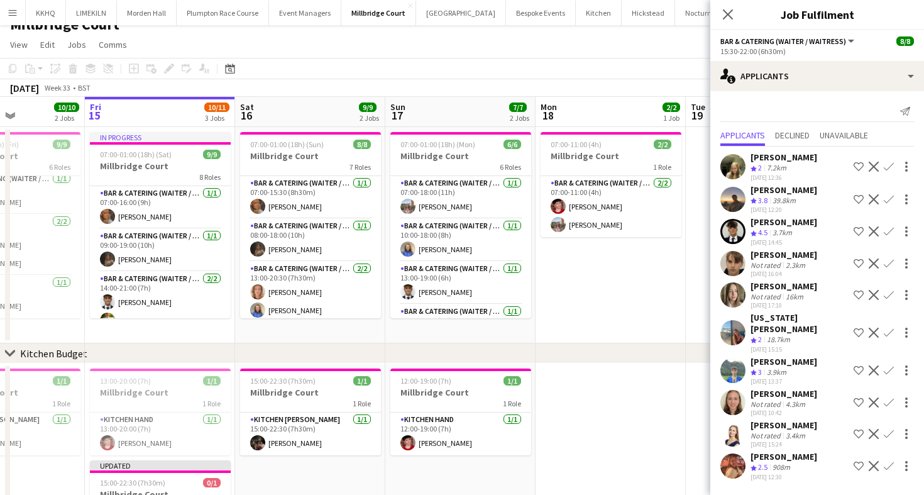
click at [752, 321] on div "[US_STATE][PERSON_NAME]" at bounding box center [799, 323] width 98 height 23
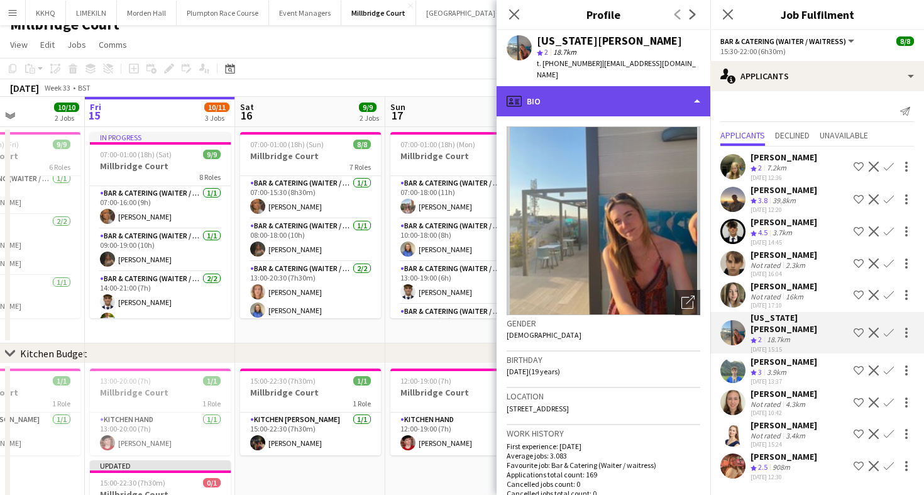
click at [583, 87] on div "profile Bio" at bounding box center [603, 101] width 214 height 30
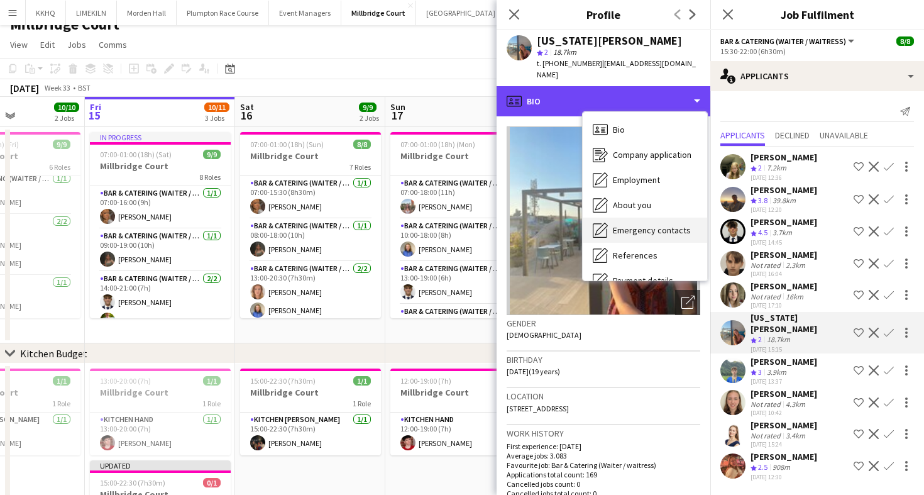
scroll to position [143, 0]
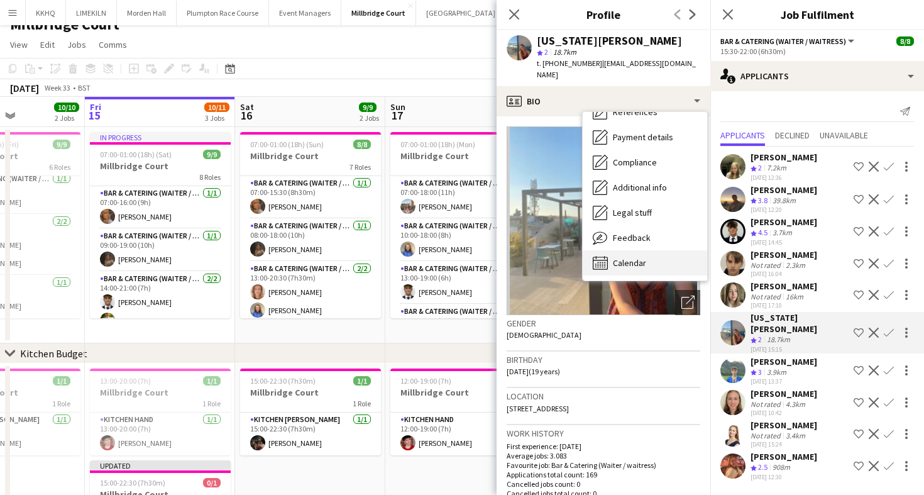
click at [625, 257] on span "Calendar" at bounding box center [629, 262] width 33 height 11
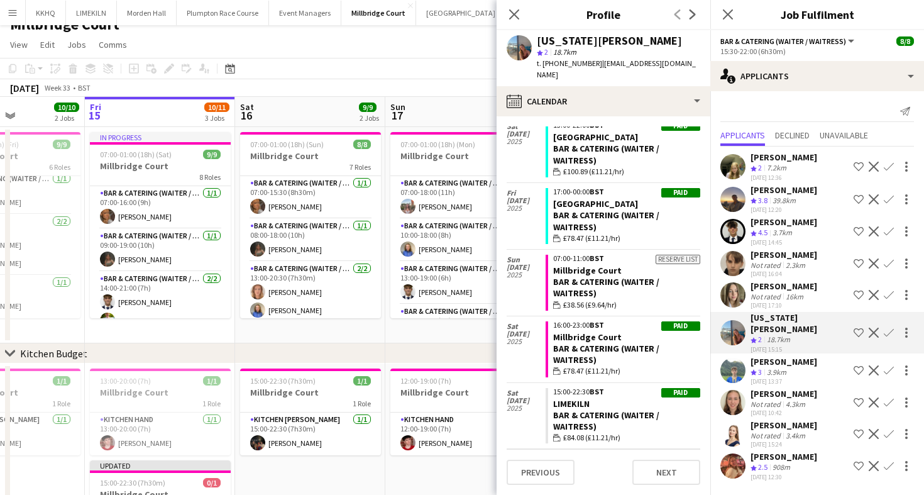
scroll to position [5413, 0]
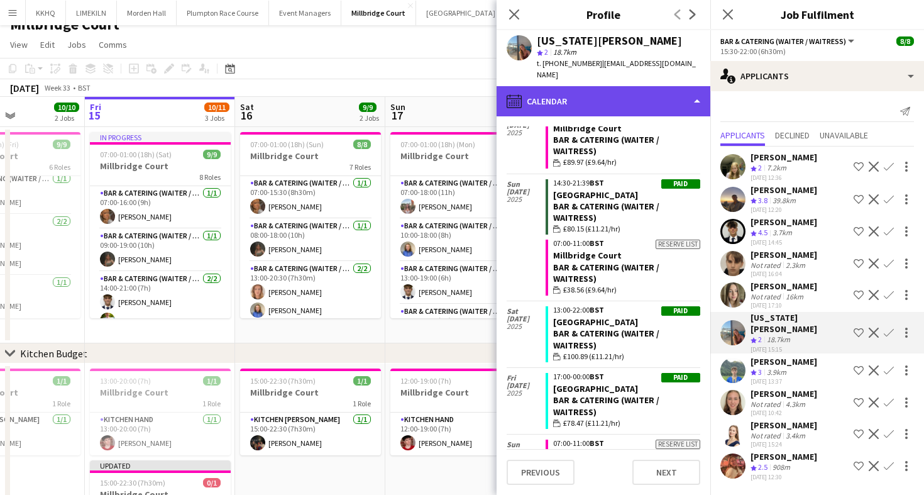
click at [571, 86] on div "calendar-full Calendar" at bounding box center [603, 101] width 214 height 30
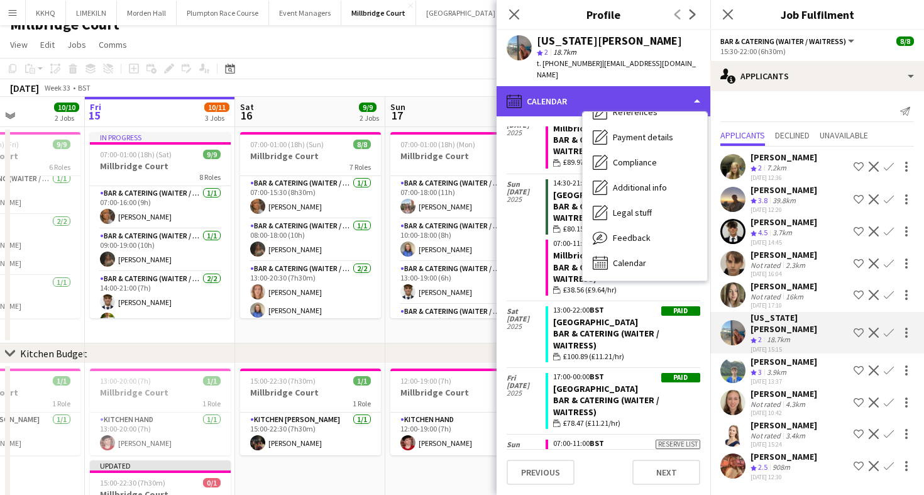
click at [569, 86] on div "calendar-full Calendar" at bounding box center [603, 101] width 214 height 30
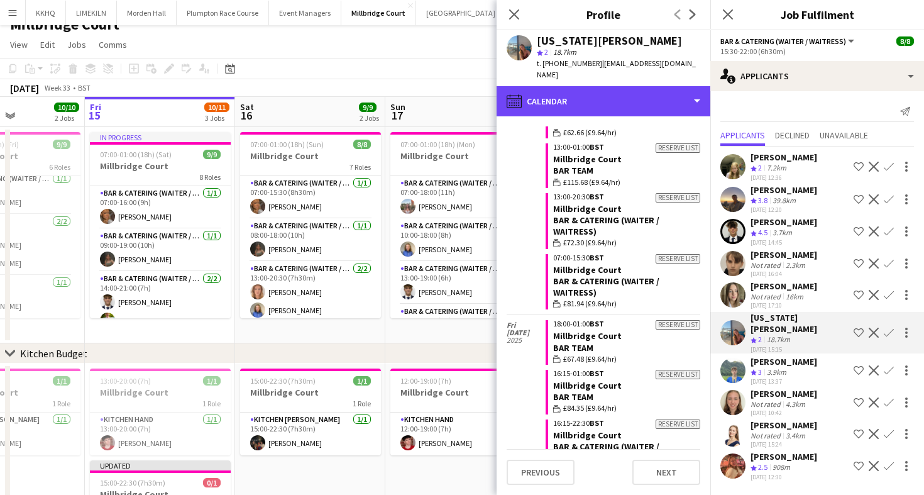
scroll to position [2915, 0]
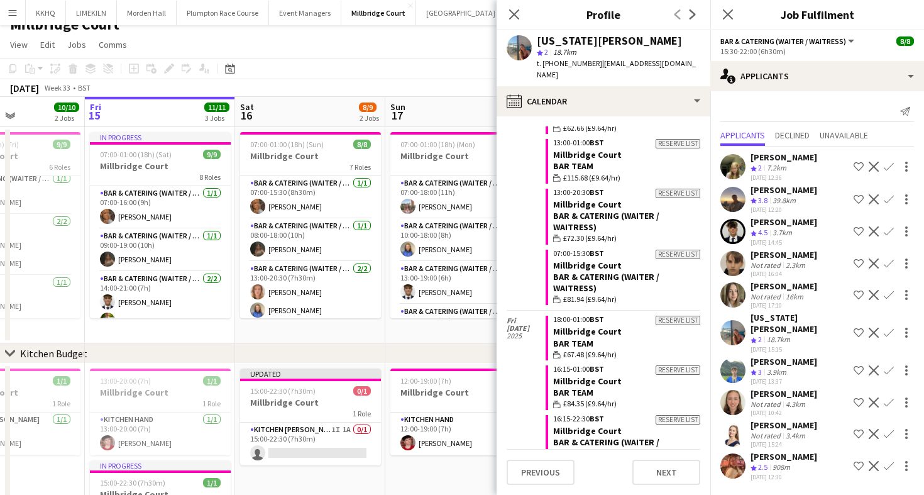
click at [306, 75] on app-toolbar "Copy Paste Paste Command V Paste with crew Command Shift V Paste linked Job [GE…" at bounding box center [462, 68] width 924 height 21
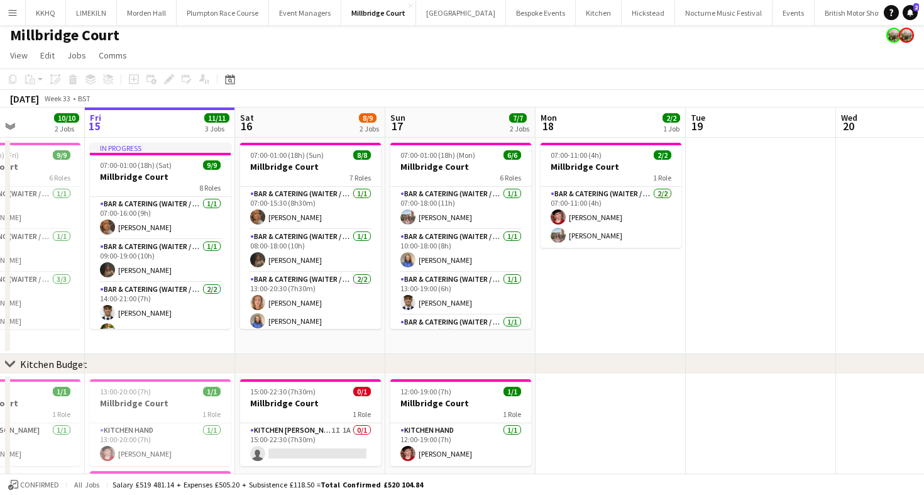
scroll to position [0, 0]
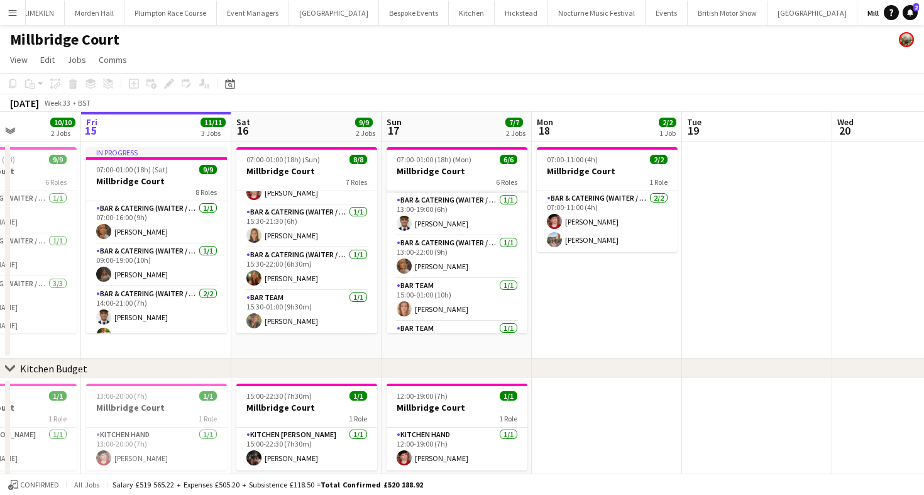
scroll to position [84, 0]
click at [438, 252] on app-card-role "Bar & Catering (Waiter / waitress) [DATE] 13:00-22:00 (9h) [PERSON_NAME]" at bounding box center [457, 256] width 141 height 43
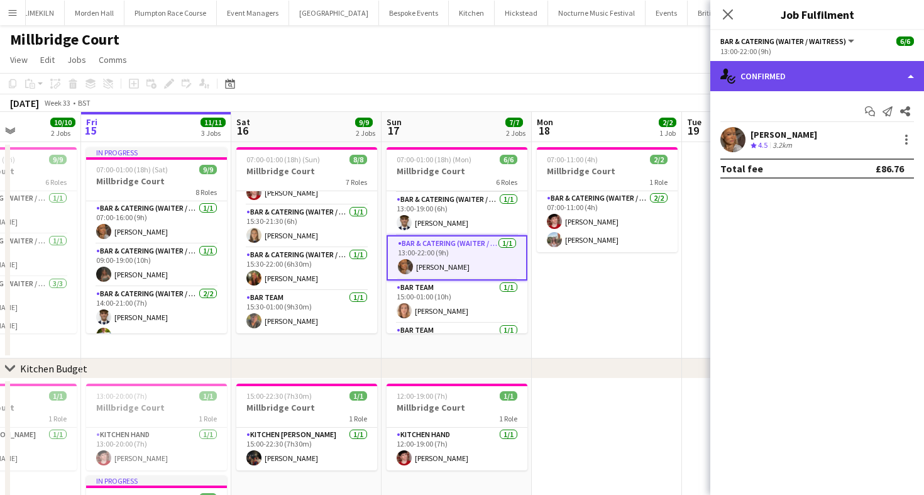
click at [836, 83] on div "single-neutral-actions-check-2 Confirmed" at bounding box center [817, 76] width 214 height 30
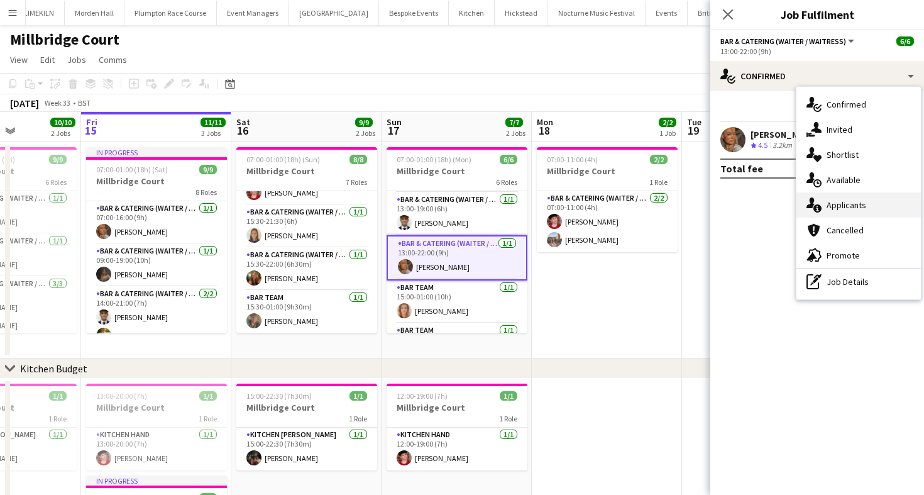
click at [882, 211] on div "single-neutral-actions-information Applicants" at bounding box center [858, 204] width 124 height 25
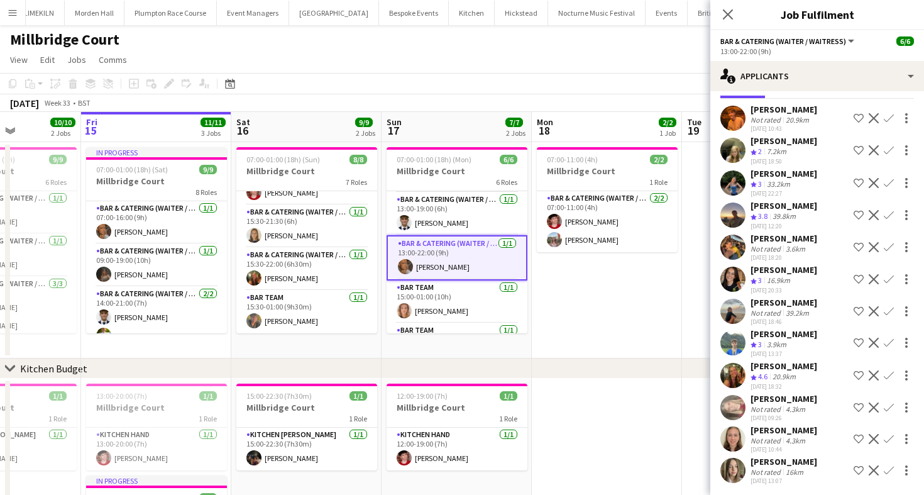
scroll to position [8, 0]
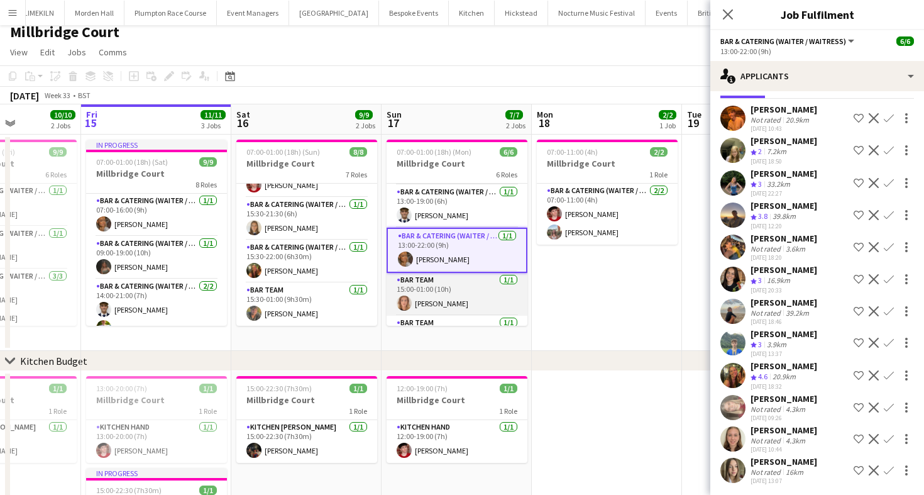
click at [451, 287] on app-card-role "Bar Team [DATE] 15:00-01:00 (10h) [PERSON_NAME]" at bounding box center [457, 294] width 141 height 43
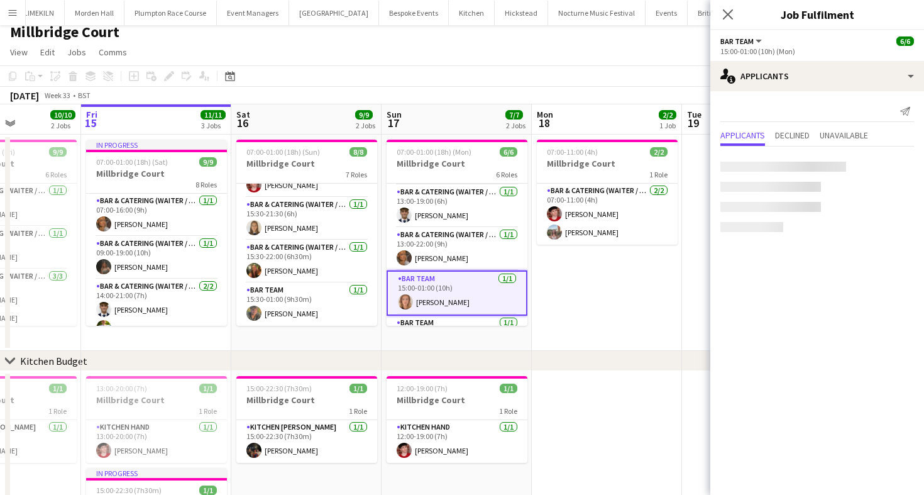
scroll to position [0, 0]
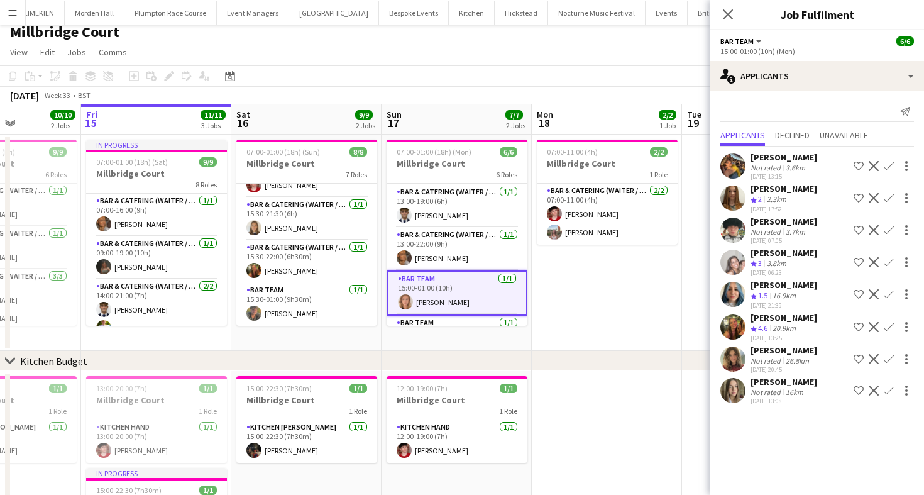
click at [776, 224] on div "[PERSON_NAME]" at bounding box center [783, 221] width 67 height 11
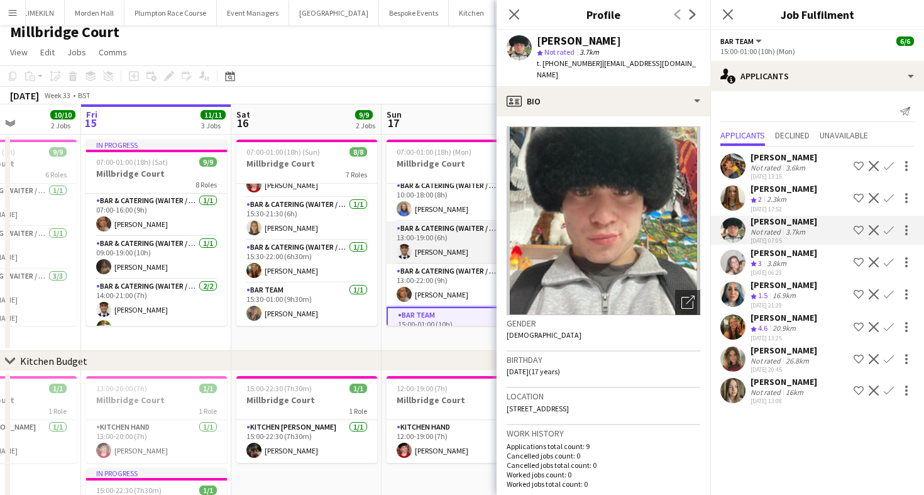
scroll to position [46, 0]
click at [441, 235] on app-card-role "Bar & Catering (Waiter / waitress) 1/1 13:00-19:00 (6h) Luc Pressley" at bounding box center [457, 244] width 141 height 43
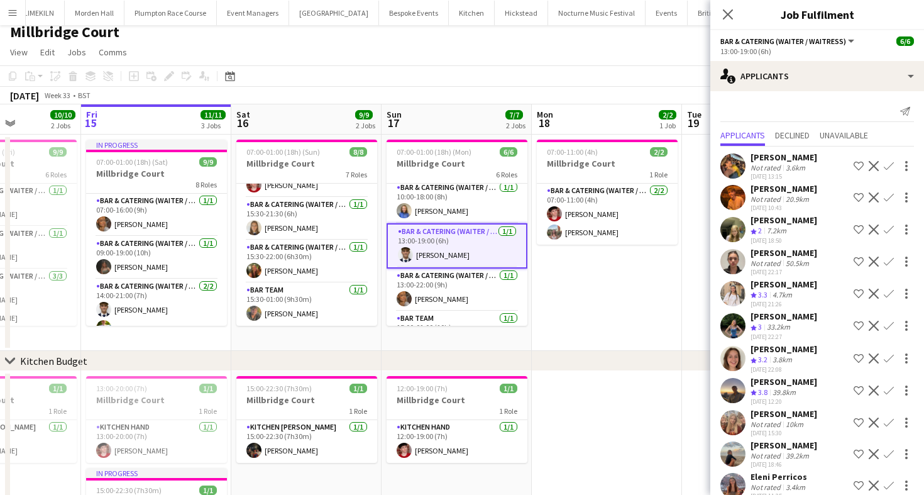
click at [458, 77] on app-toolbar "Copy Paste Paste Command V Paste with crew Command Shift V Paste linked Job [GE…" at bounding box center [462, 75] width 924 height 21
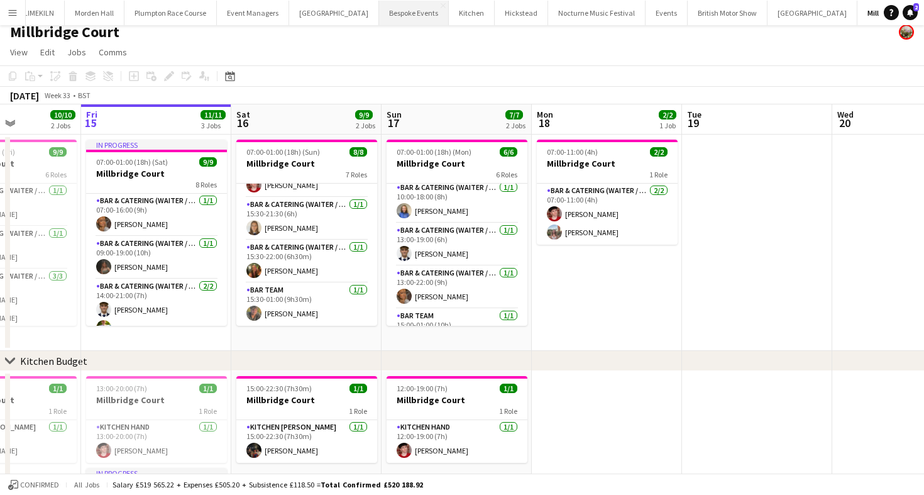
click at [379, 14] on button "Bespoke Events Close" at bounding box center [414, 13] width 70 height 25
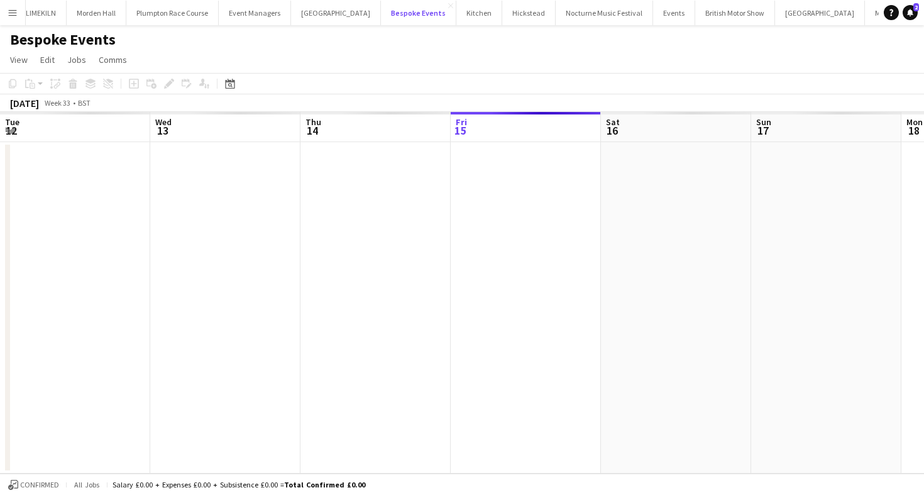
scroll to position [0, 300]
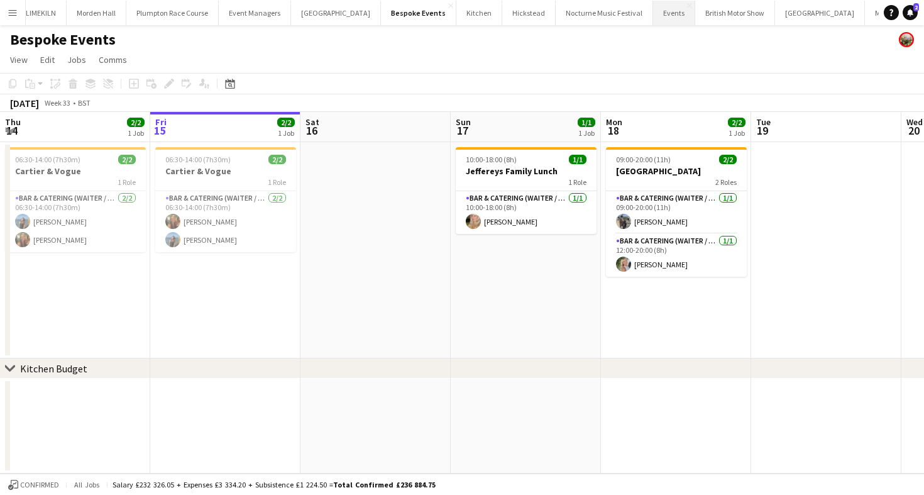
click at [653, 18] on button "Events Close" at bounding box center [674, 13] width 42 height 25
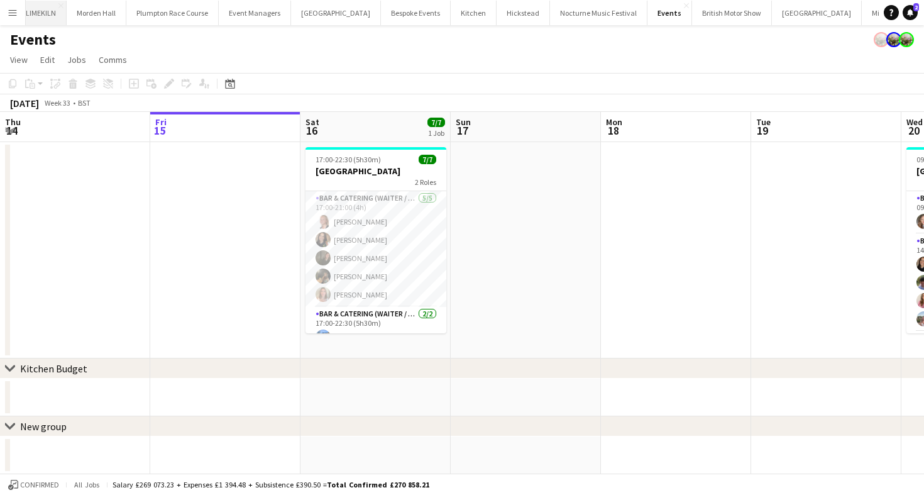
click at [43, 11] on button "LIMEKILN Close" at bounding box center [41, 13] width 51 height 25
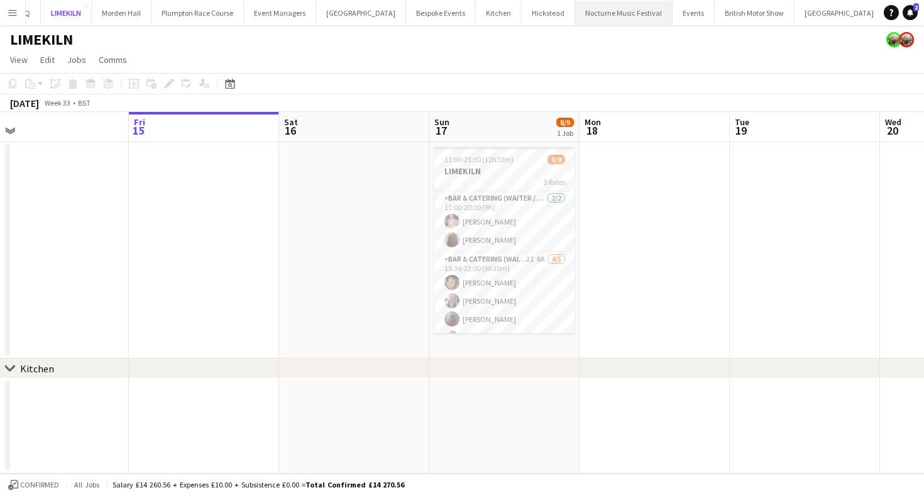
scroll to position [0, 52]
click at [688, 19] on button "British Motor Show Close" at bounding box center [728, 13] width 80 height 25
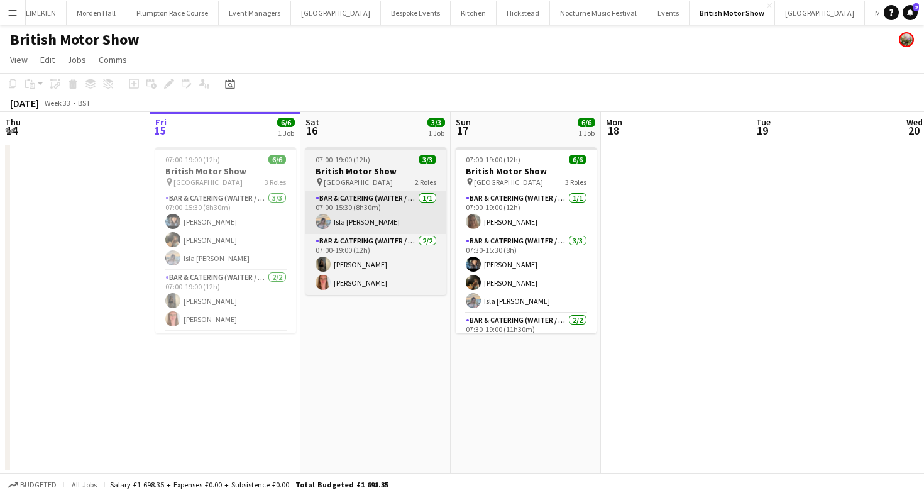
scroll to position [27, 0]
